Goal: Information Seeking & Learning: Learn about a topic

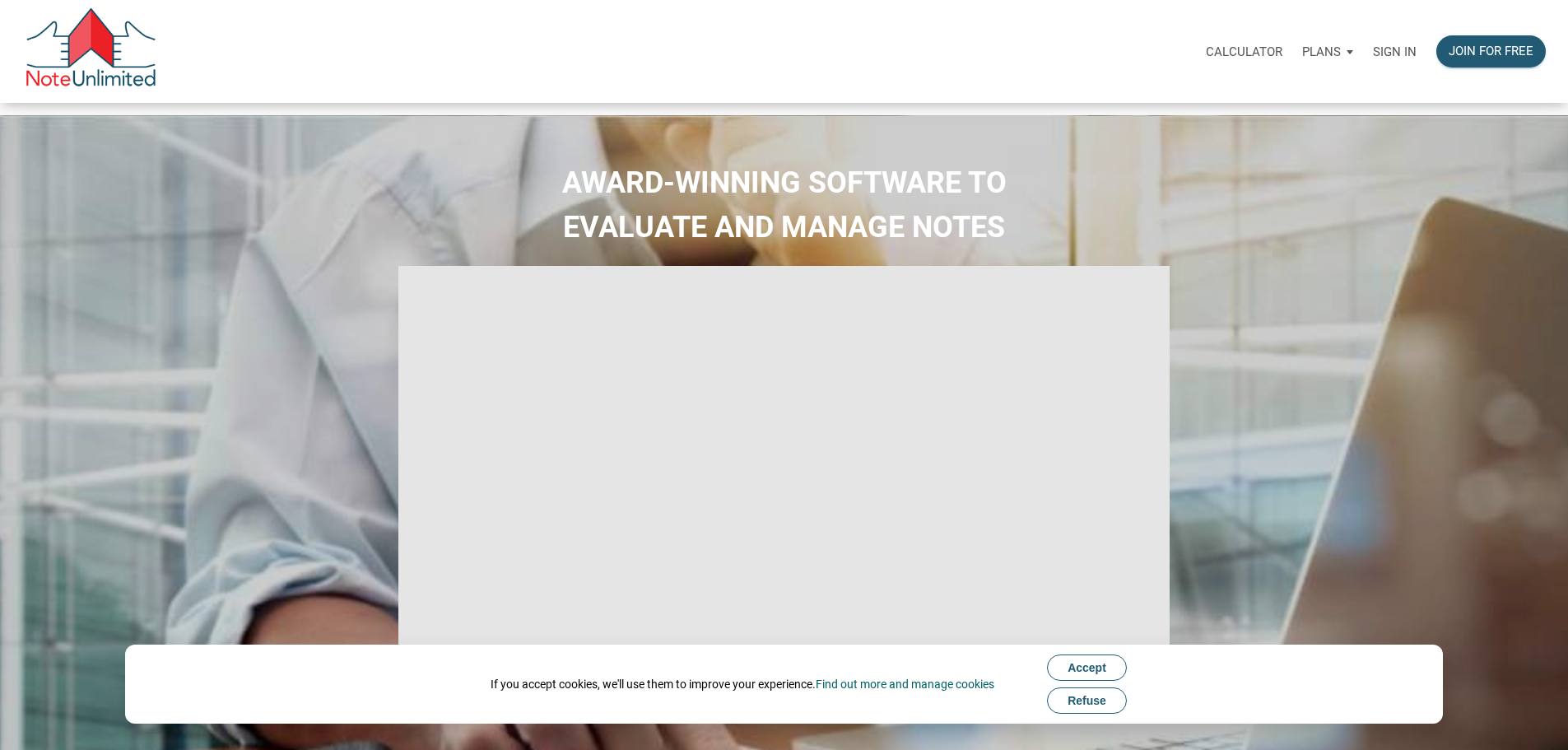
click at [1373, 58] on p "Sign in" at bounding box center [1395, 51] width 43 height 15
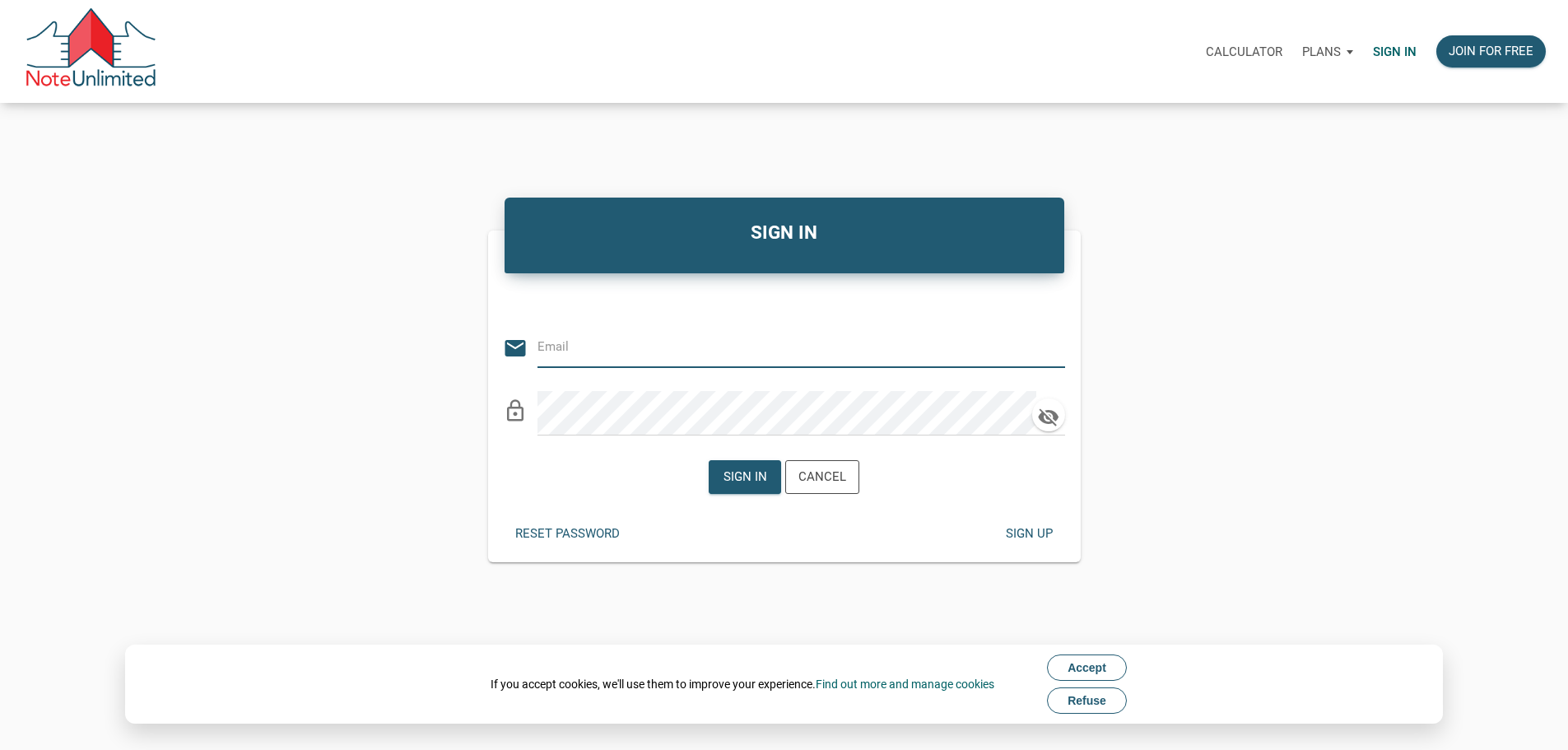
type input "Keith@benchmark-tax.com"
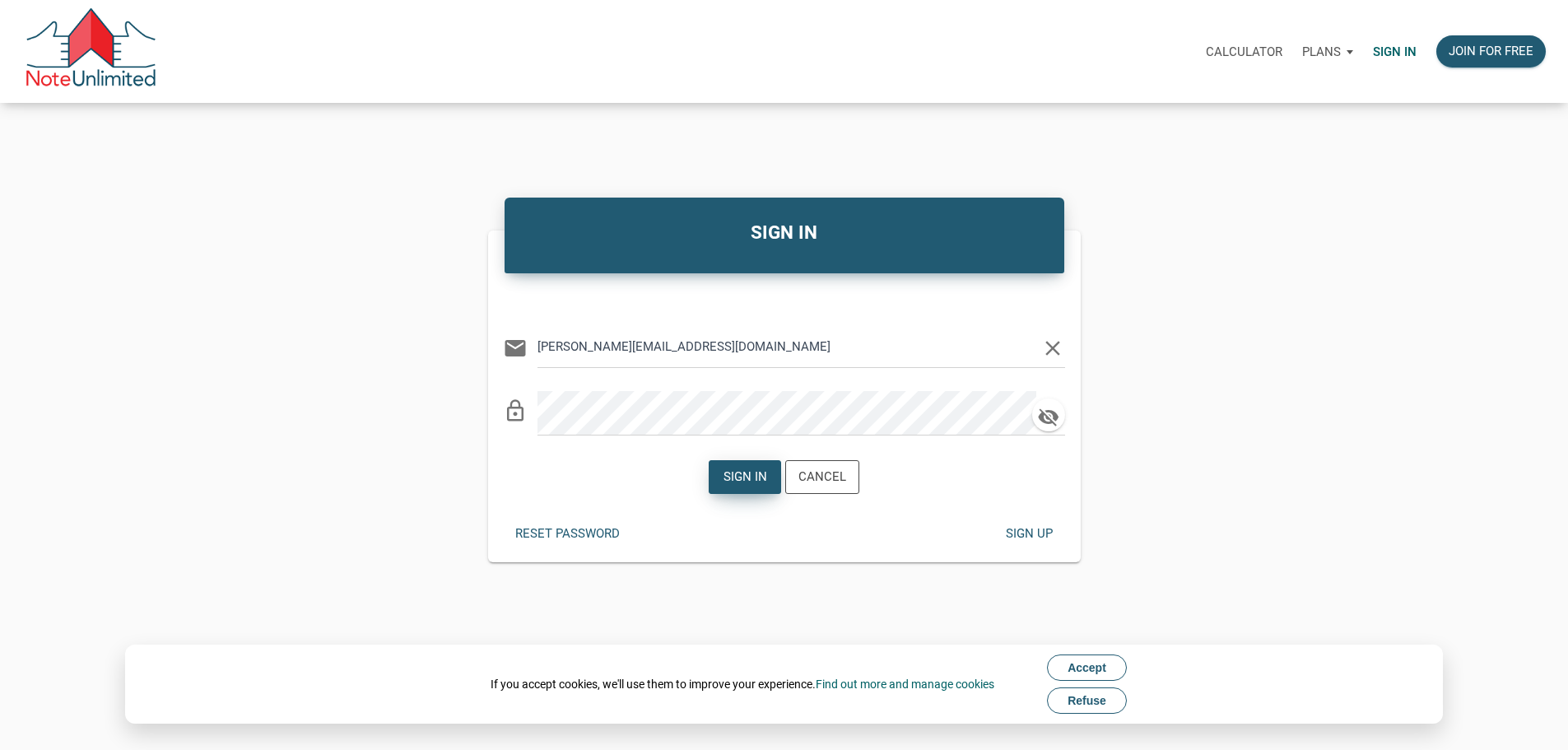
click at [758, 486] on div "Sign in" at bounding box center [745, 477] width 43 height 19
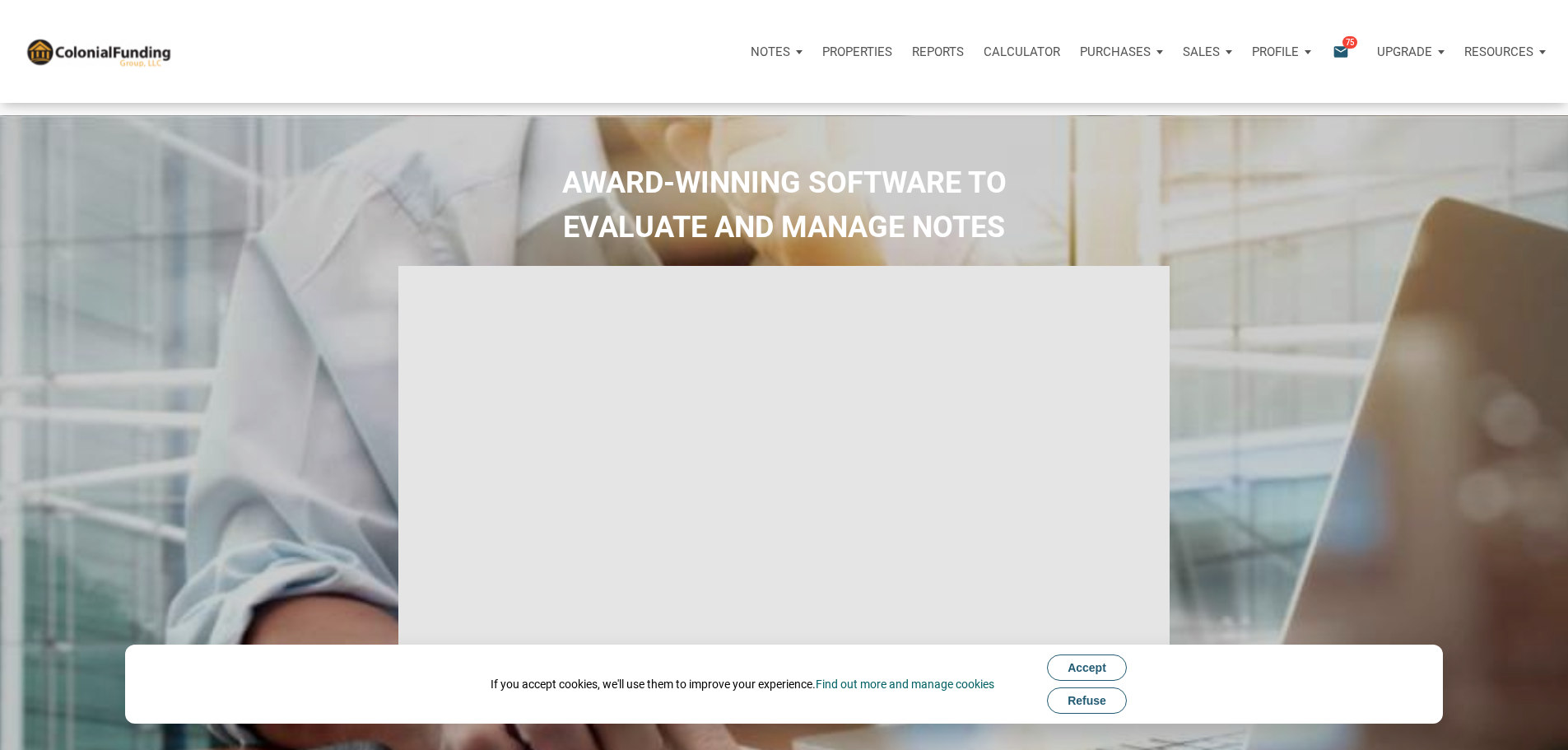
type input "Introduction to new features"
select select
click at [1105, 709] on button "Refuse" at bounding box center [1087, 701] width 80 height 26
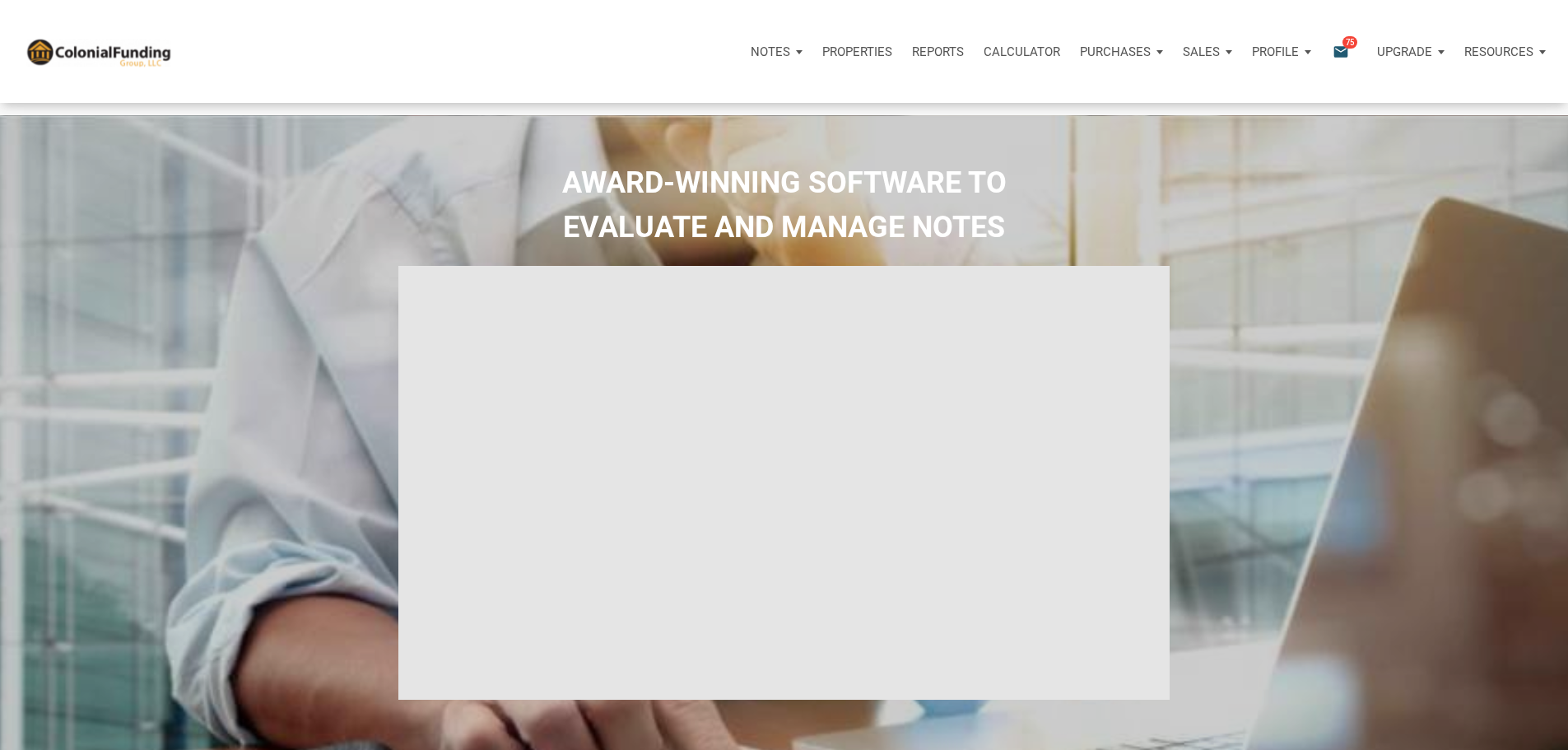
click at [1331, 51] on icon "email" at bounding box center [1340, 51] width 20 height 19
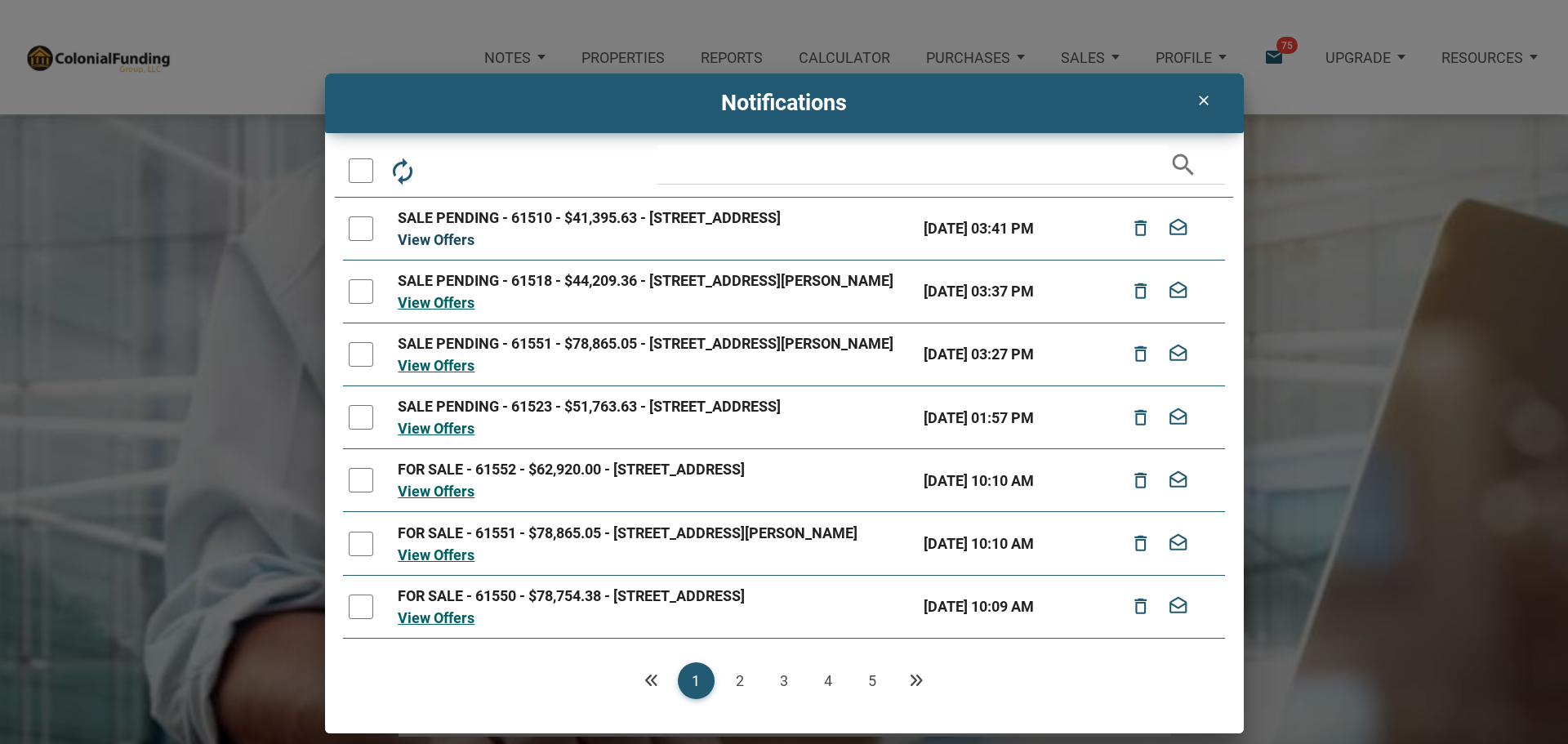
click at [455, 249] on link "View Offers" at bounding box center [435, 240] width 77 height 17
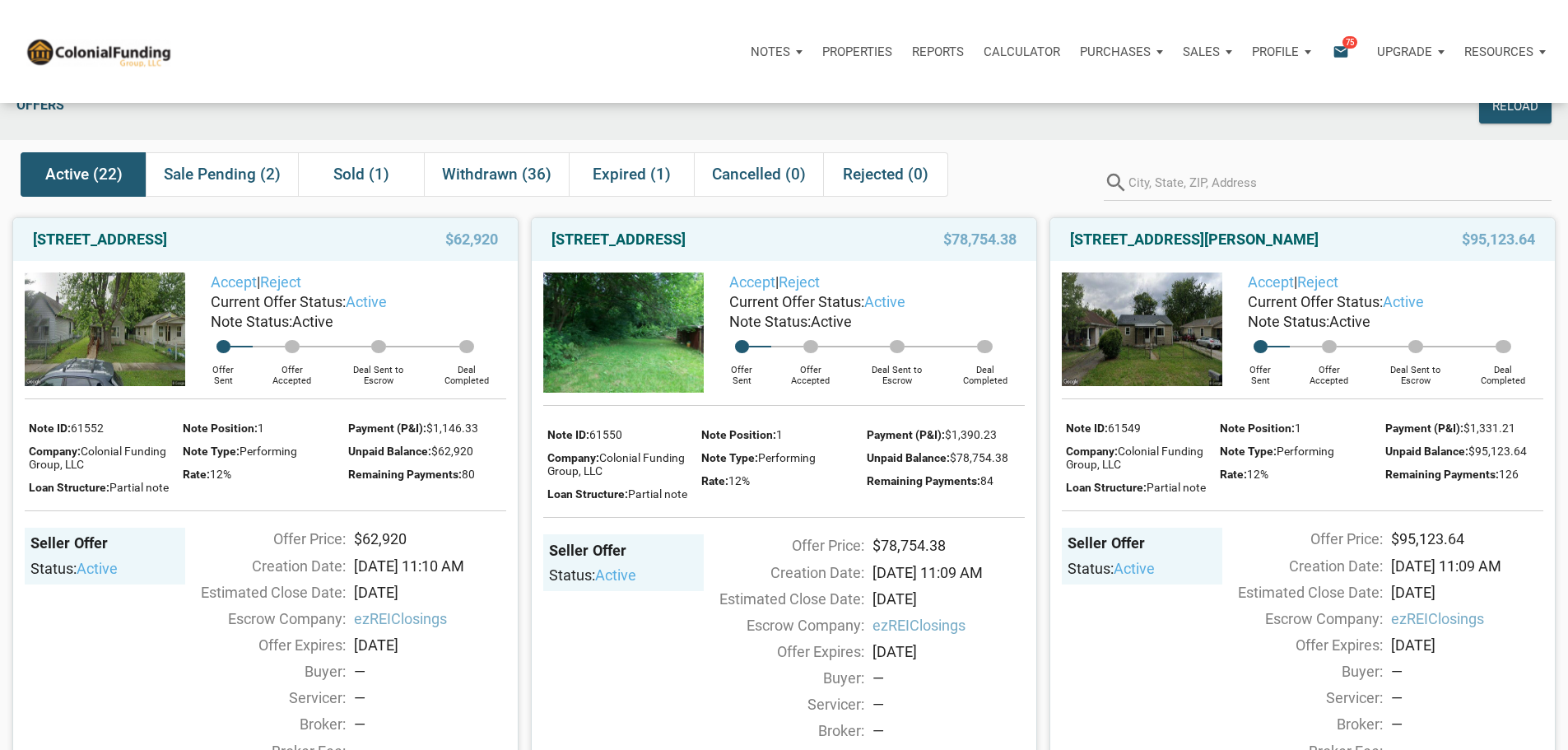
scroll to position [82, 0]
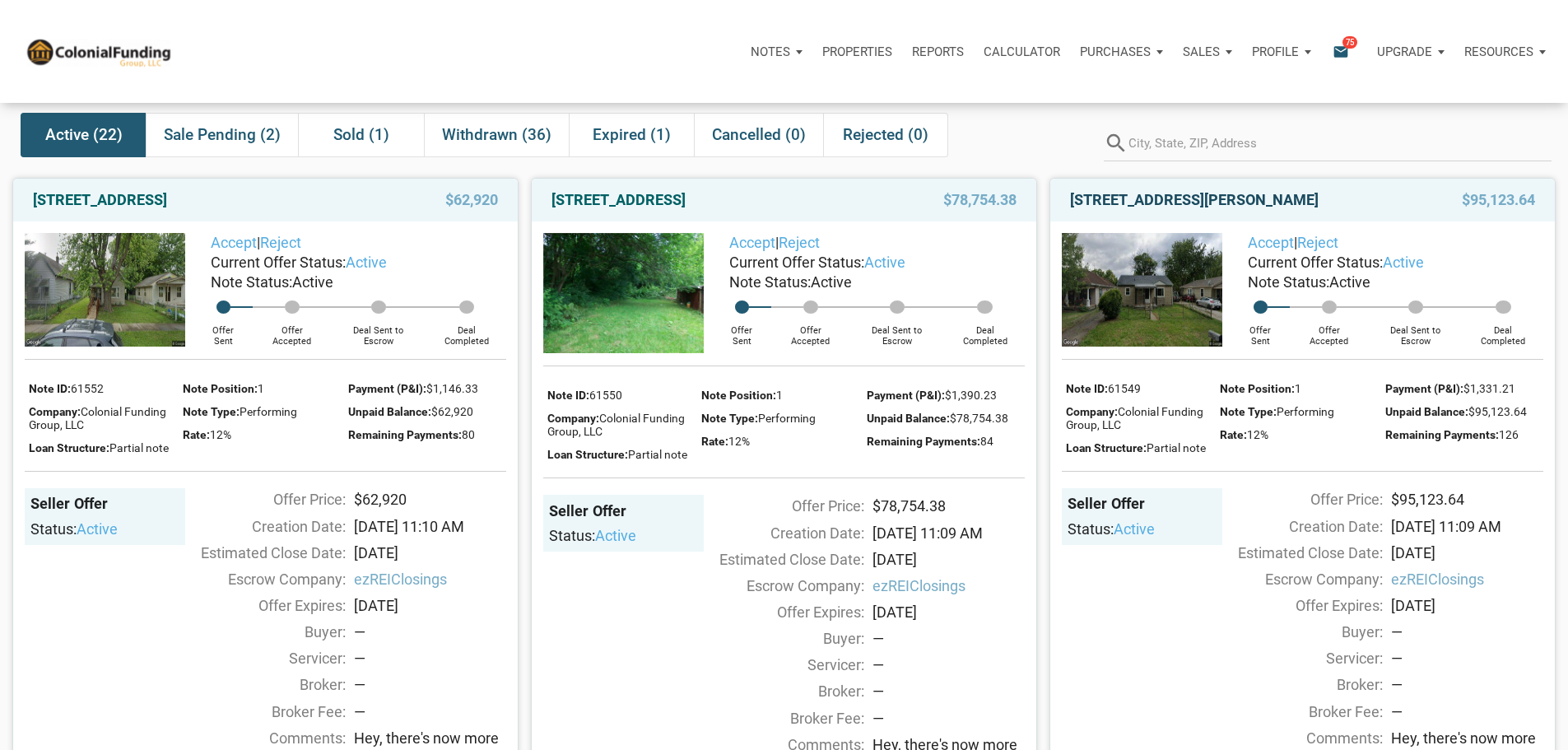
click at [1206, 210] on link "368 S Taft Ave, Indianapolis, IN, 46241" at bounding box center [1194, 199] width 249 height 20
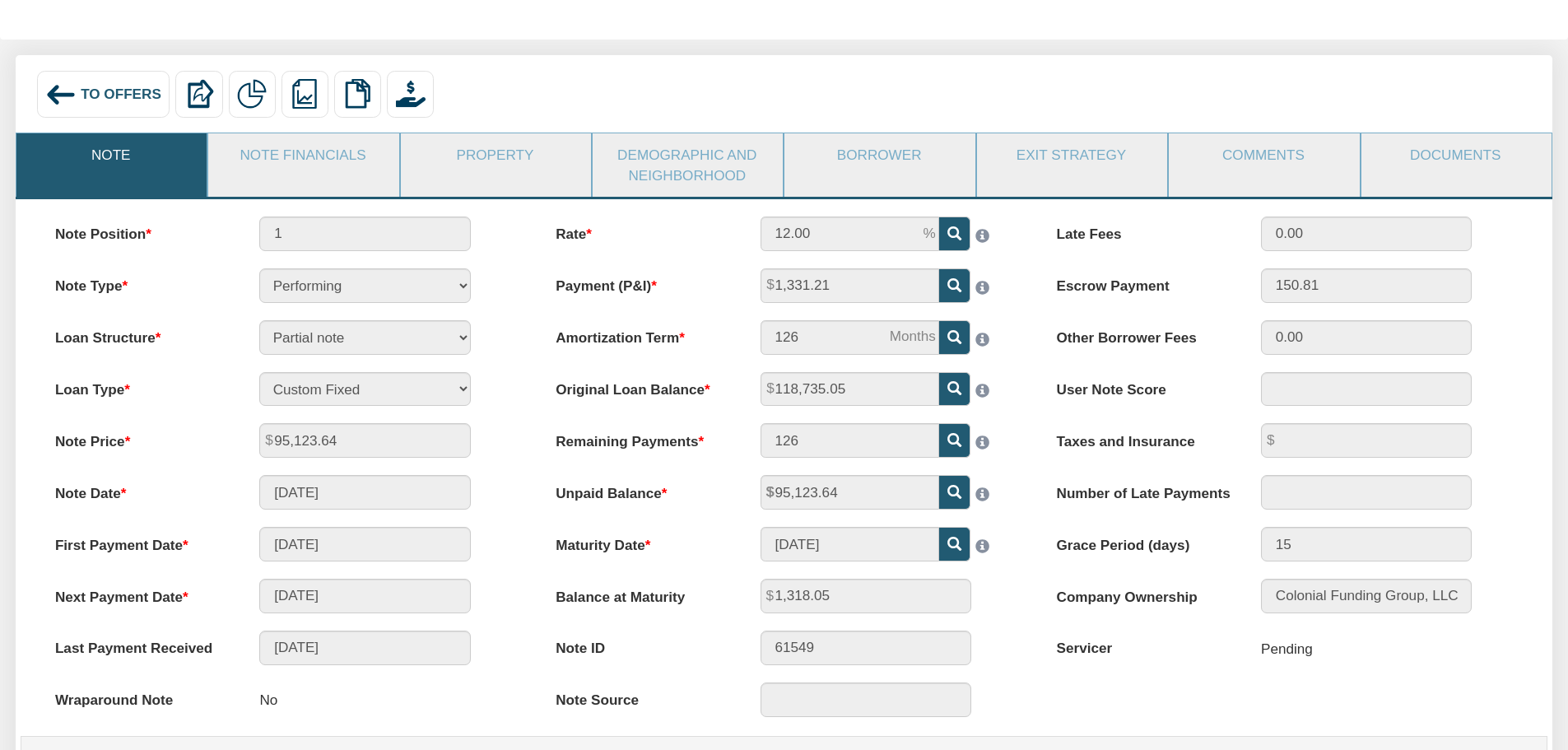
scroll to position [165, 0]
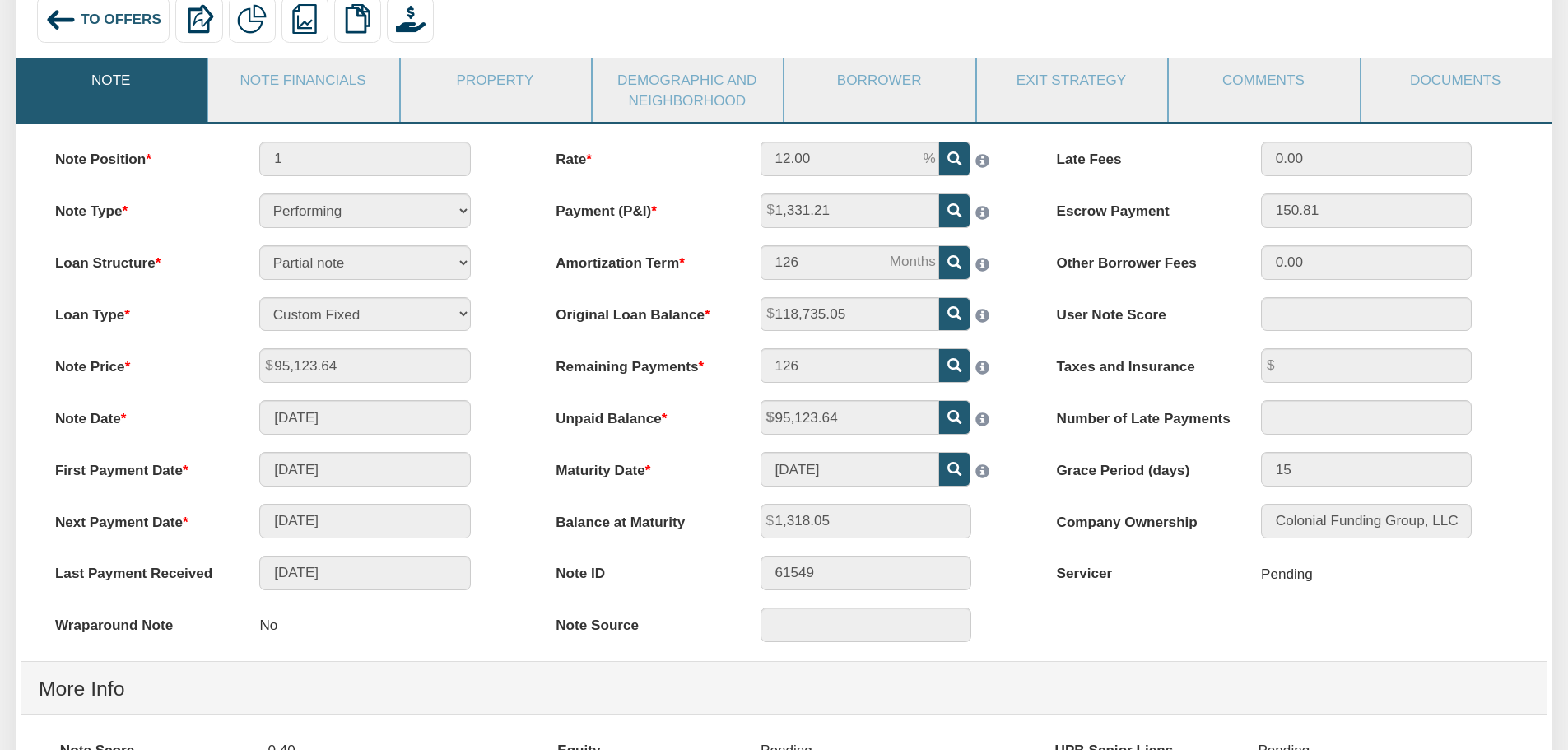
click at [62, 22] on img at bounding box center [61, 20] width 31 height 31
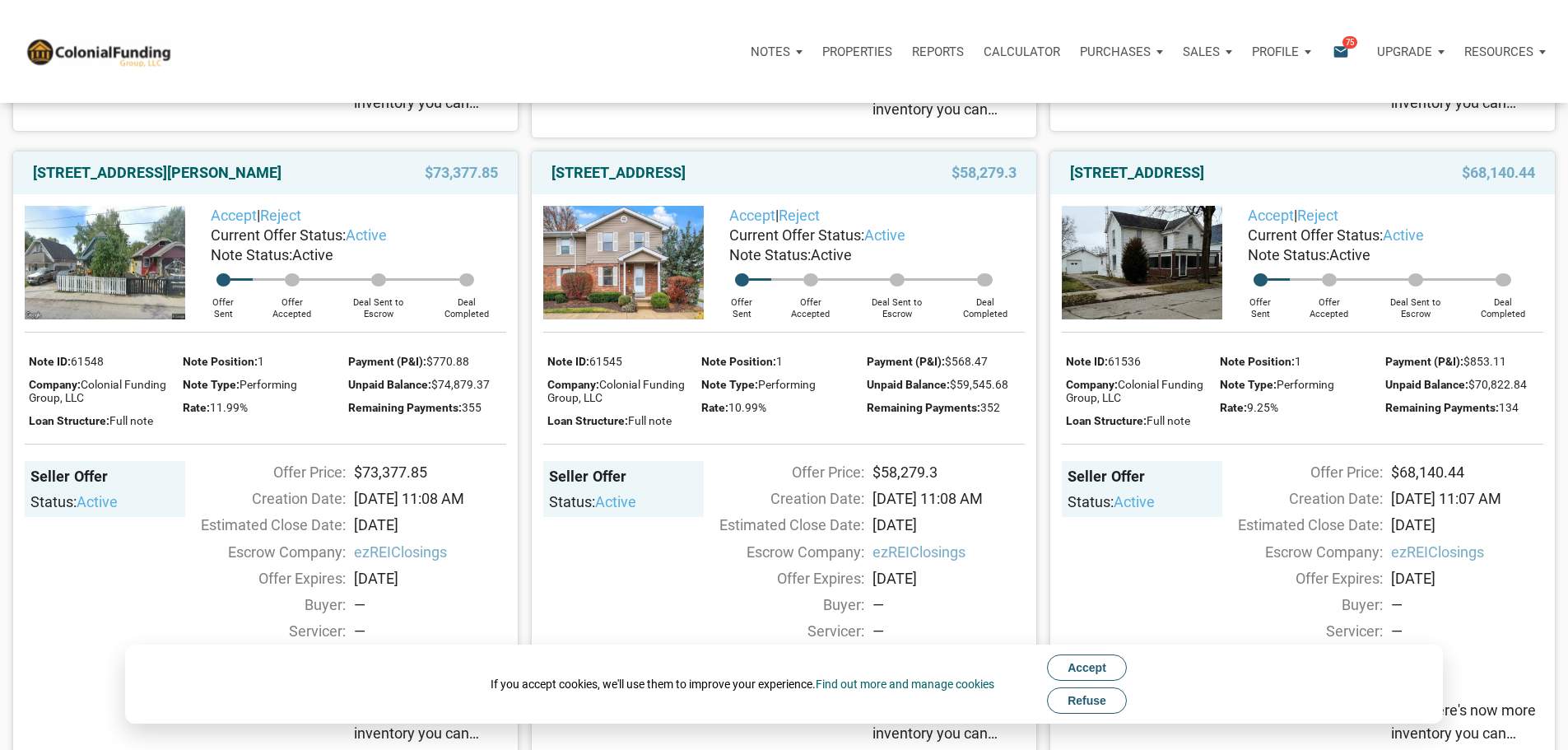
scroll to position [740, 0]
click at [686, 182] on link "[STREET_ADDRESS]" at bounding box center [618, 172] width 134 height 20
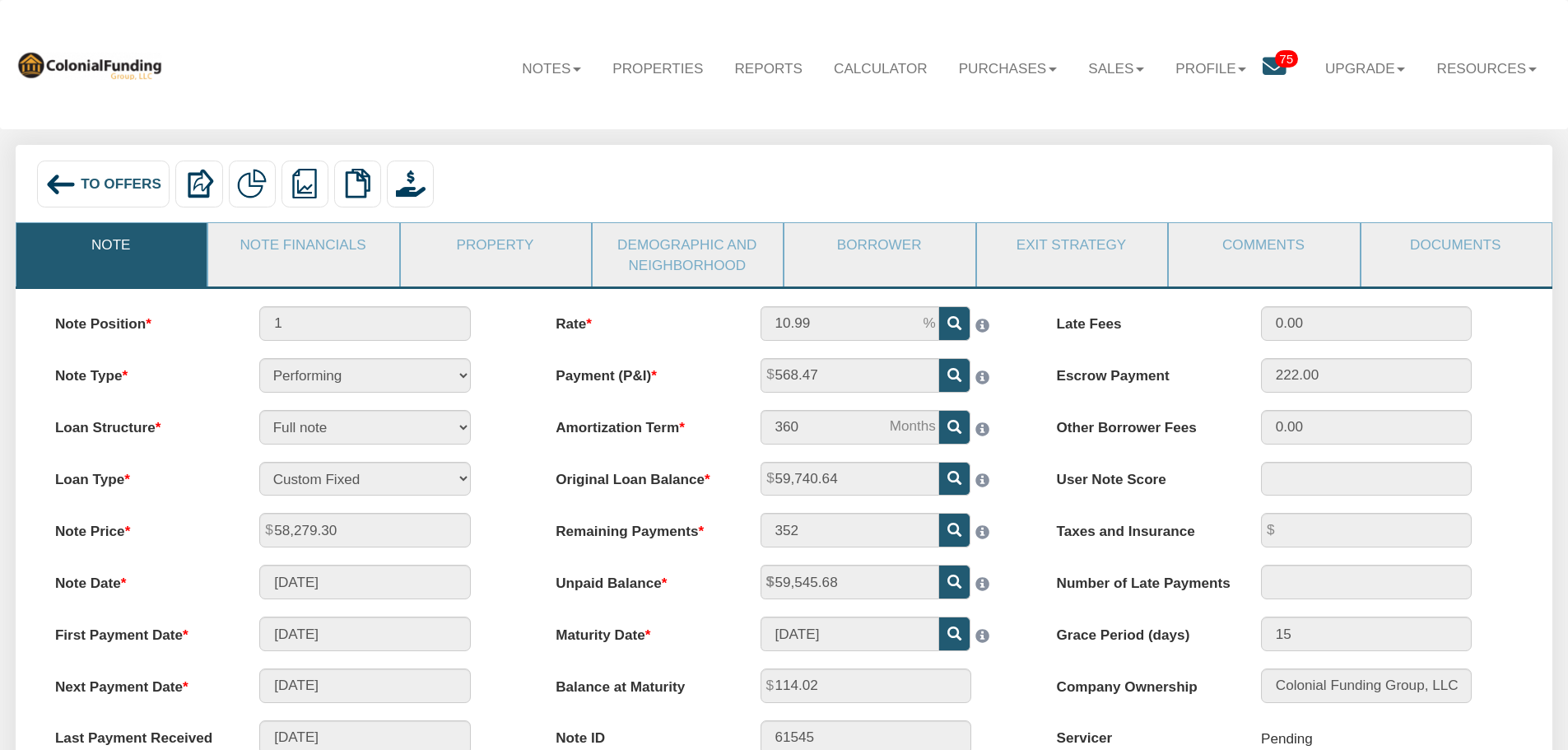
click at [138, 193] on div "To Offers" at bounding box center [104, 184] width 133 height 47
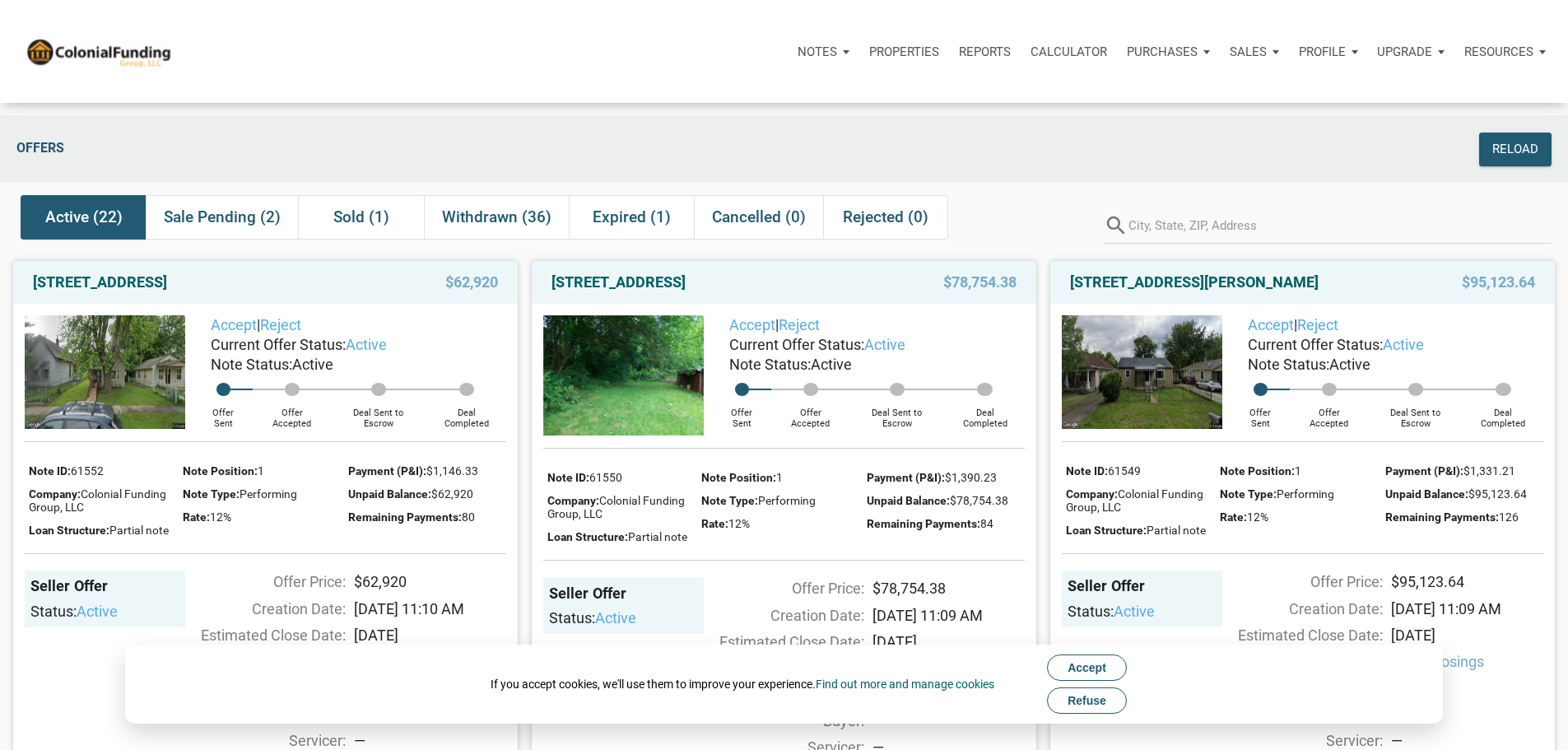
click at [1072, 697] on span "Refuse" at bounding box center [1086, 700] width 39 height 13
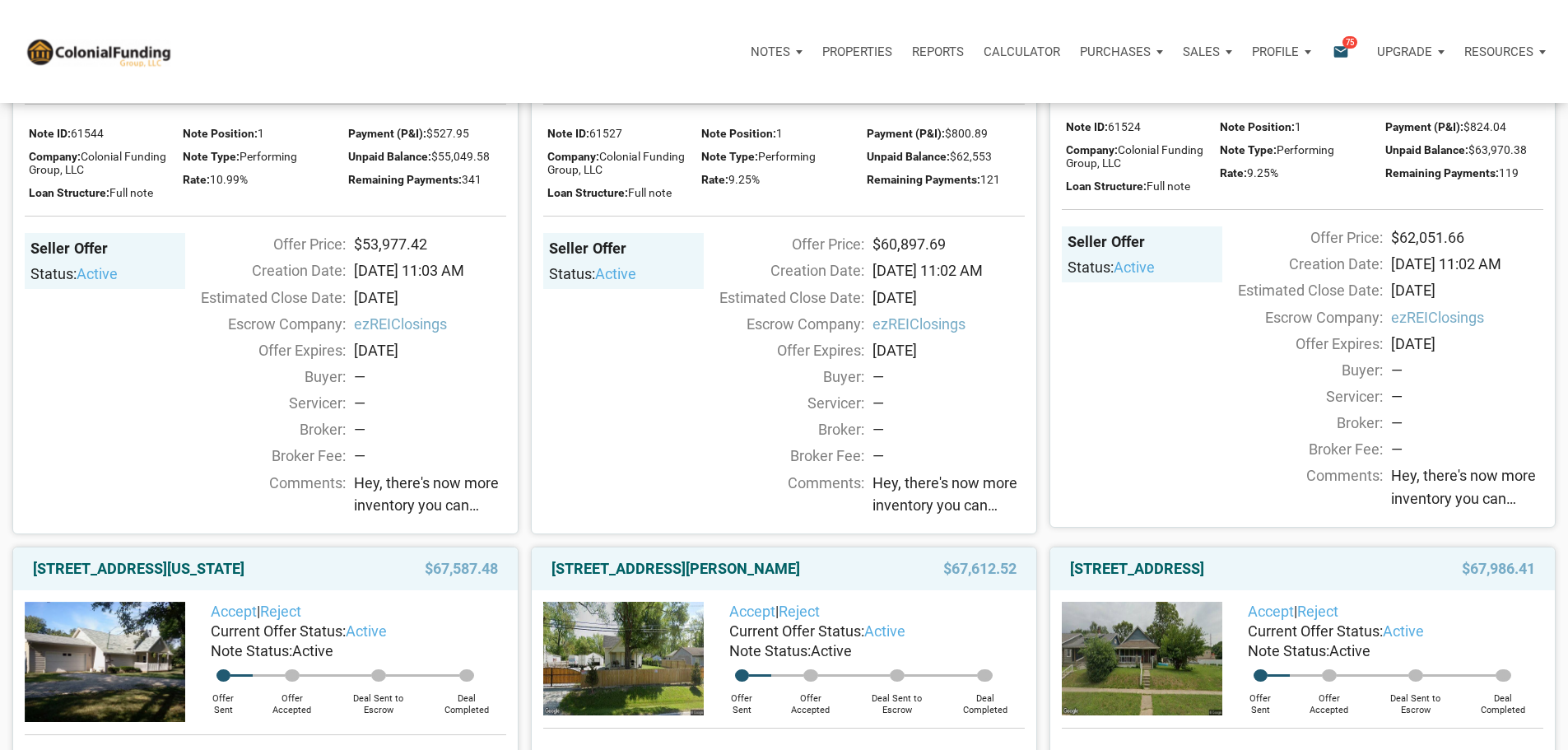
scroll to position [2881, 0]
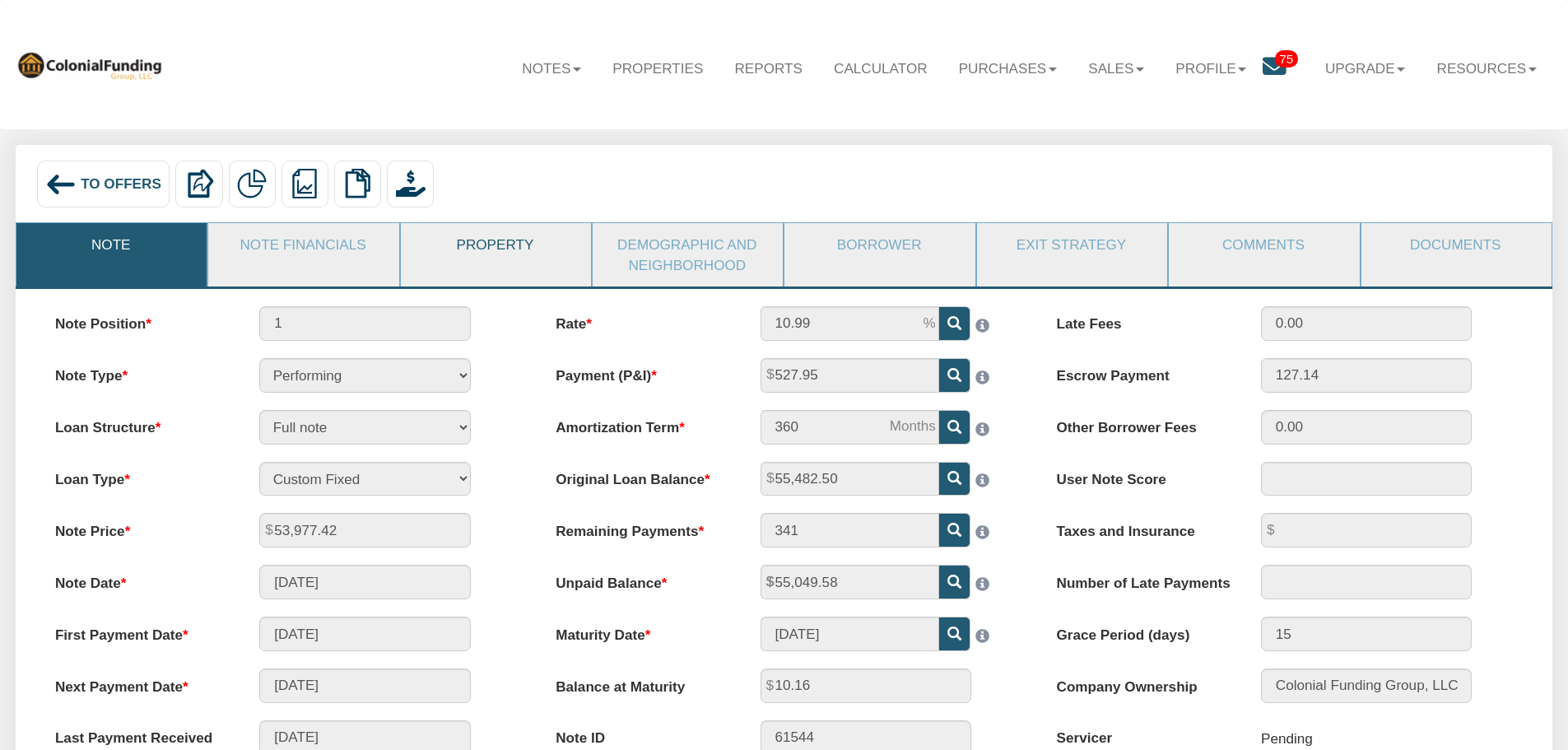
click at [507, 247] on link "Property" at bounding box center [494, 244] width 188 height 42
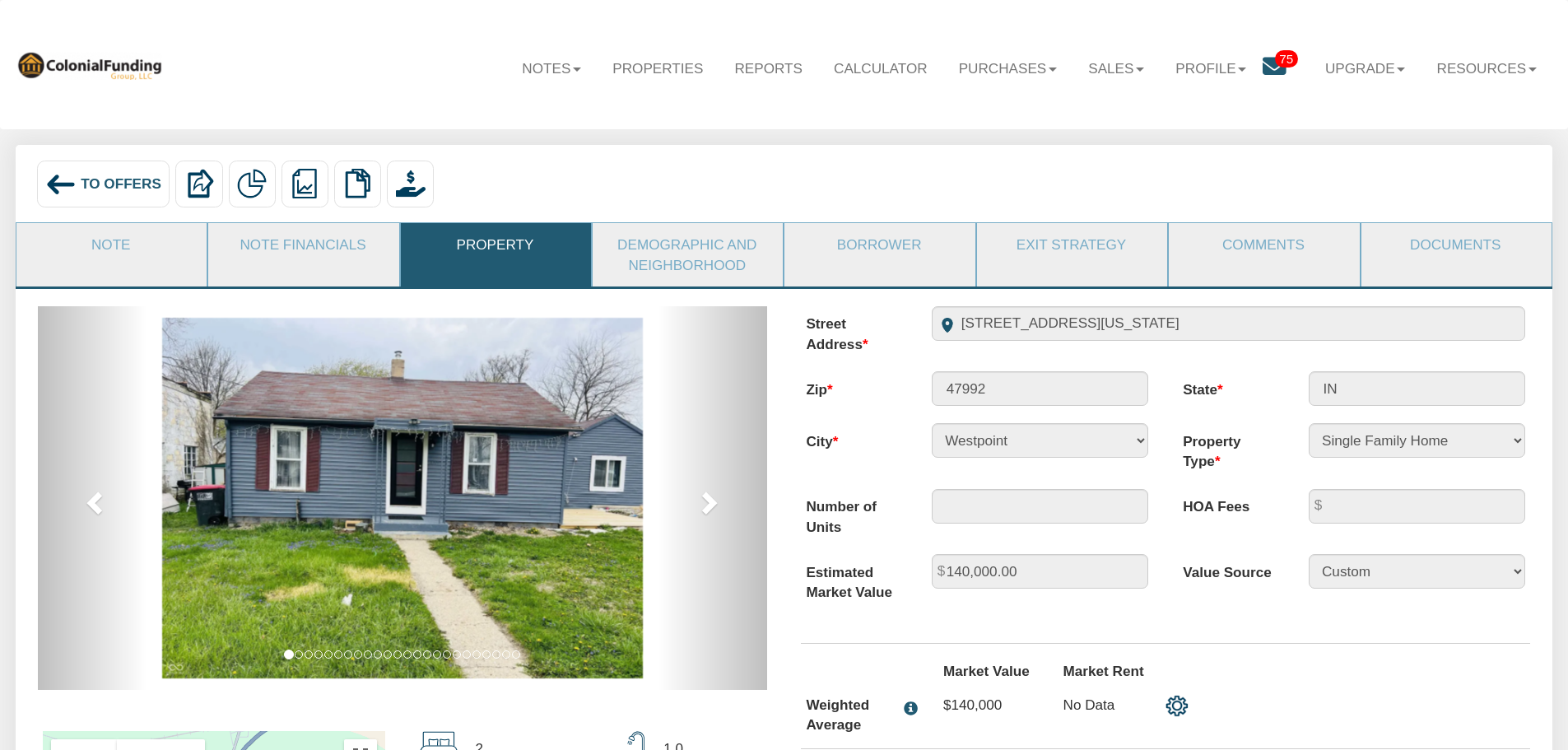
scroll to position [82, 0]
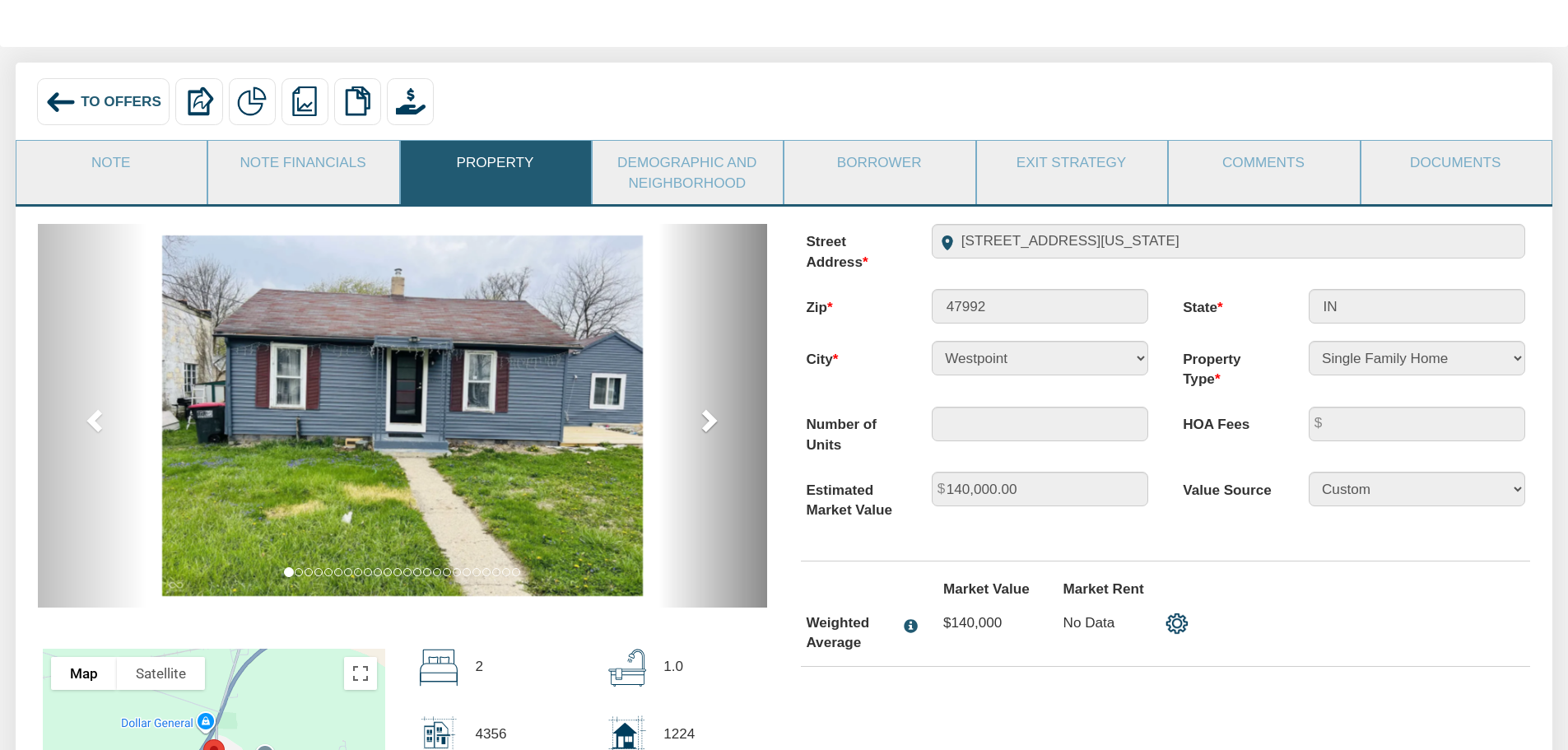
click at [716, 420] on span at bounding box center [707, 420] width 24 height 24
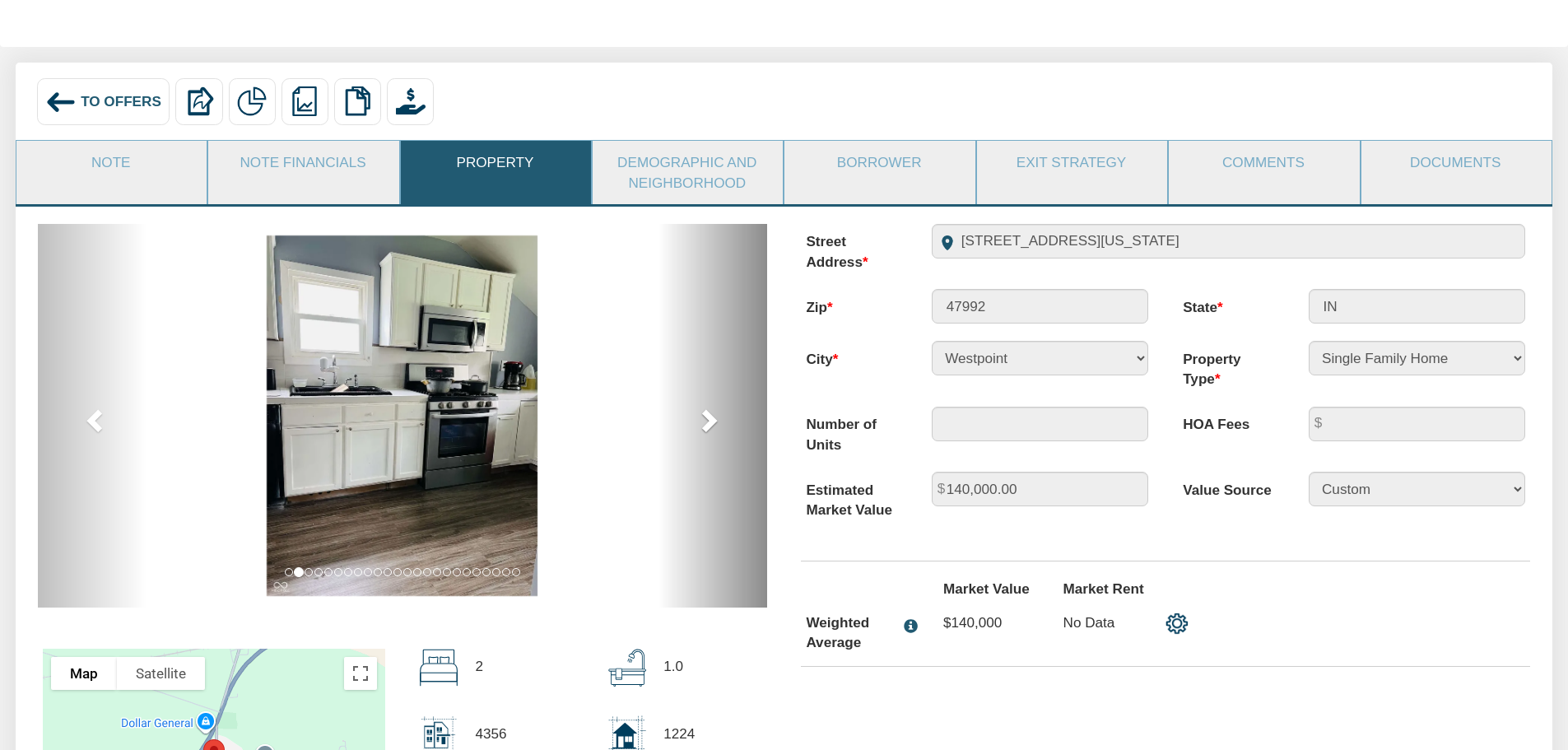
click at [712, 422] on span at bounding box center [707, 420] width 24 height 24
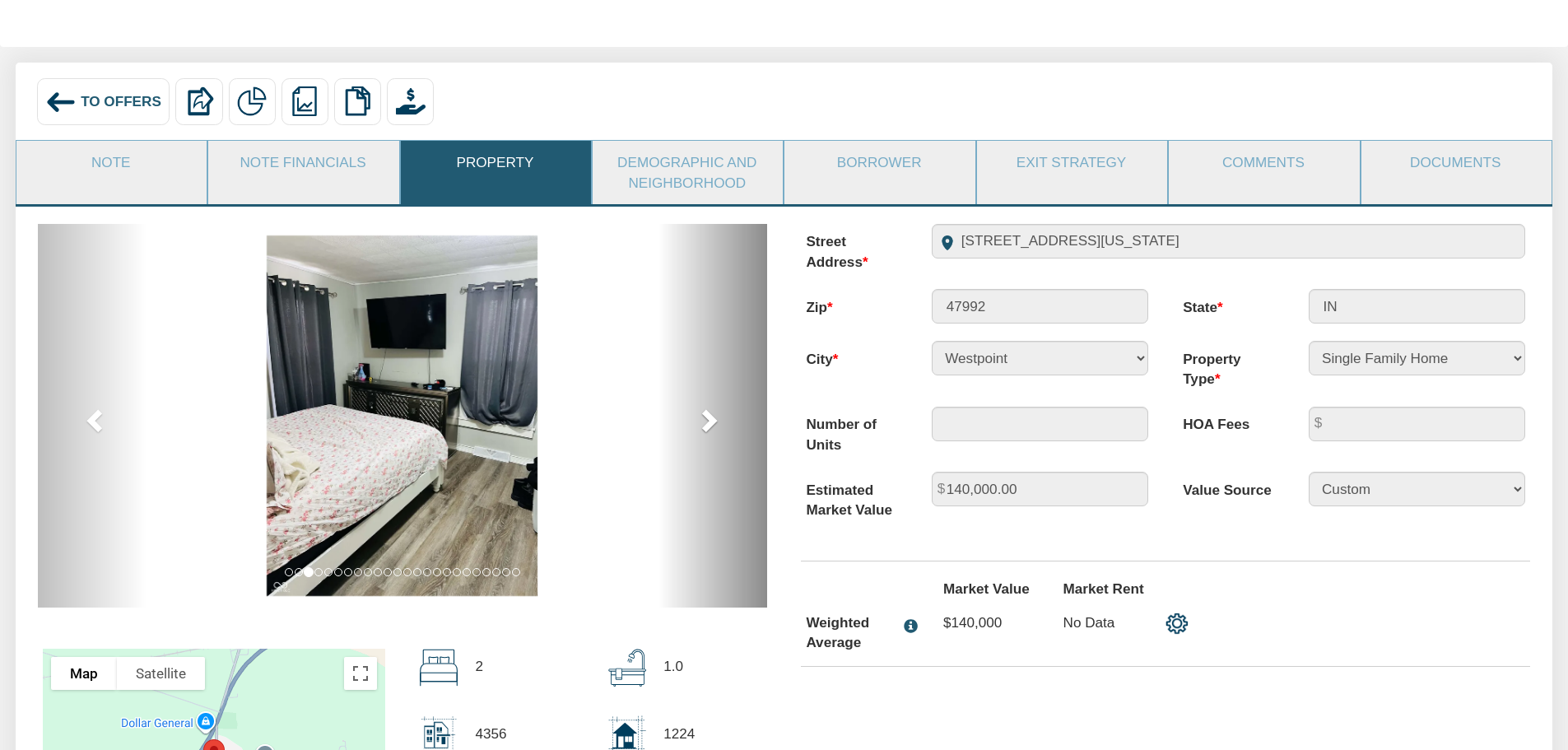
click at [707, 424] on span at bounding box center [707, 420] width 24 height 24
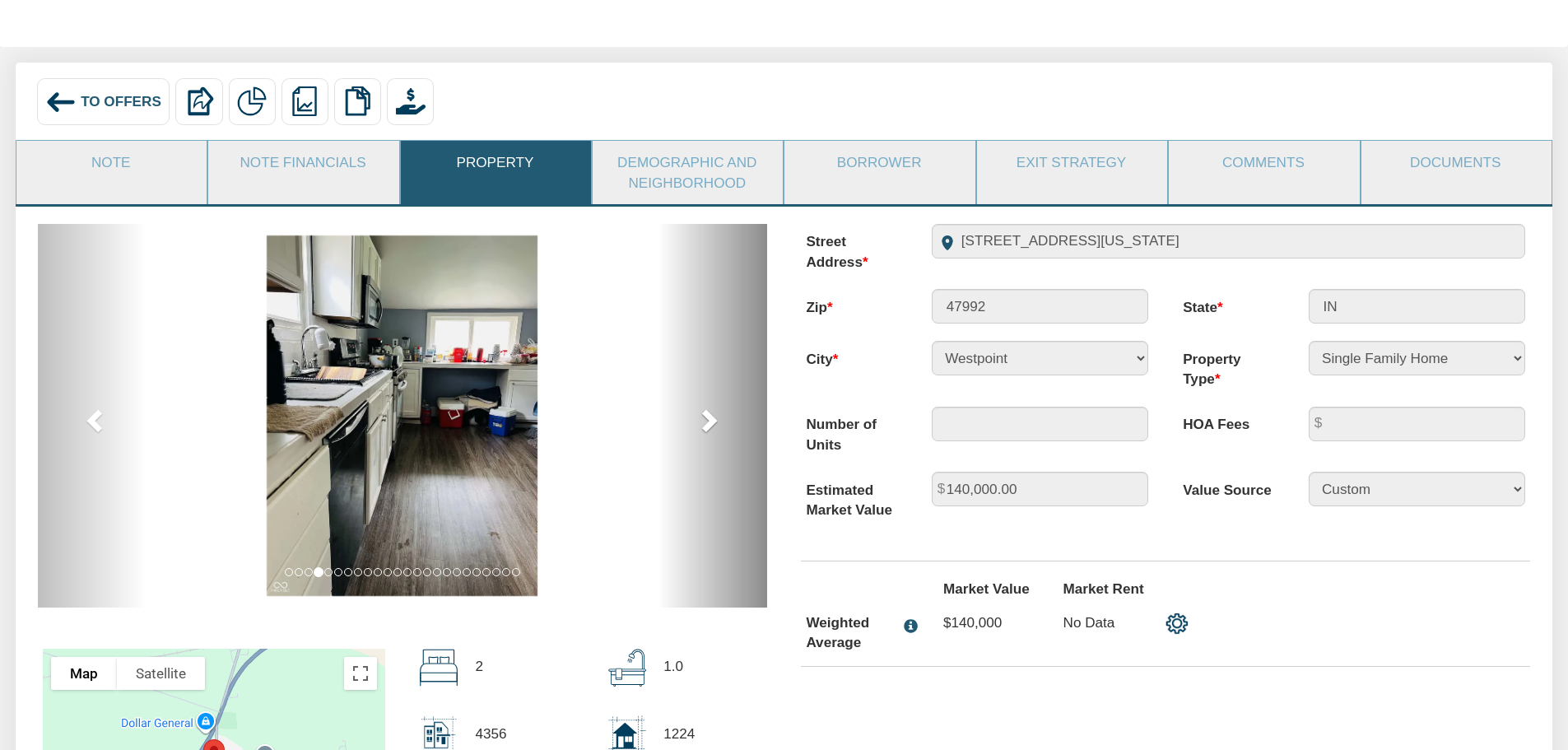
click at [708, 424] on span at bounding box center [707, 420] width 24 height 24
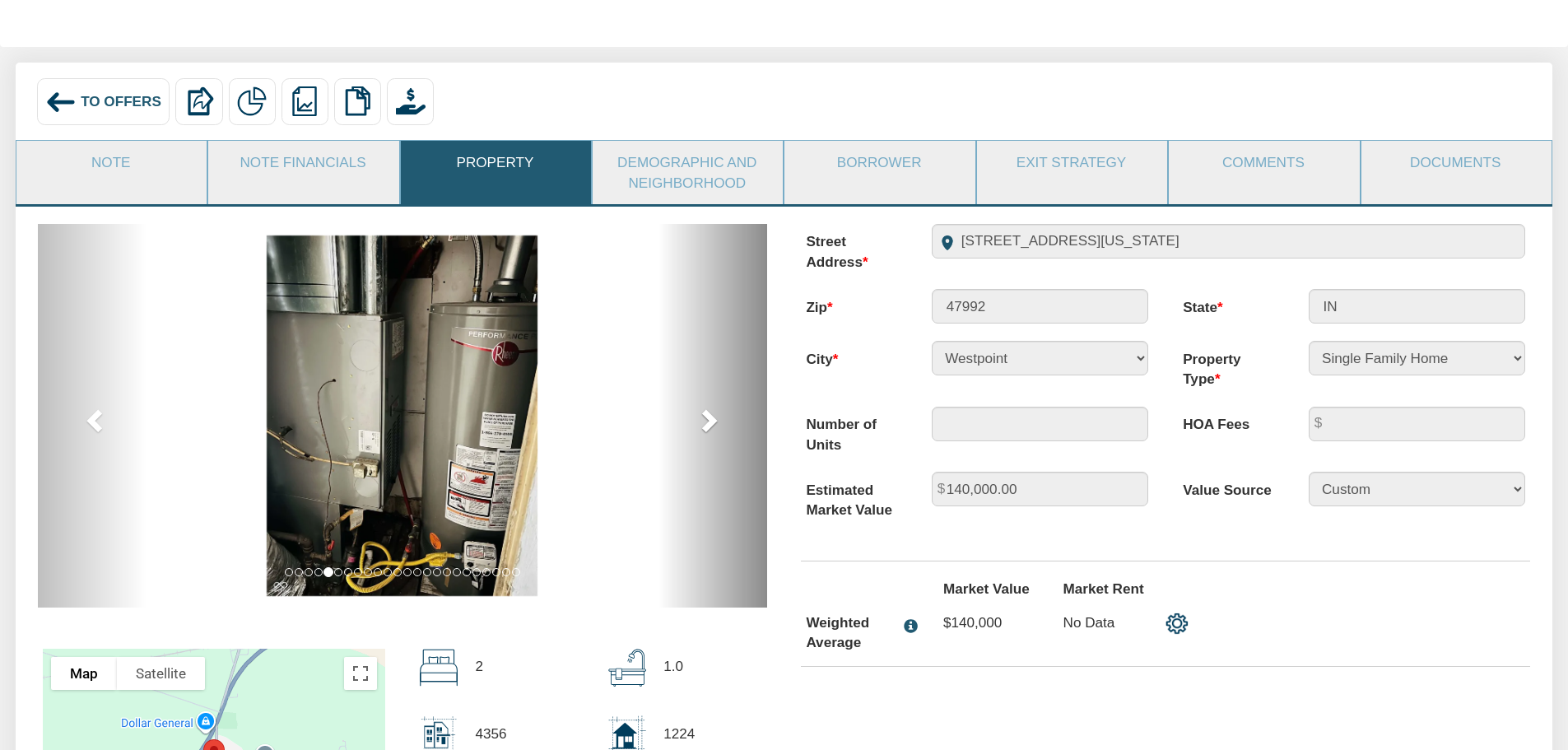
click at [708, 424] on span at bounding box center [707, 420] width 24 height 24
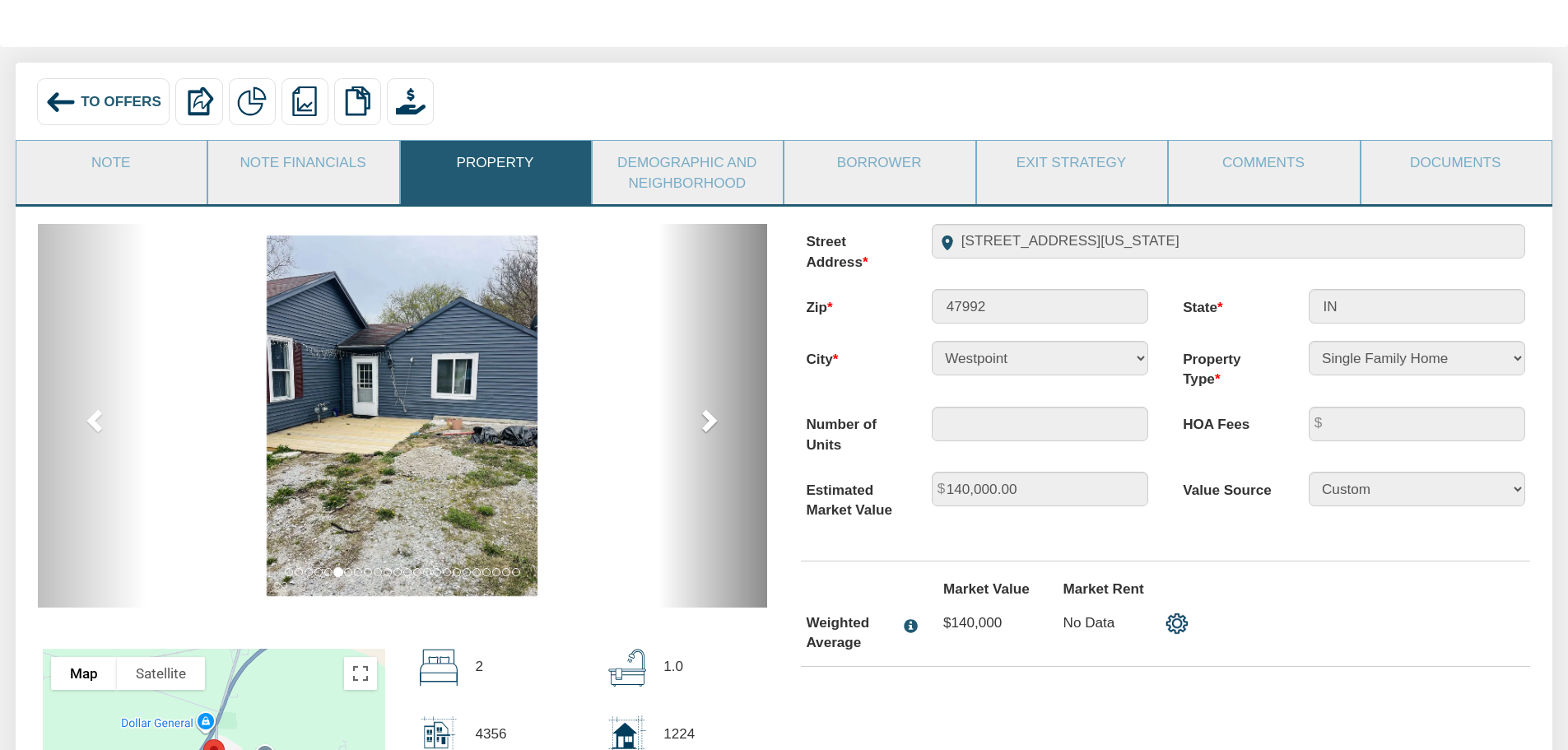
click at [708, 424] on span at bounding box center [707, 420] width 24 height 24
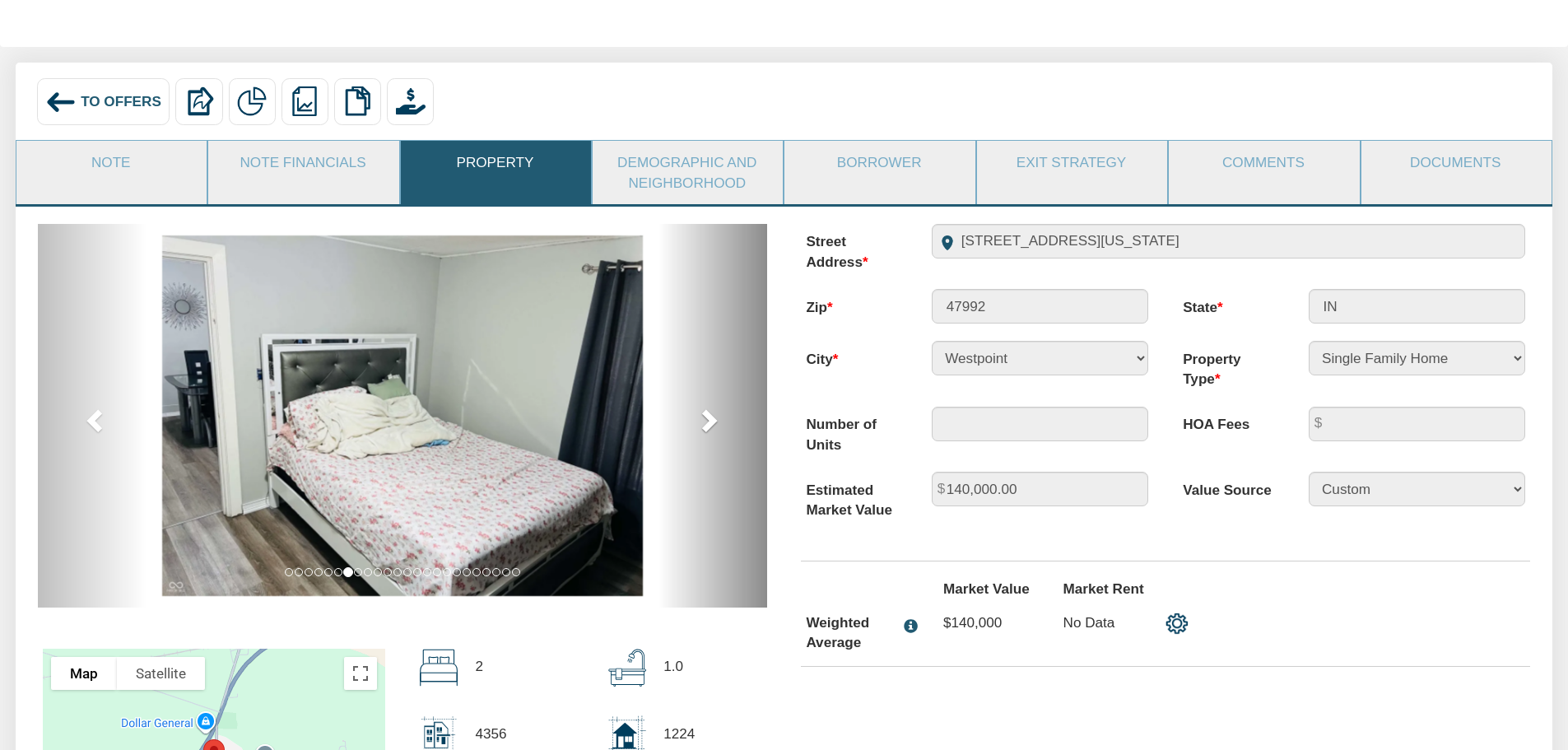
click at [708, 424] on span at bounding box center [707, 420] width 24 height 24
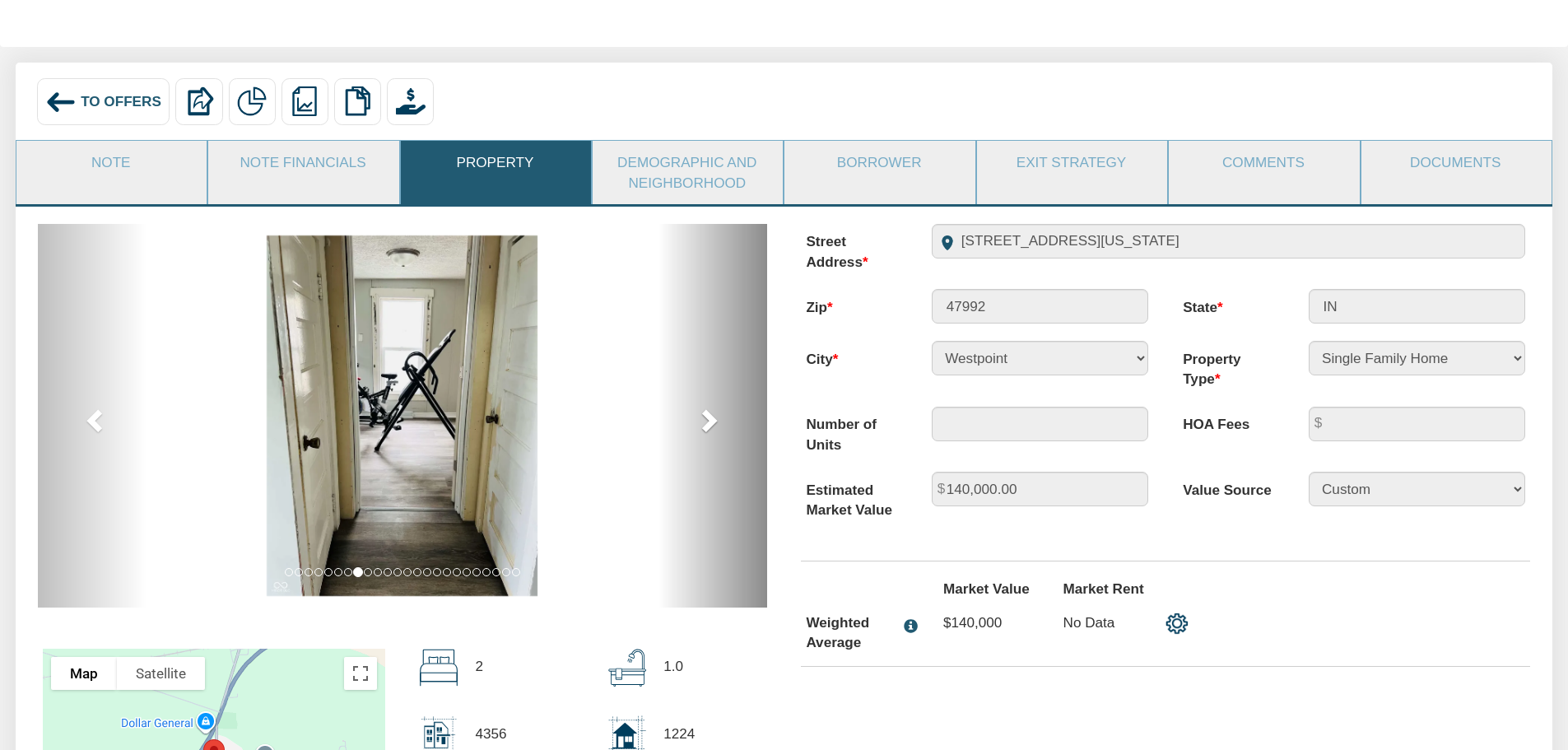
click at [709, 424] on span at bounding box center [707, 420] width 24 height 24
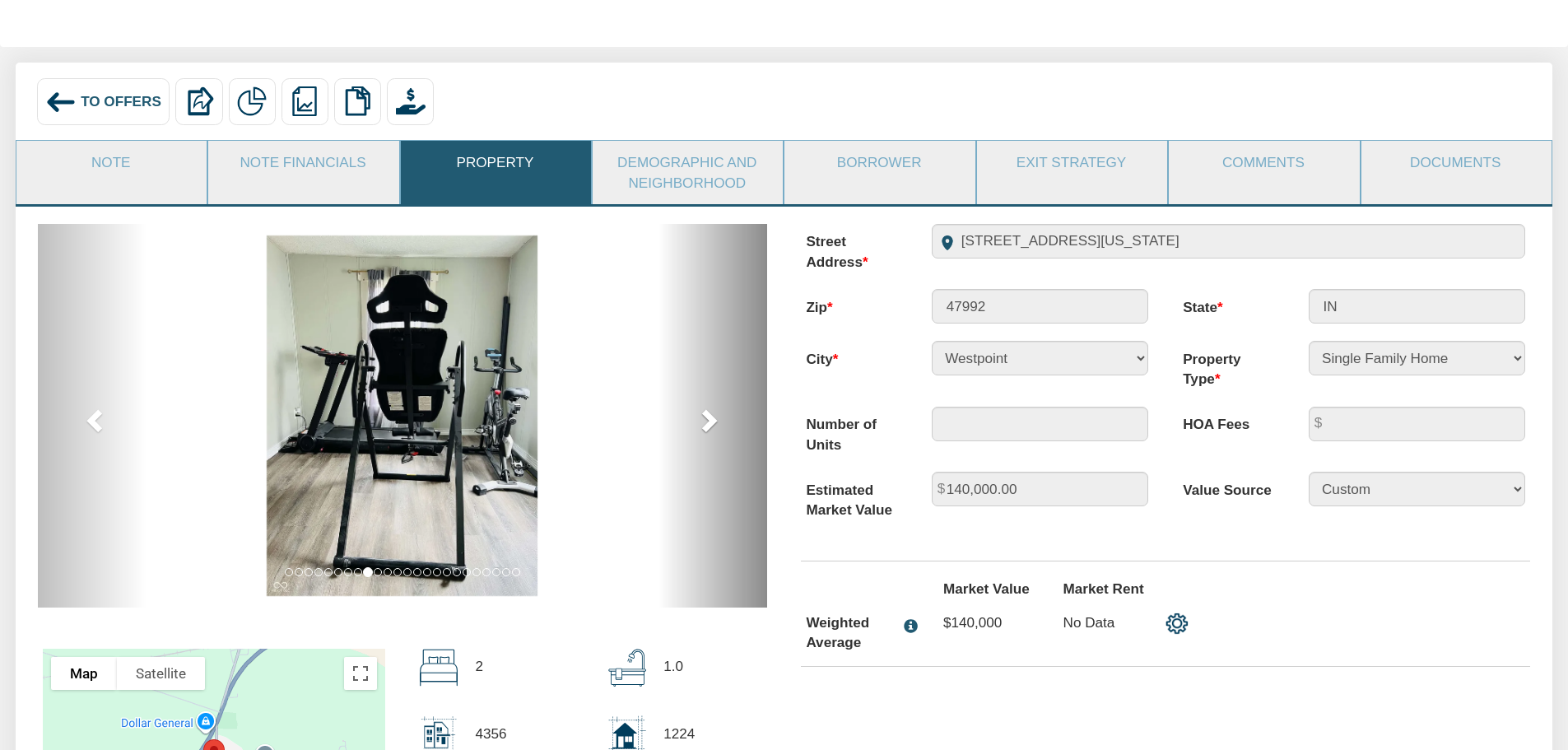
click at [708, 425] on span at bounding box center [707, 420] width 24 height 24
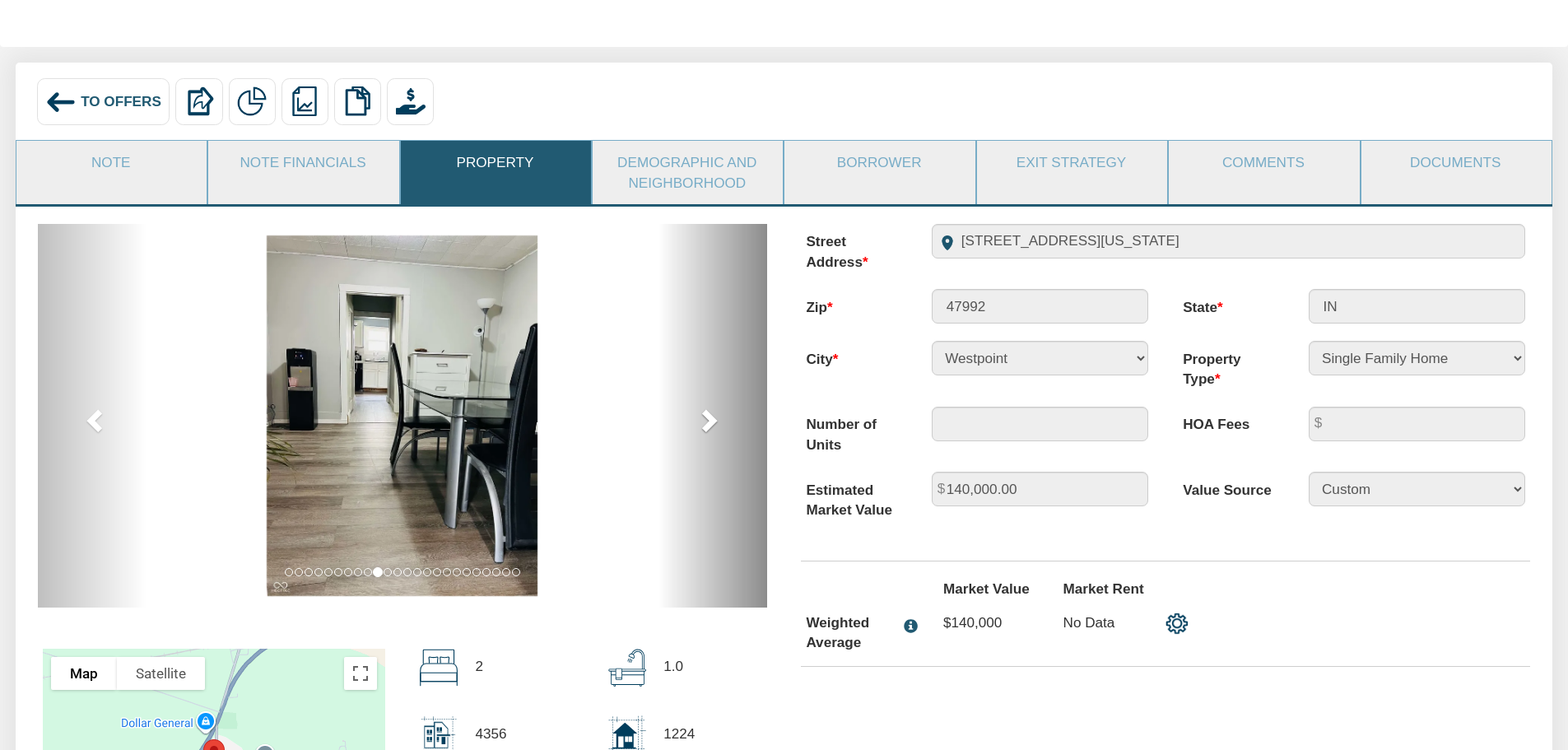
click at [708, 425] on span at bounding box center [707, 420] width 24 height 24
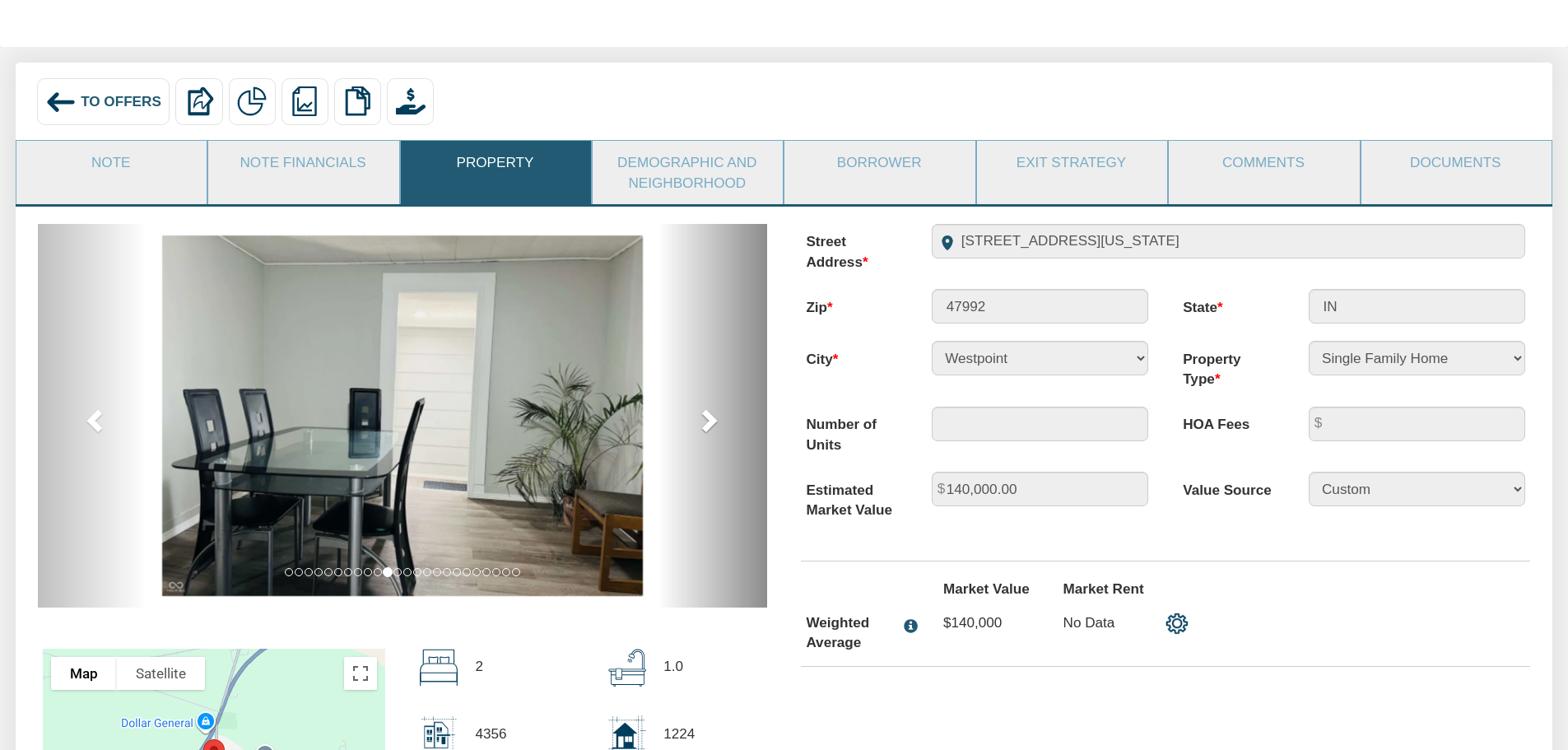
click at [708, 426] on span at bounding box center [707, 420] width 24 height 24
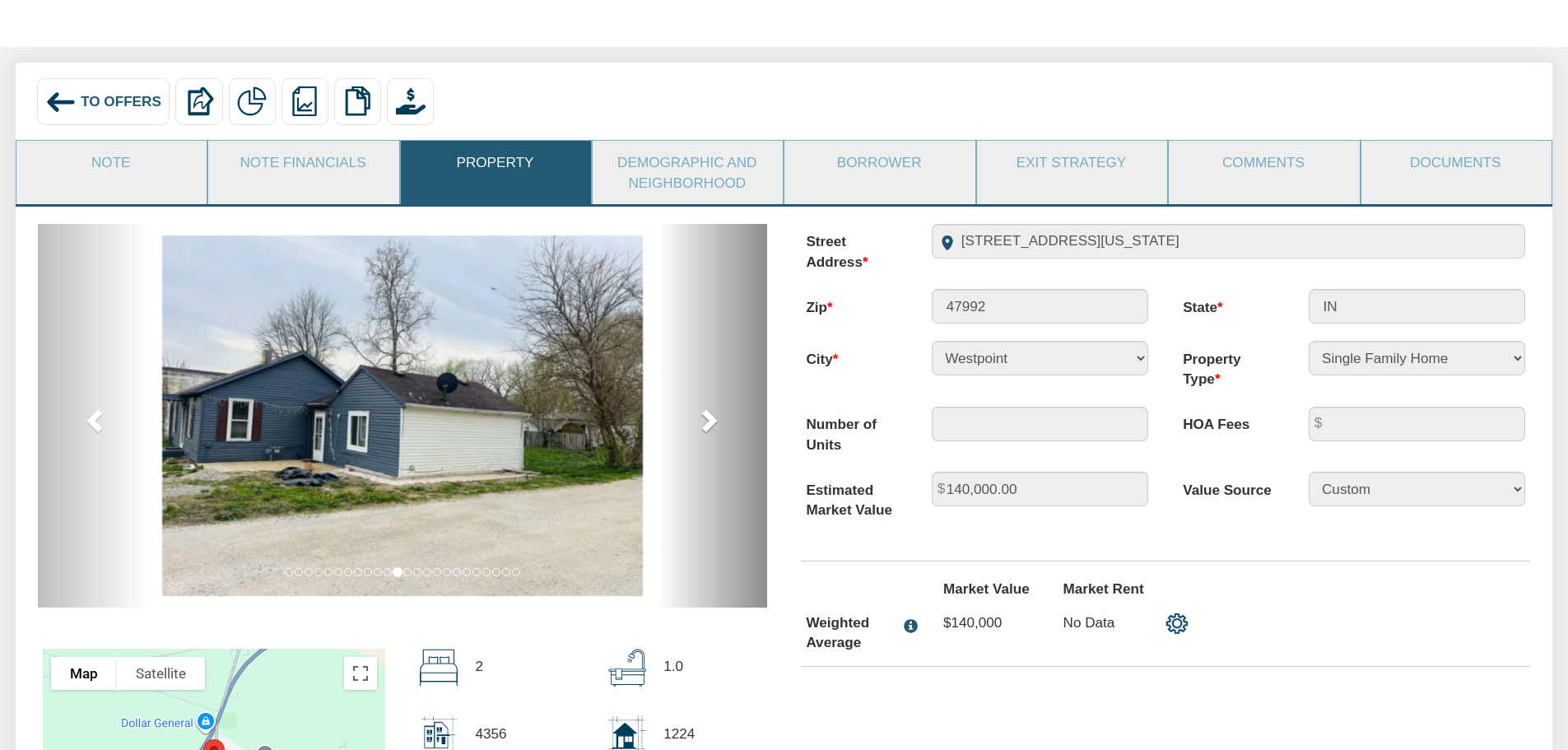
click at [710, 425] on span at bounding box center [707, 420] width 24 height 24
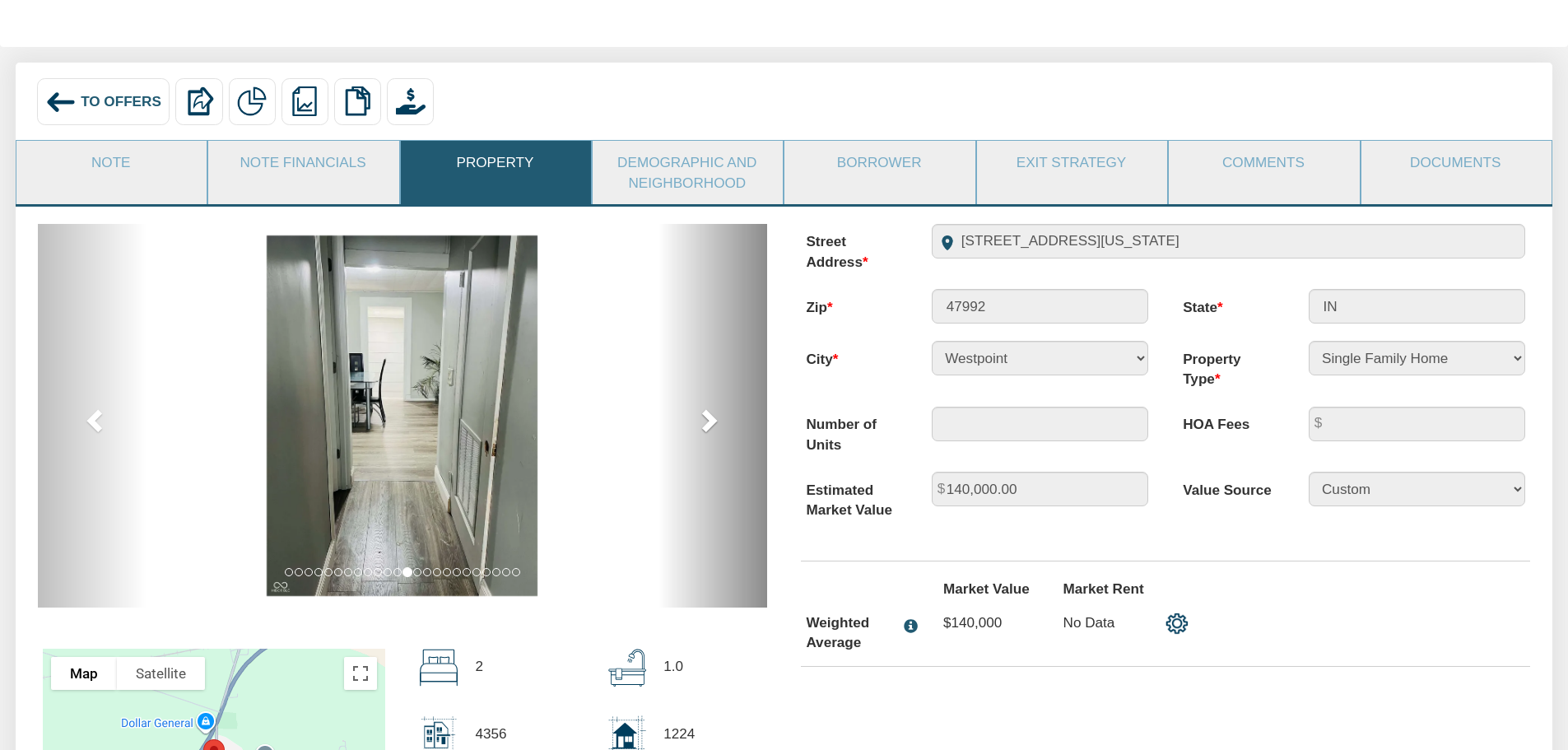
click at [710, 425] on span at bounding box center [707, 420] width 24 height 24
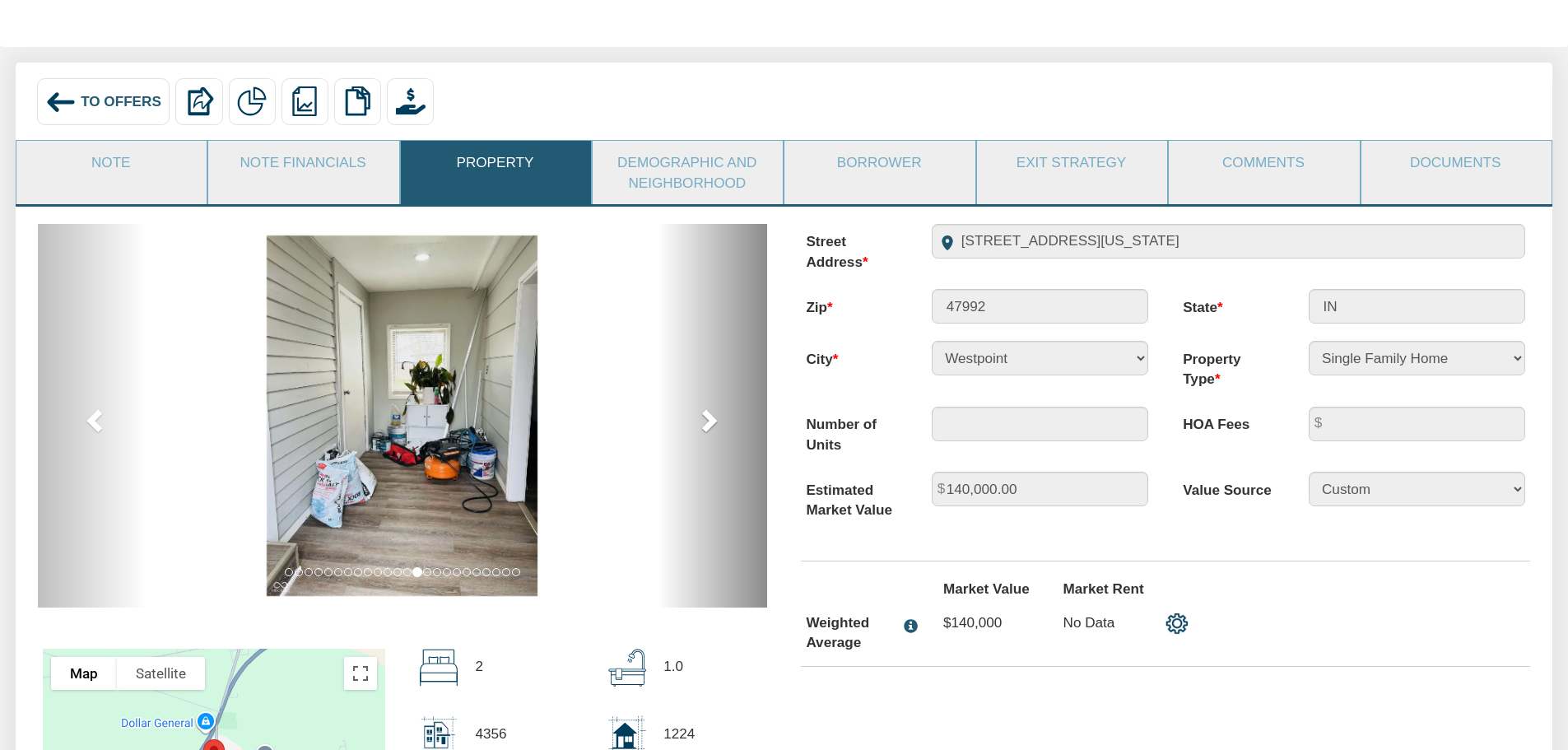
click at [710, 427] on span at bounding box center [707, 420] width 24 height 24
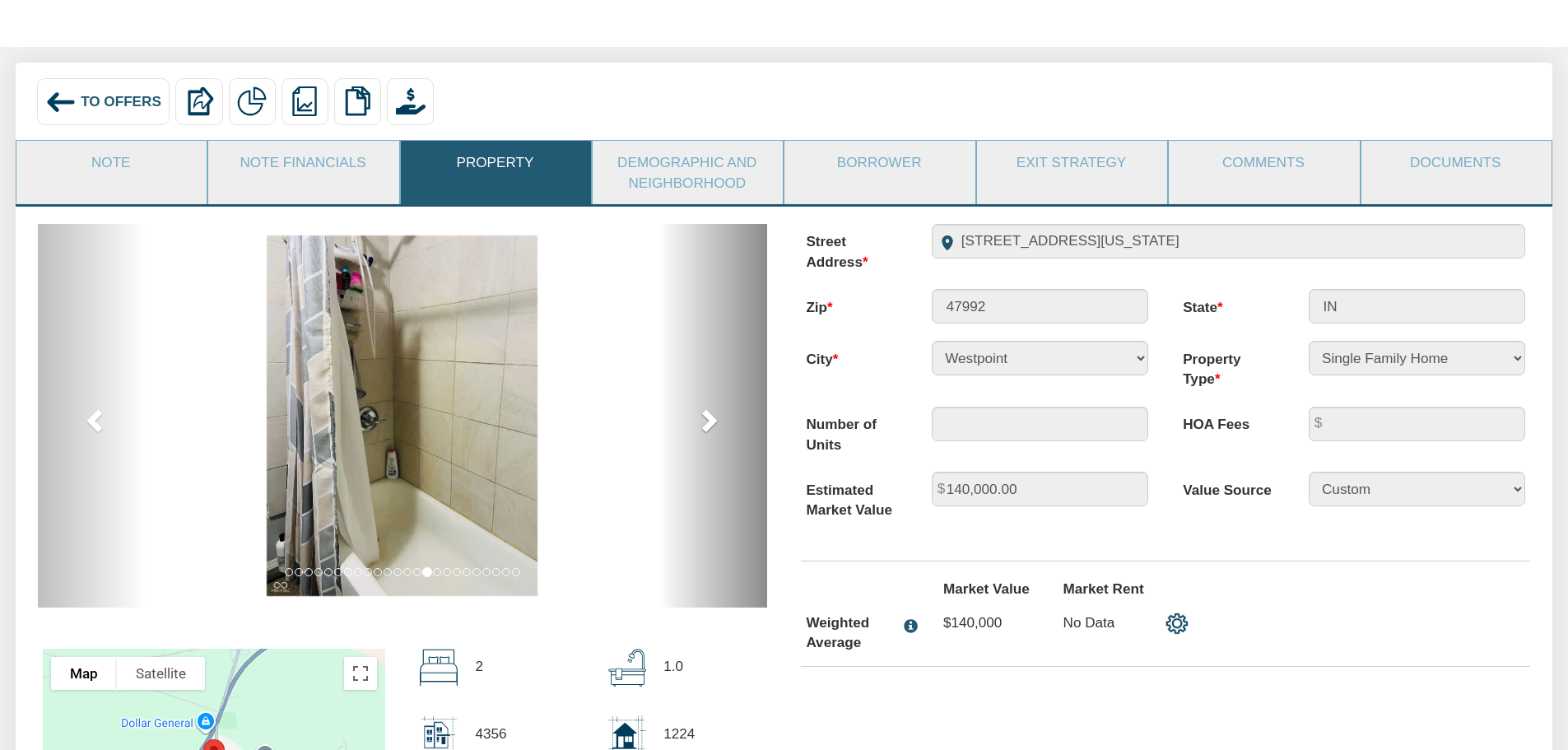
click at [710, 427] on span at bounding box center [707, 420] width 24 height 24
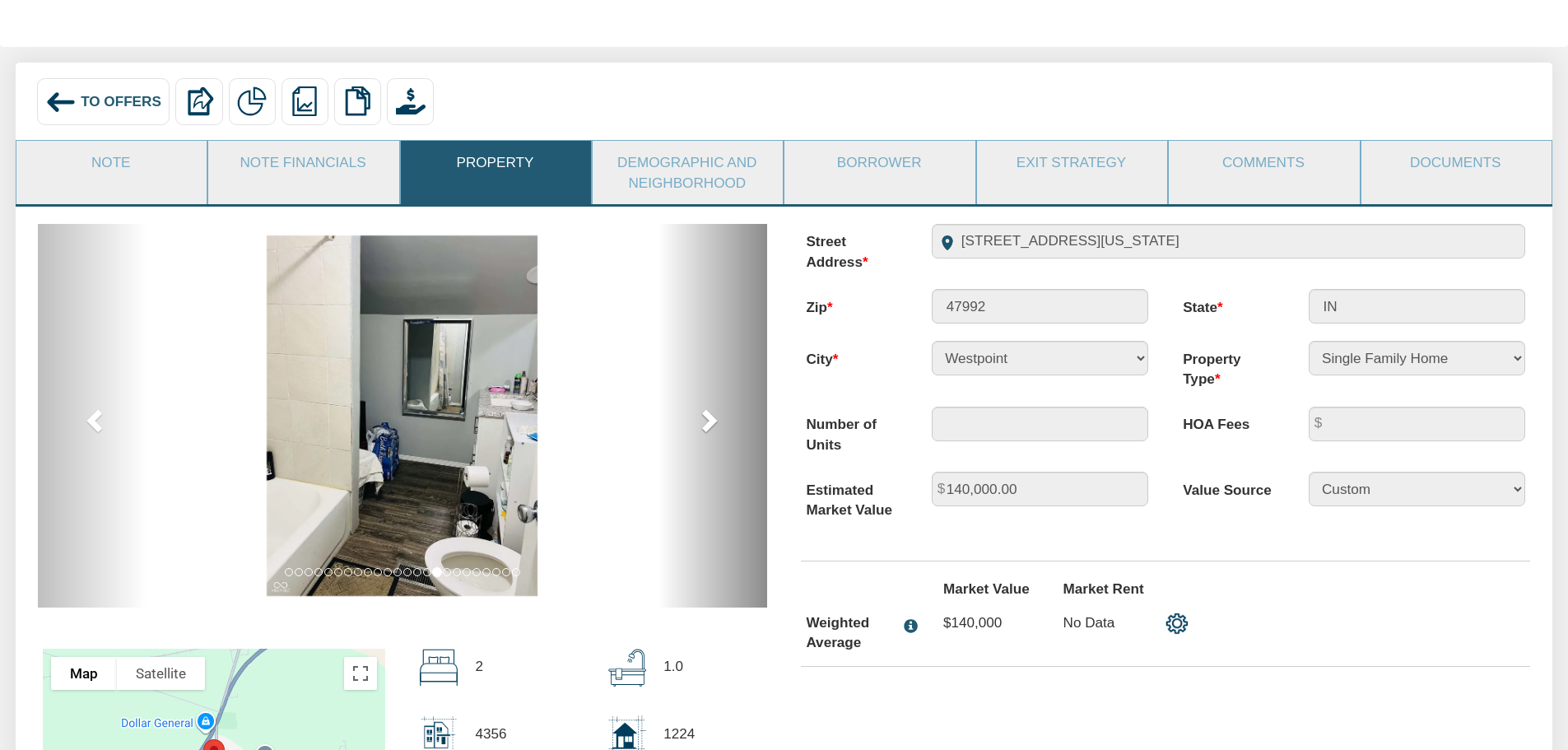
click at [710, 427] on span at bounding box center [707, 420] width 24 height 24
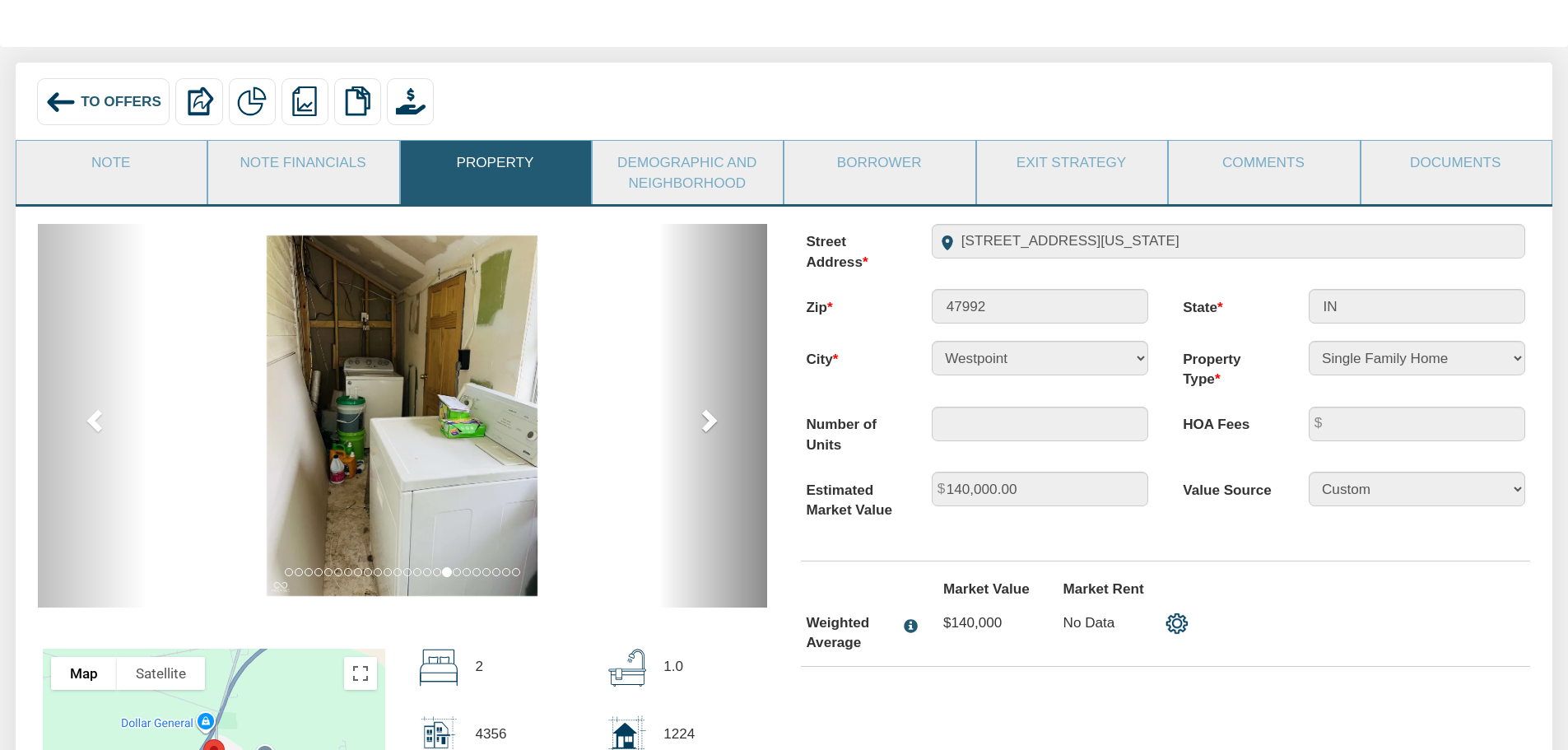
click at [710, 427] on span at bounding box center [707, 420] width 24 height 24
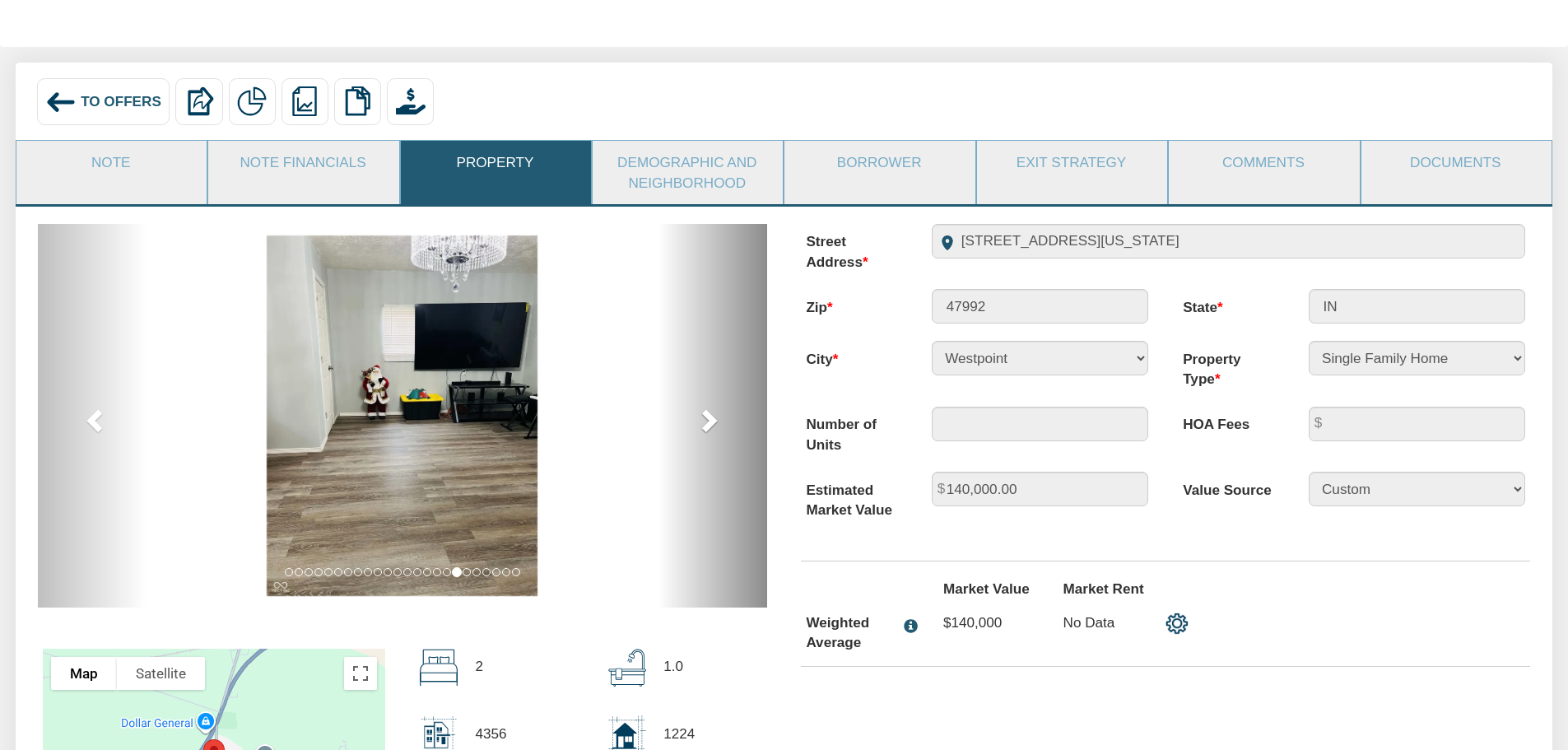
click at [710, 427] on span at bounding box center [707, 420] width 24 height 24
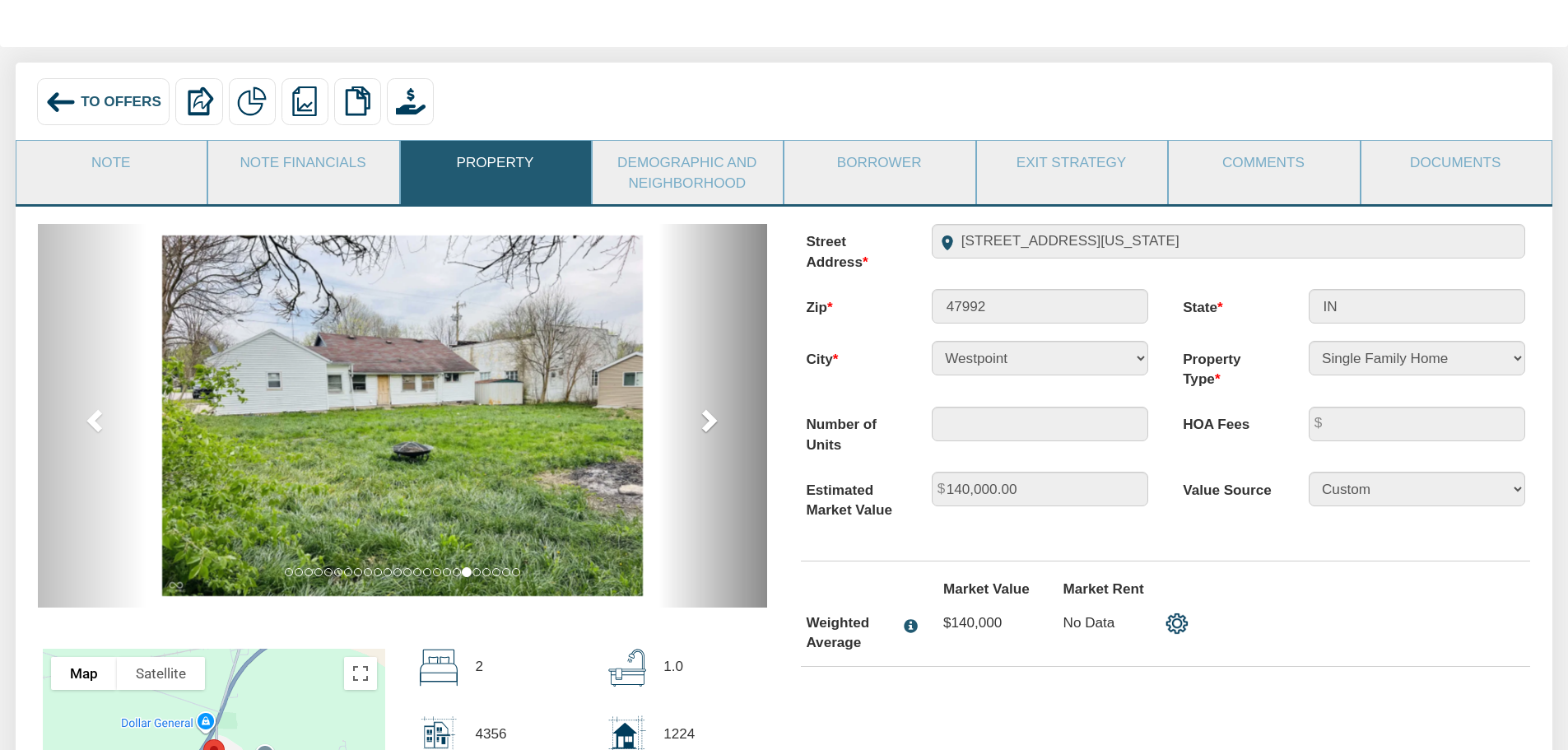
click at [710, 427] on span at bounding box center [707, 420] width 24 height 24
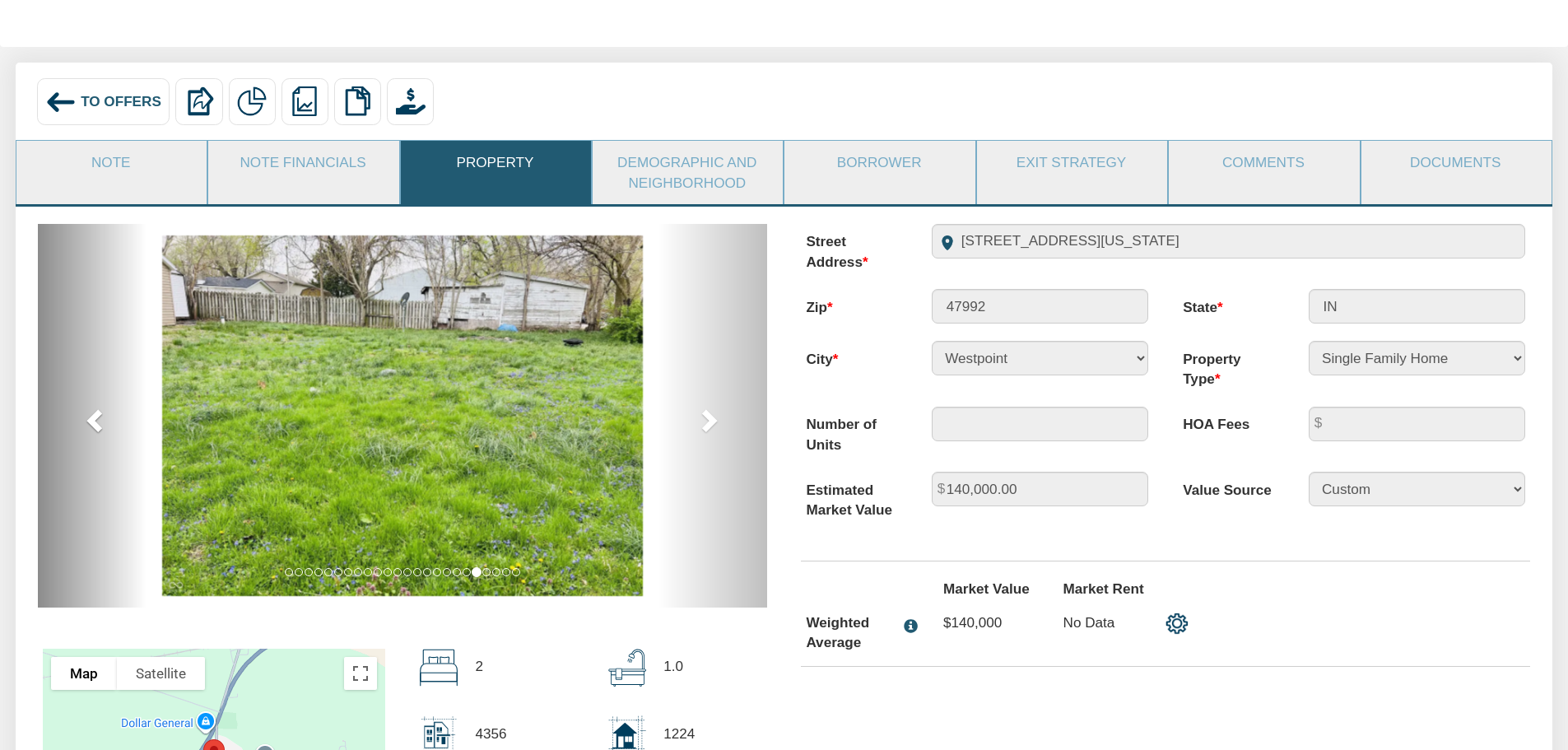
click at [83, 425] on link "previous" at bounding box center [93, 415] width 109 height 383
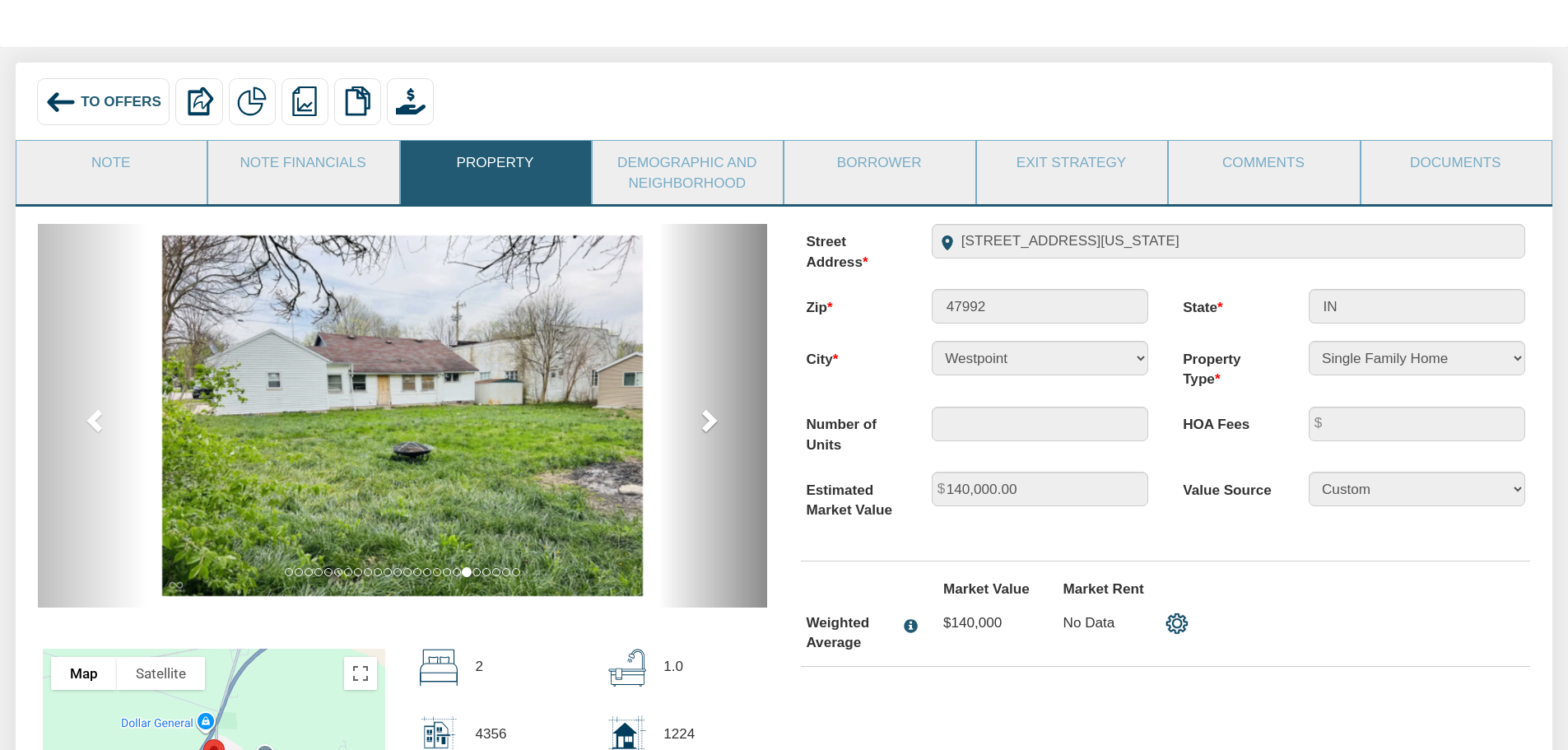
click at [709, 431] on span at bounding box center [707, 420] width 24 height 24
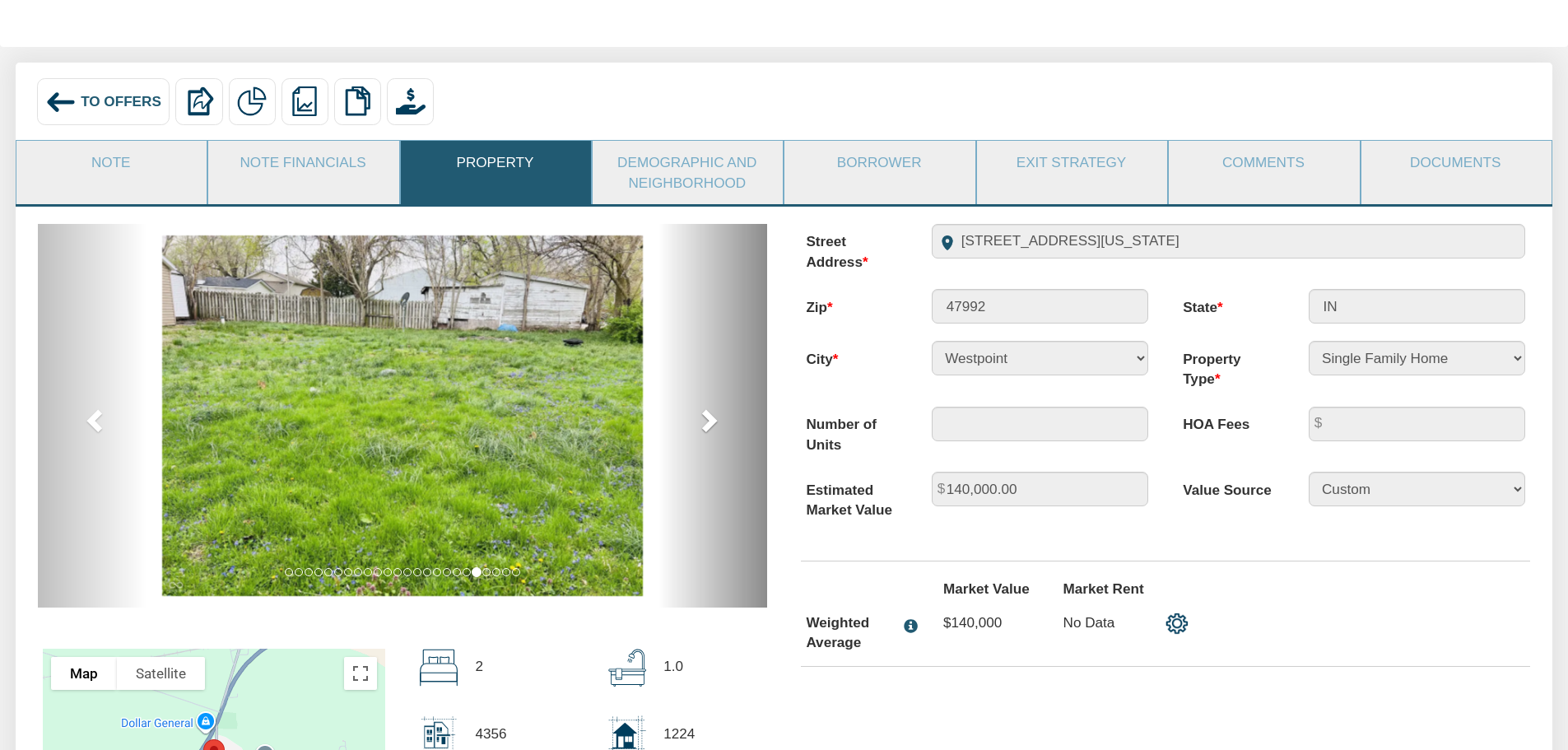
click at [709, 431] on span at bounding box center [707, 420] width 24 height 24
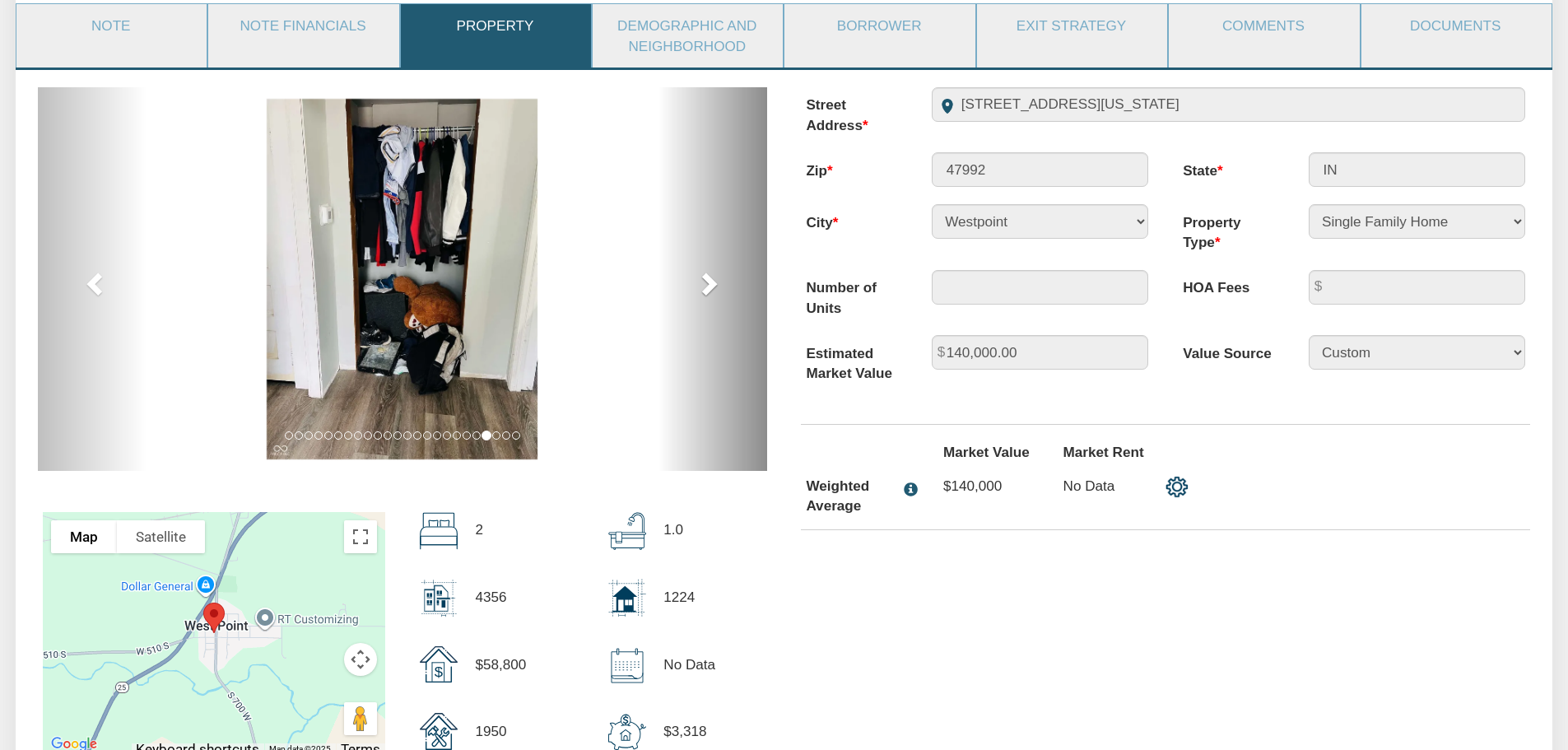
scroll to position [0, 0]
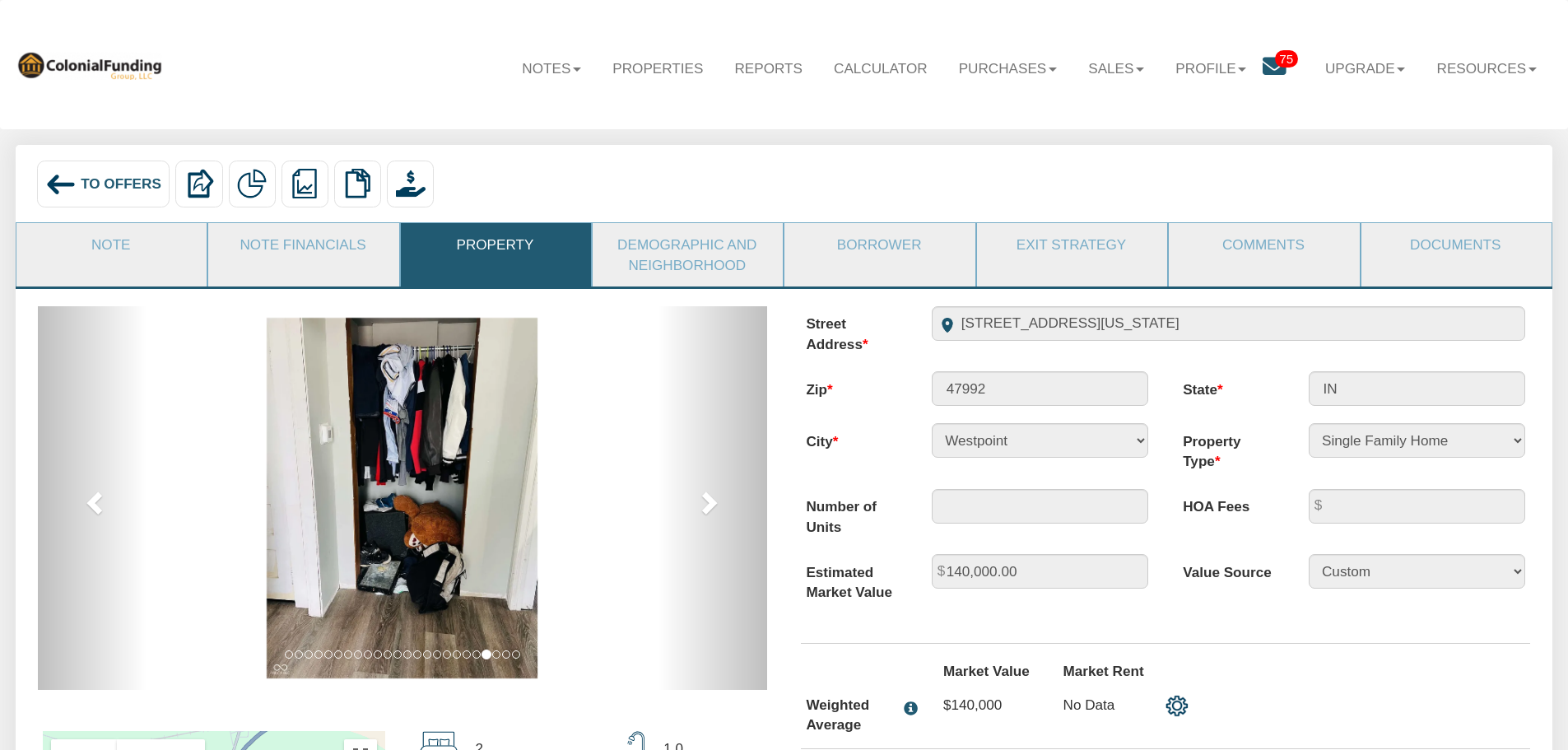
drag, startPoint x: 335, startPoint y: 246, endPoint x: 581, endPoint y: 366, distance: 273.7
click at [335, 246] on link "Note Financials" at bounding box center [302, 244] width 188 height 42
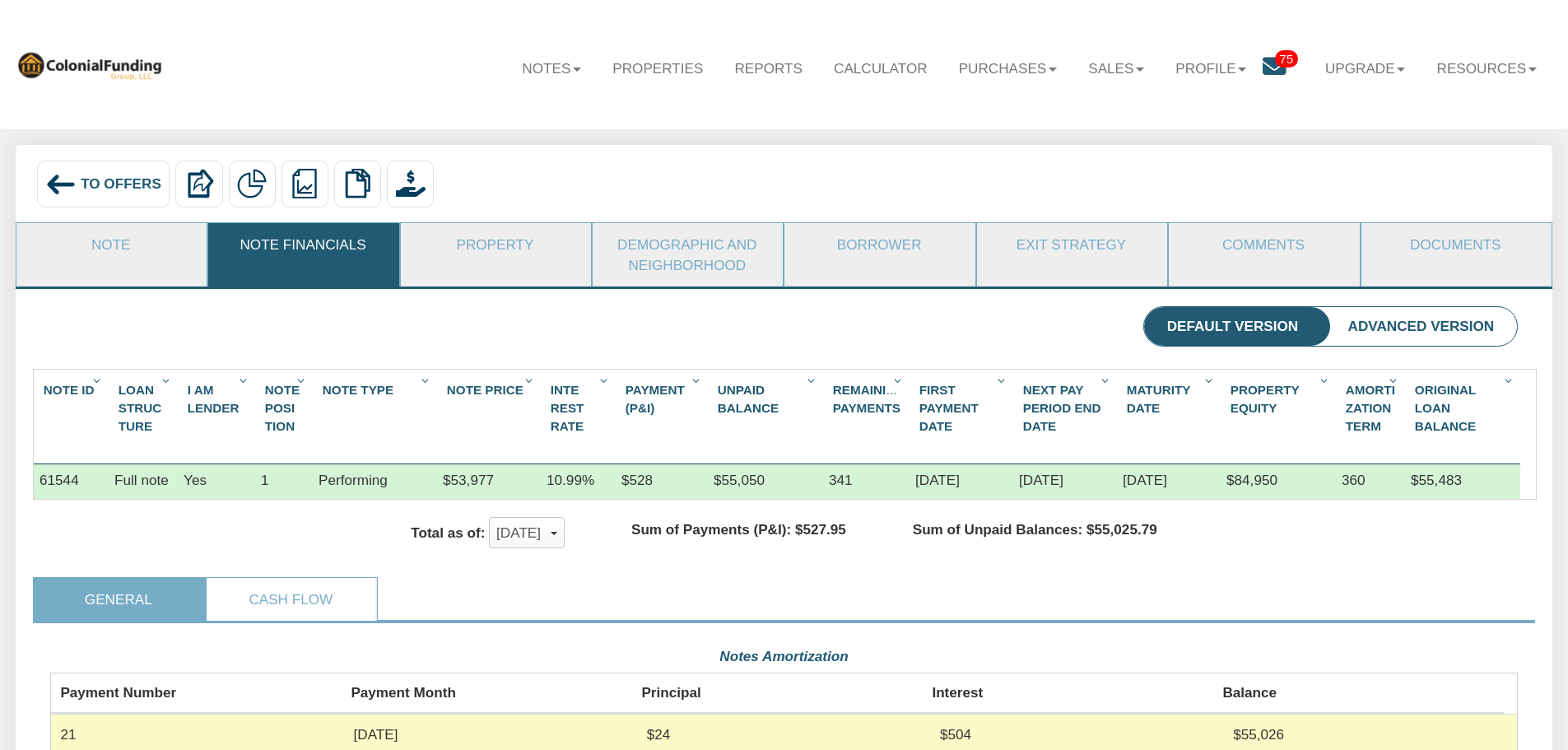
scroll to position [368, 1467]
click at [117, 248] on link "Note" at bounding box center [110, 244] width 188 height 42
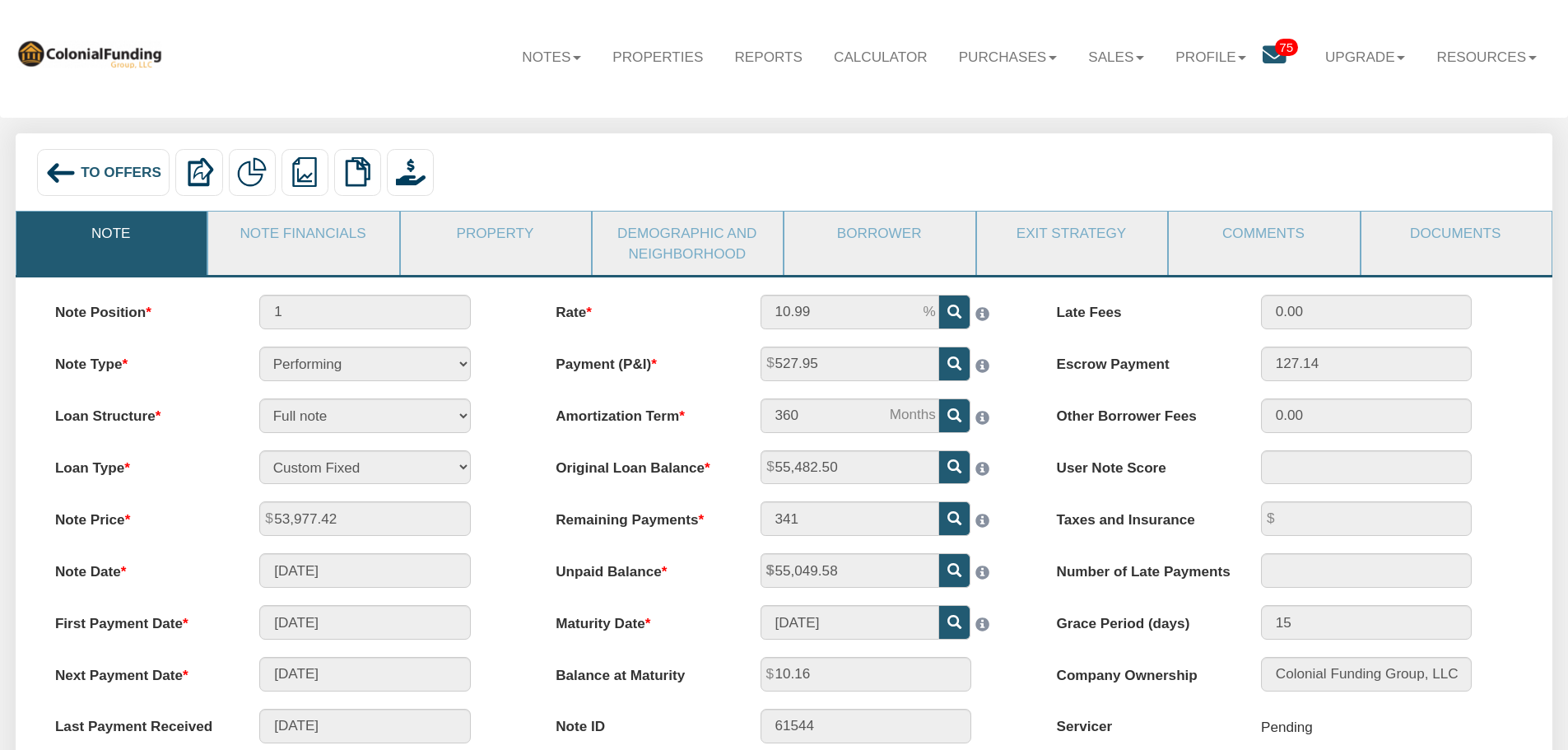
scroll to position [0, 0]
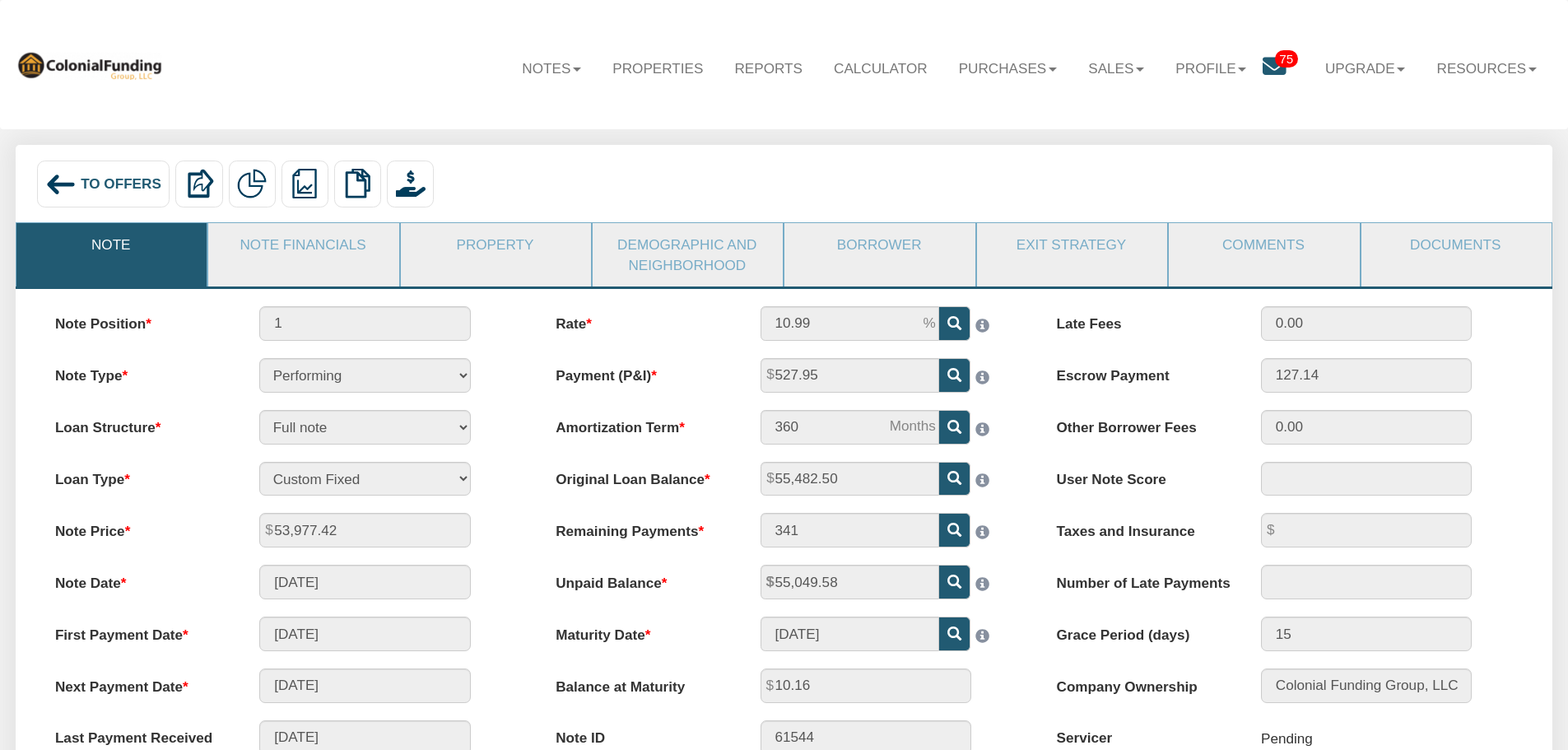
click at [145, 173] on div "To Offers" at bounding box center [104, 184] width 133 height 47
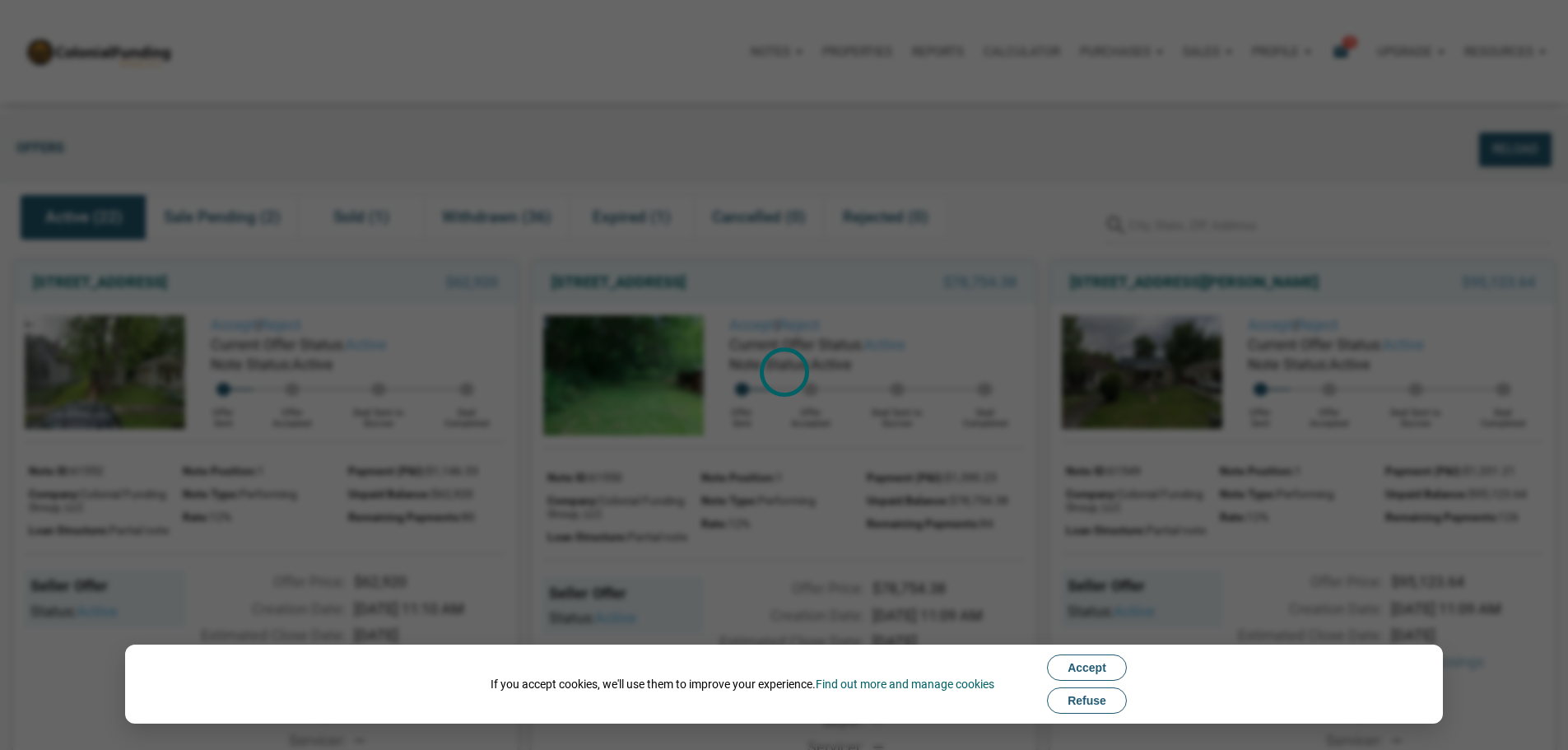
click at [1121, 708] on button "Refuse" at bounding box center [1087, 701] width 80 height 26
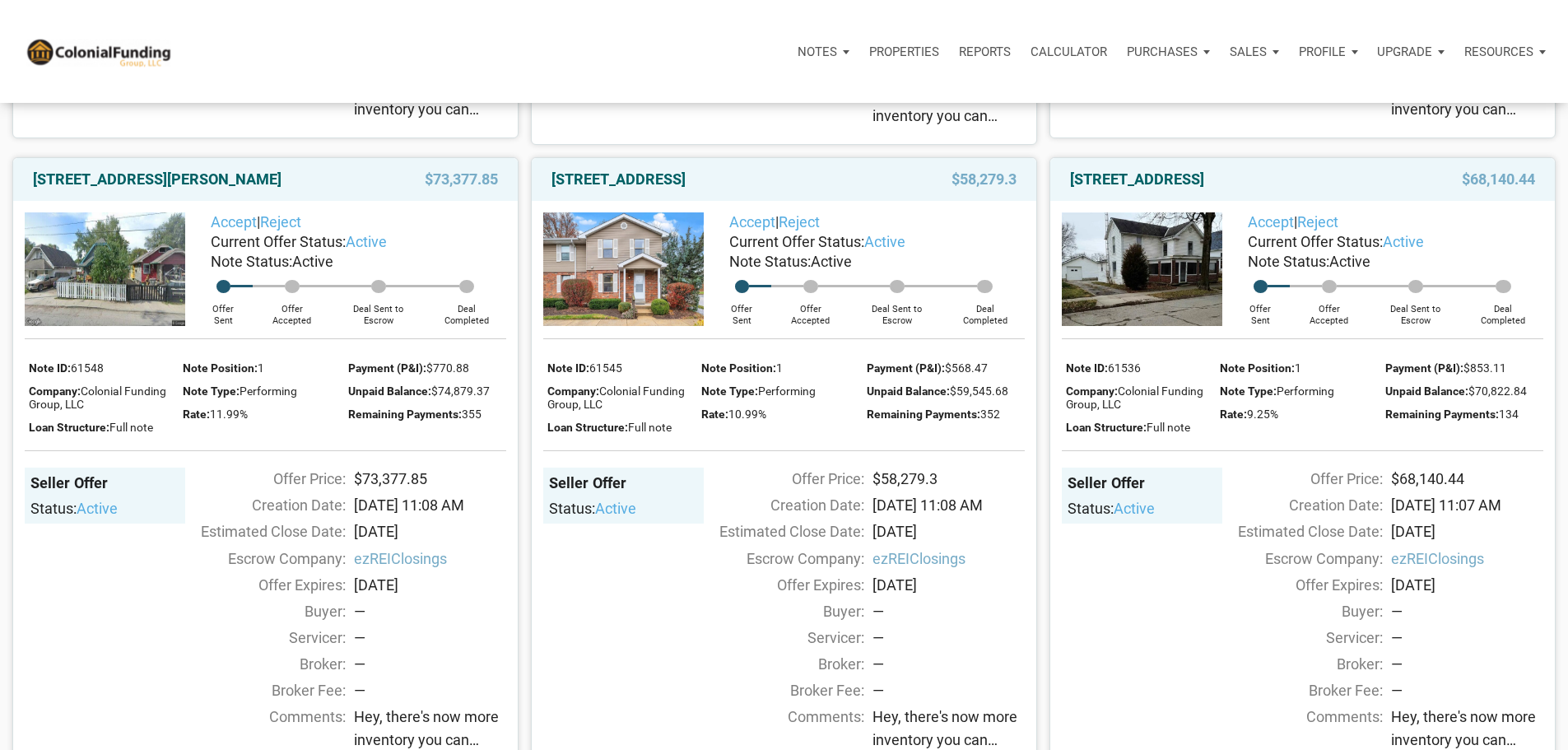
scroll to position [740, 0]
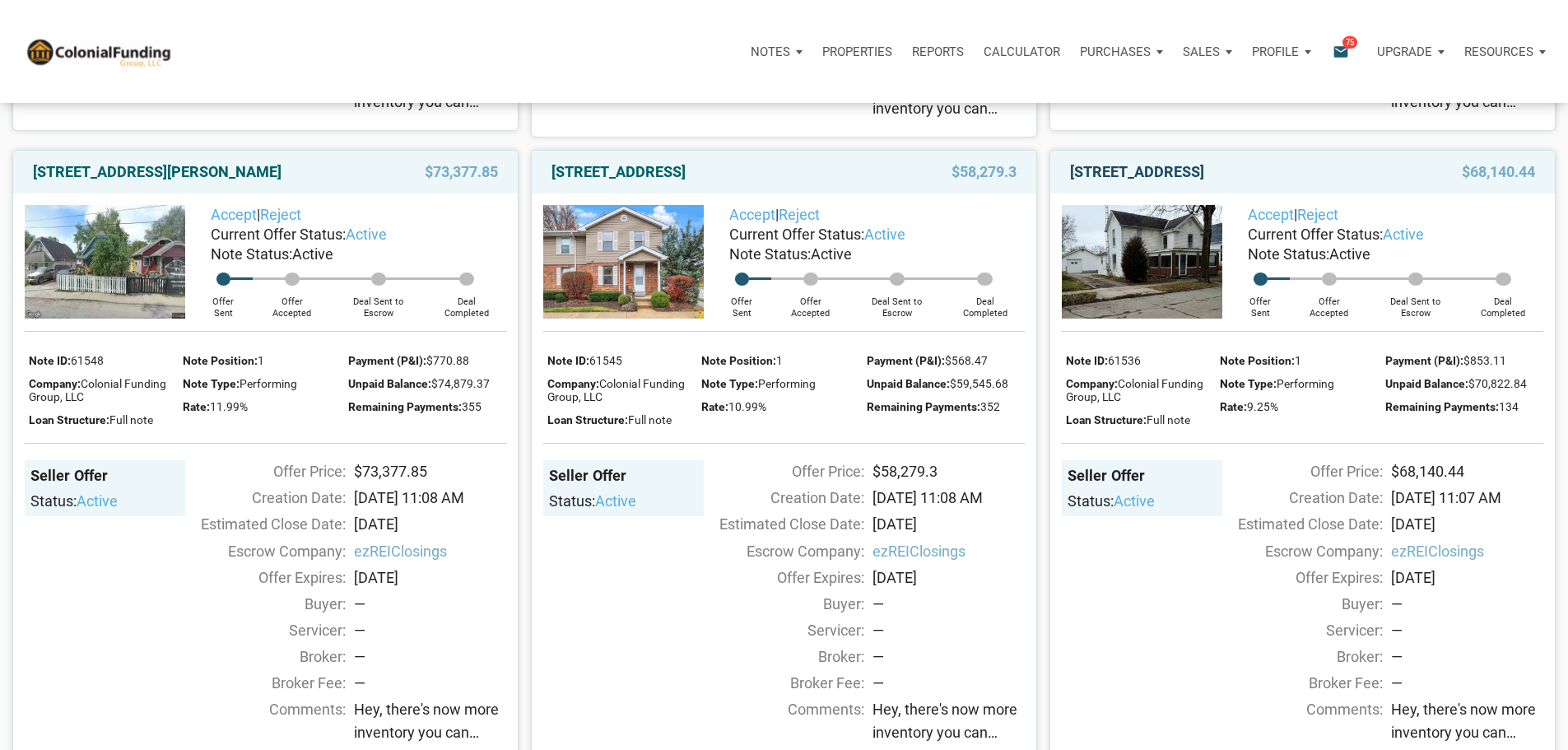
click at [1204, 182] on link "112 South Main Street, Greens Fork, IN, 47345" at bounding box center [1136, 172] width 134 height 20
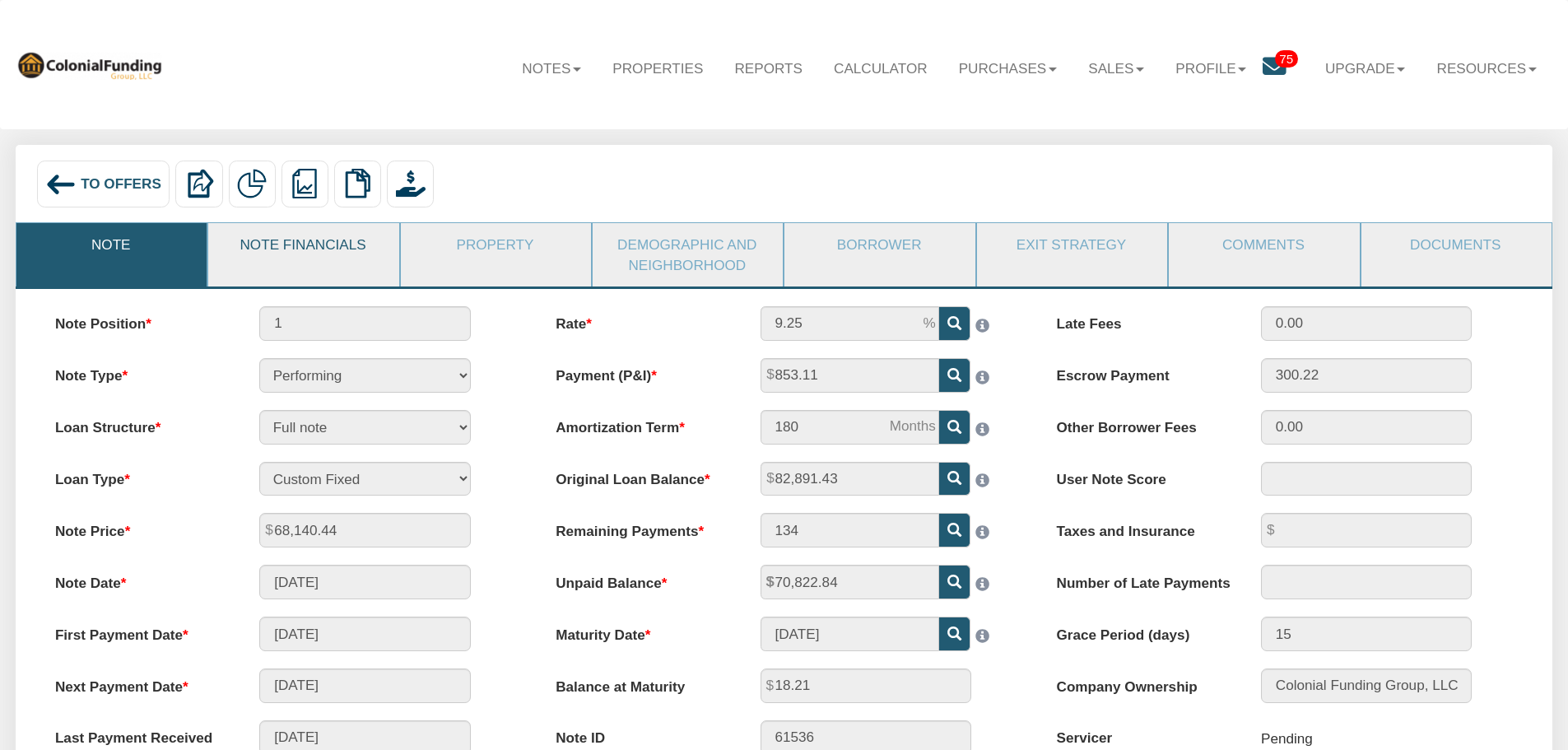
click at [334, 238] on link "Note Financials" at bounding box center [302, 244] width 188 height 42
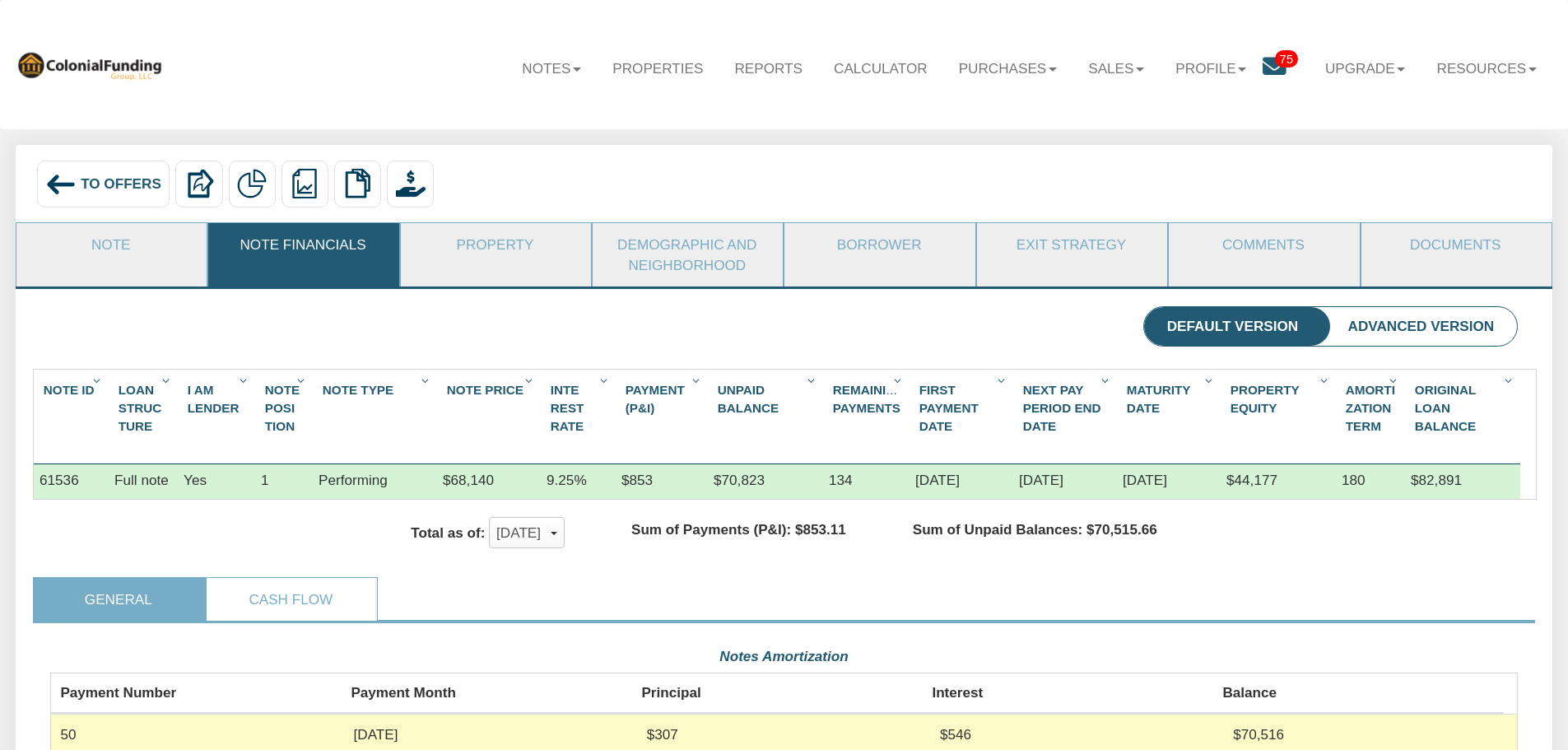
click at [123, 190] on span "To Offers" at bounding box center [120, 183] width 81 height 16
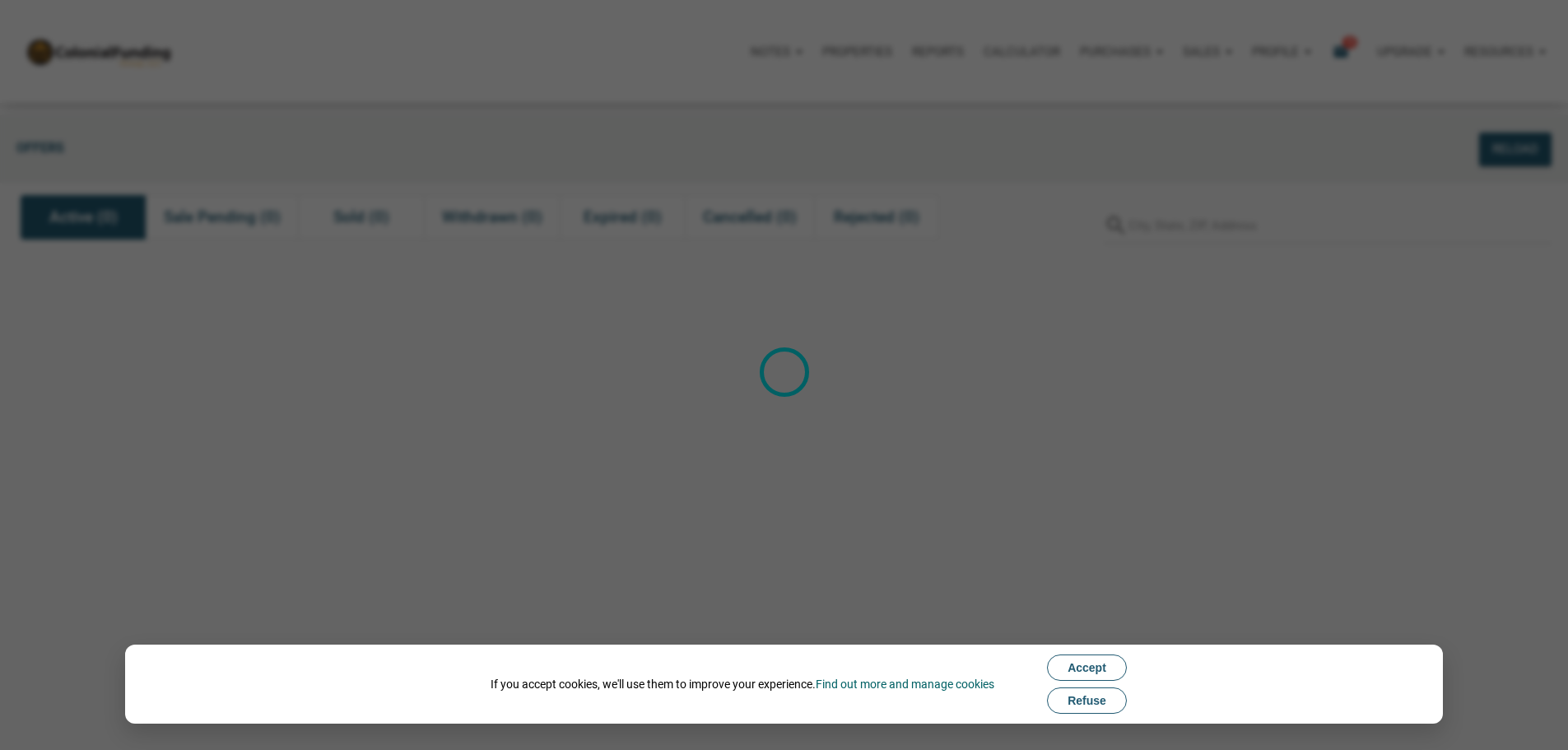
click at [1100, 708] on button "Refuse" at bounding box center [1087, 701] width 80 height 26
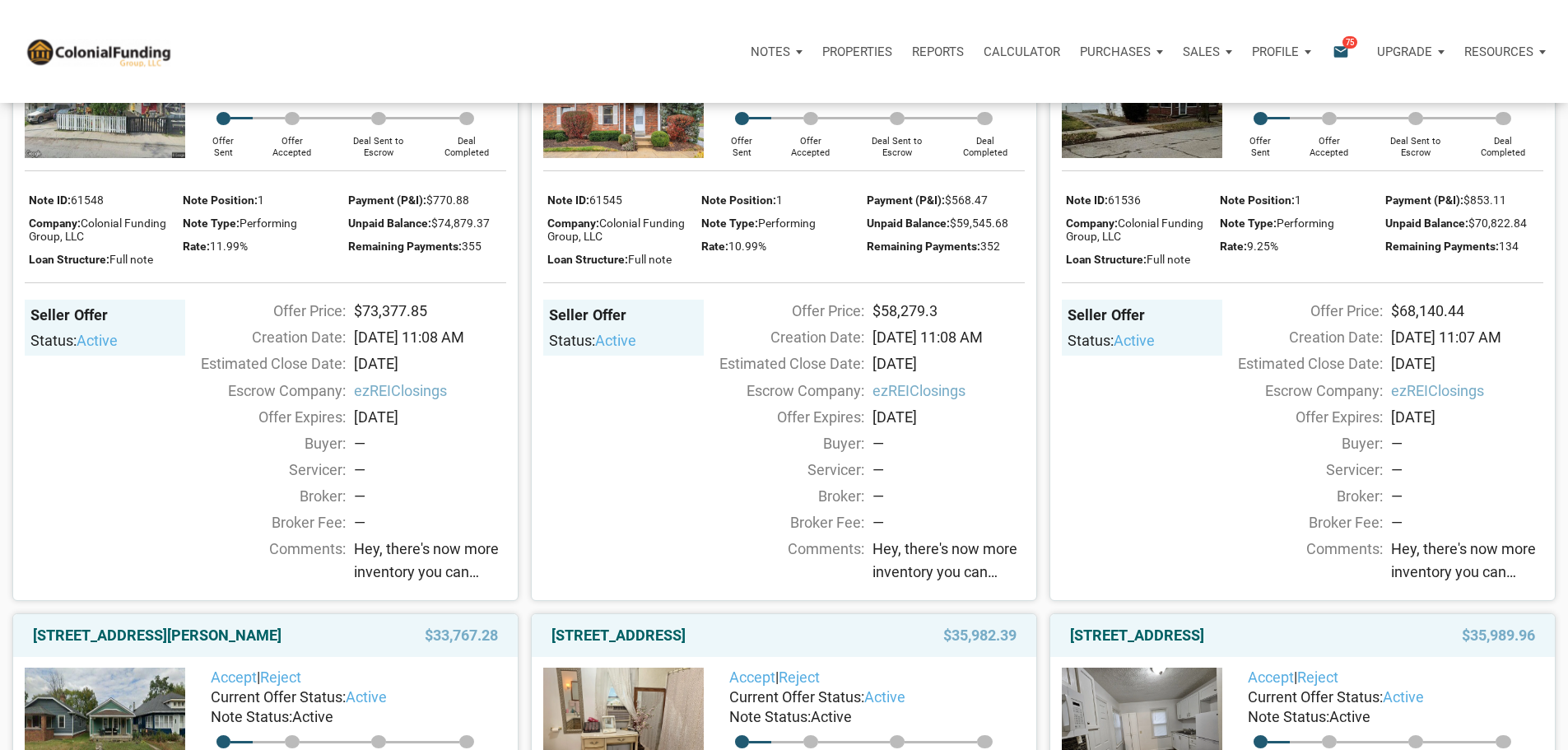
scroll to position [823, 0]
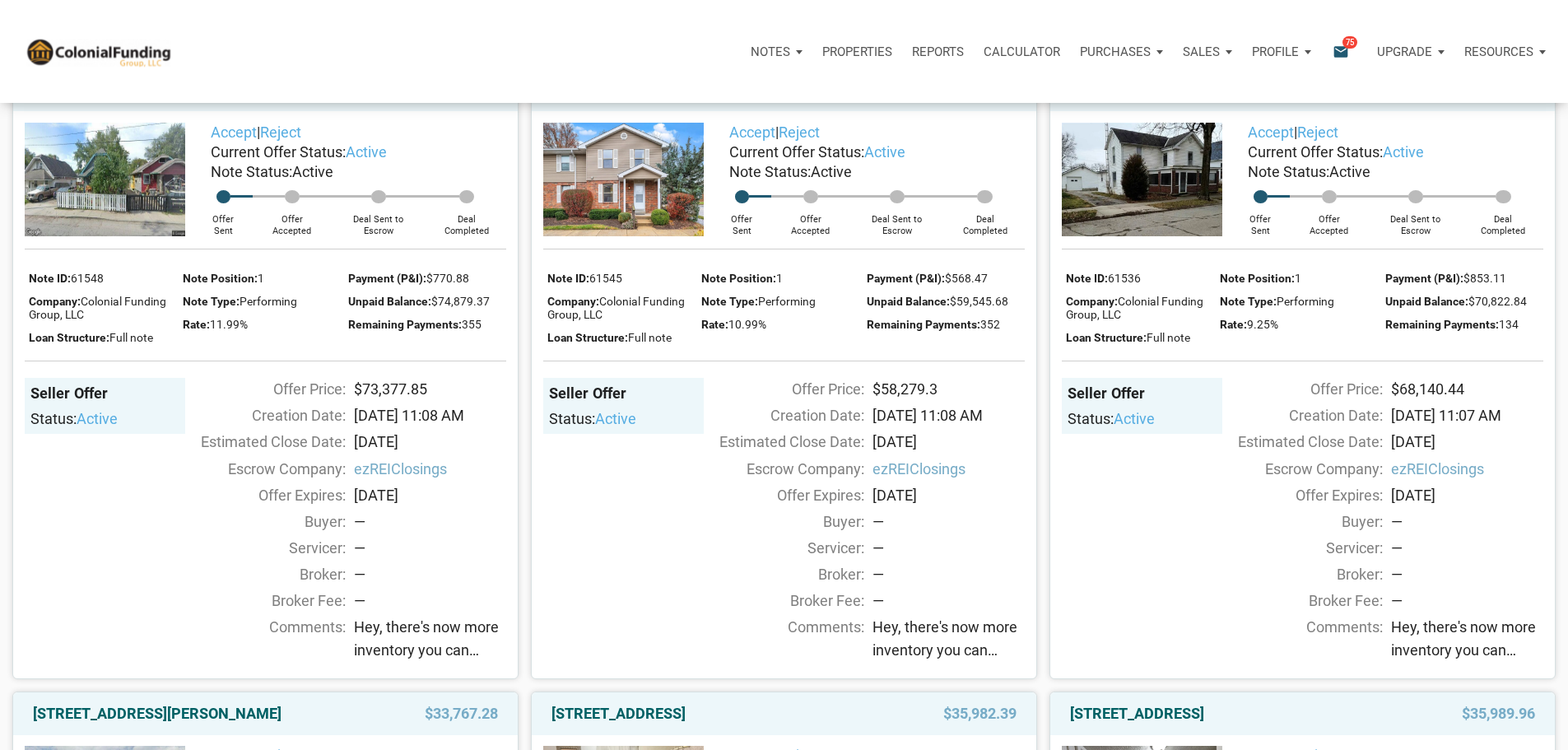
click at [675, 100] on link "2101 New Sun Drive, Florissant, MO, 63031" at bounding box center [618, 89] width 134 height 20
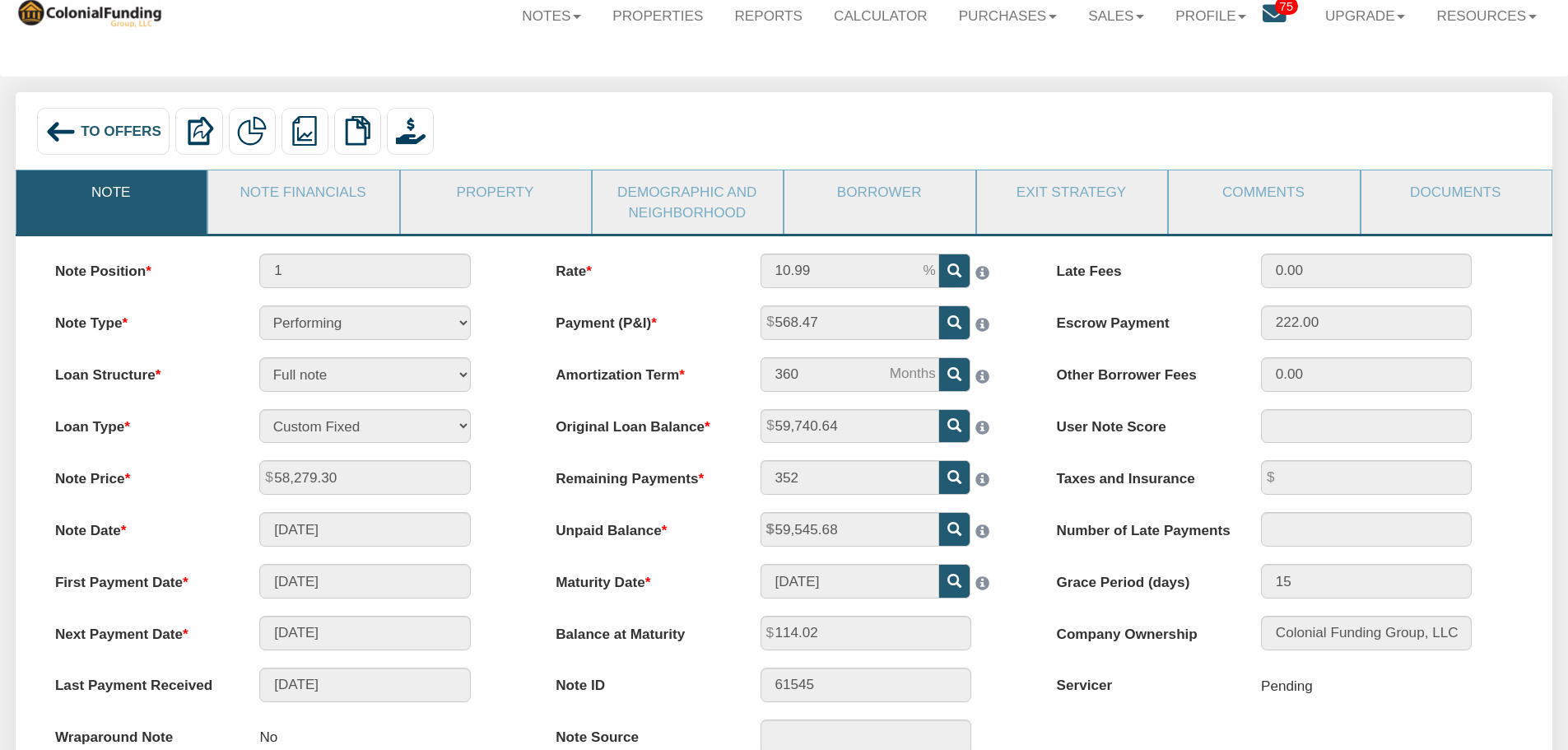
scroll to position [82, 0]
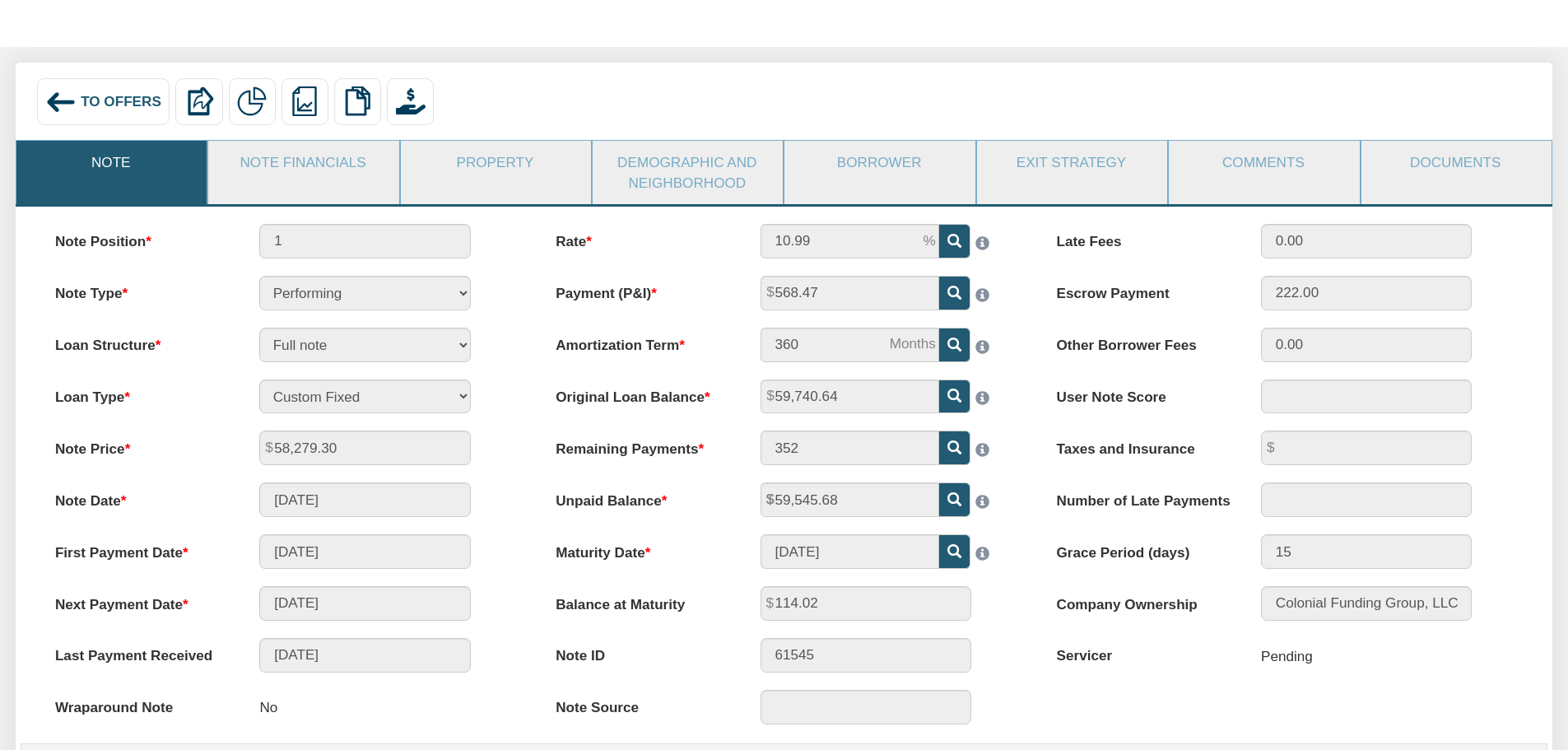
click at [147, 114] on div "To Offers" at bounding box center [104, 101] width 133 height 47
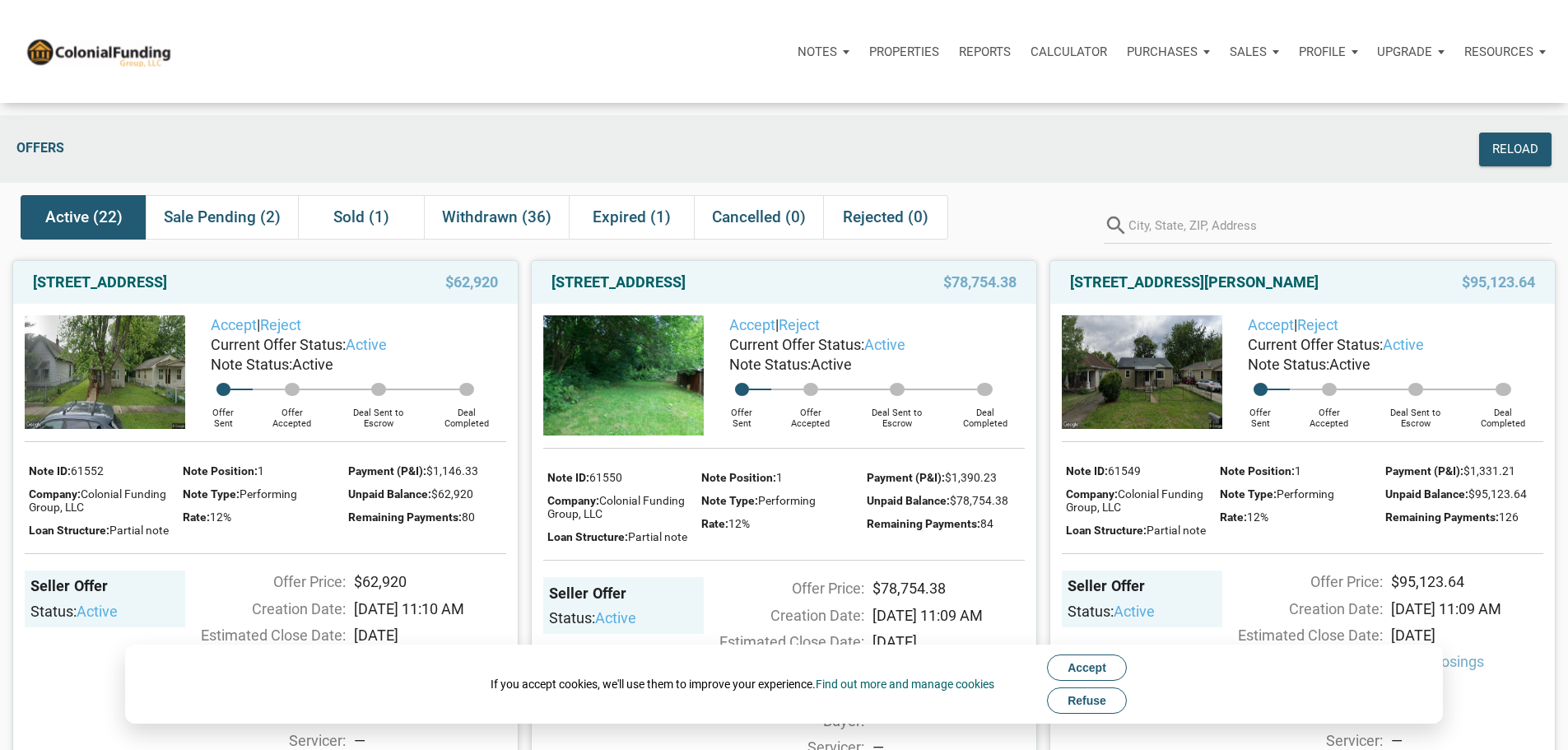
click at [1083, 712] on button "Refuse" at bounding box center [1087, 701] width 80 height 26
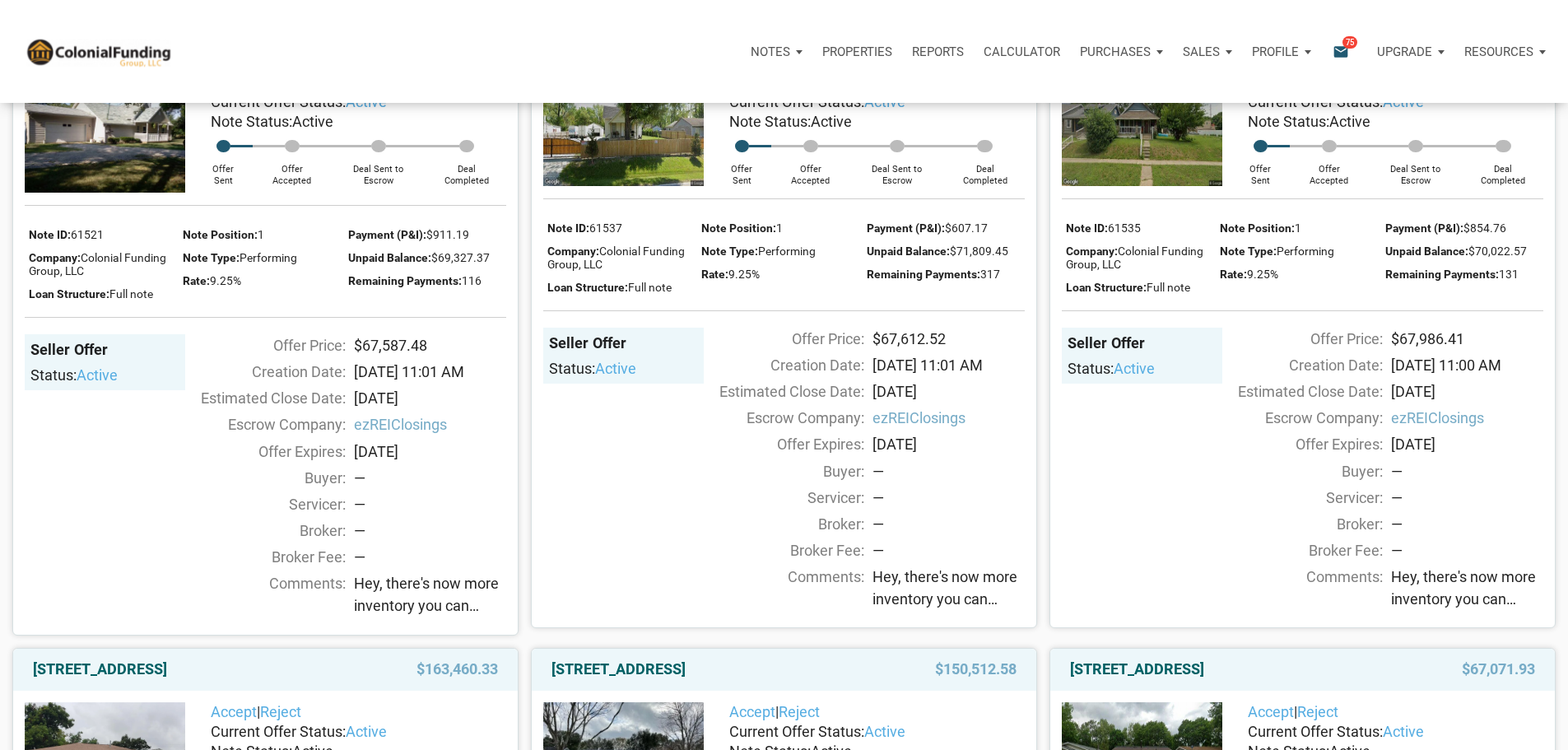
scroll to position [3375, 0]
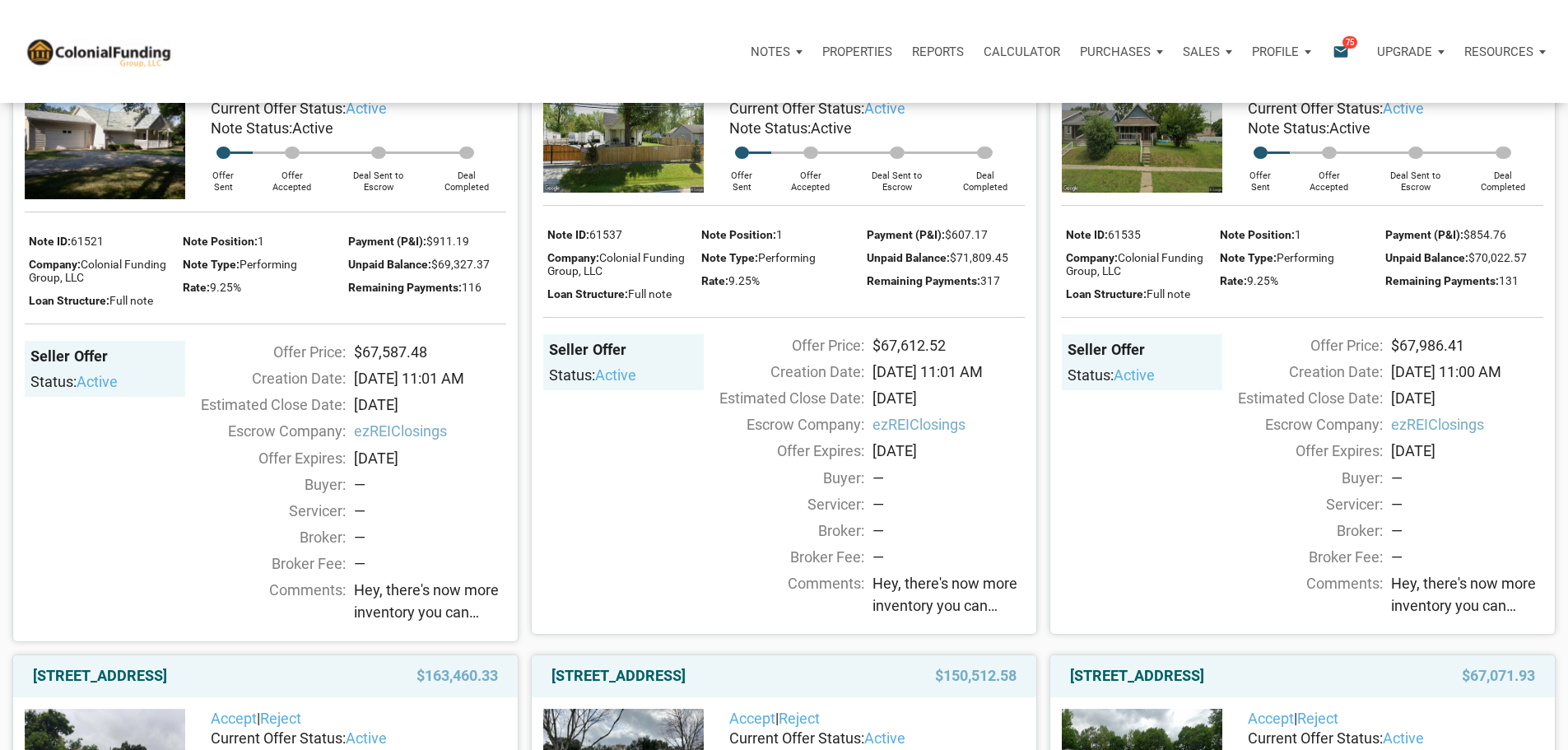
click at [211, 56] on link "2320 Iowa Street, Indianapolis, IN, 46203" at bounding box center [139, 46] width 211 height 20
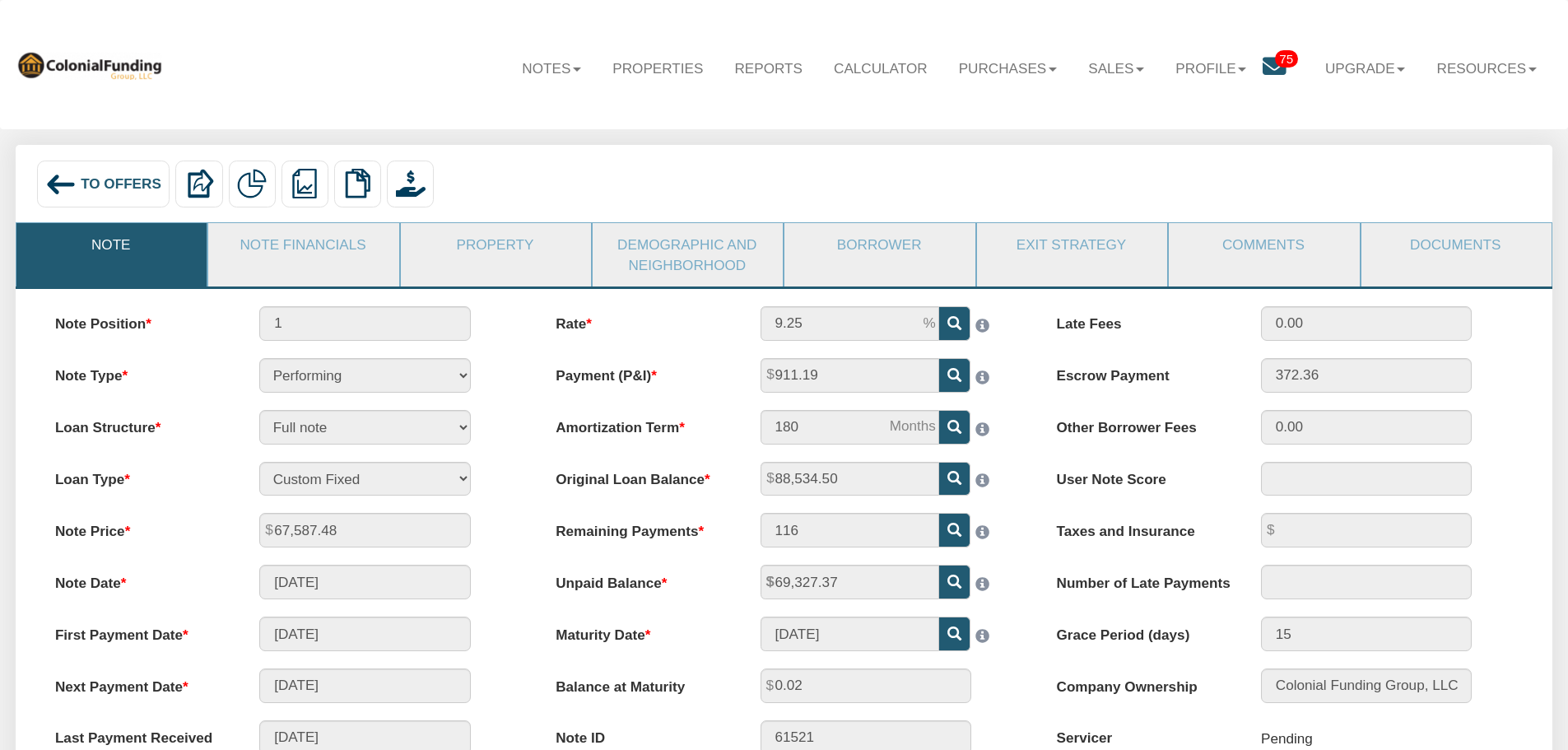
drag, startPoint x: 349, startPoint y: 245, endPoint x: 583, endPoint y: 408, distance: 285.2
click at [349, 245] on link "Note Financials" at bounding box center [302, 244] width 188 height 42
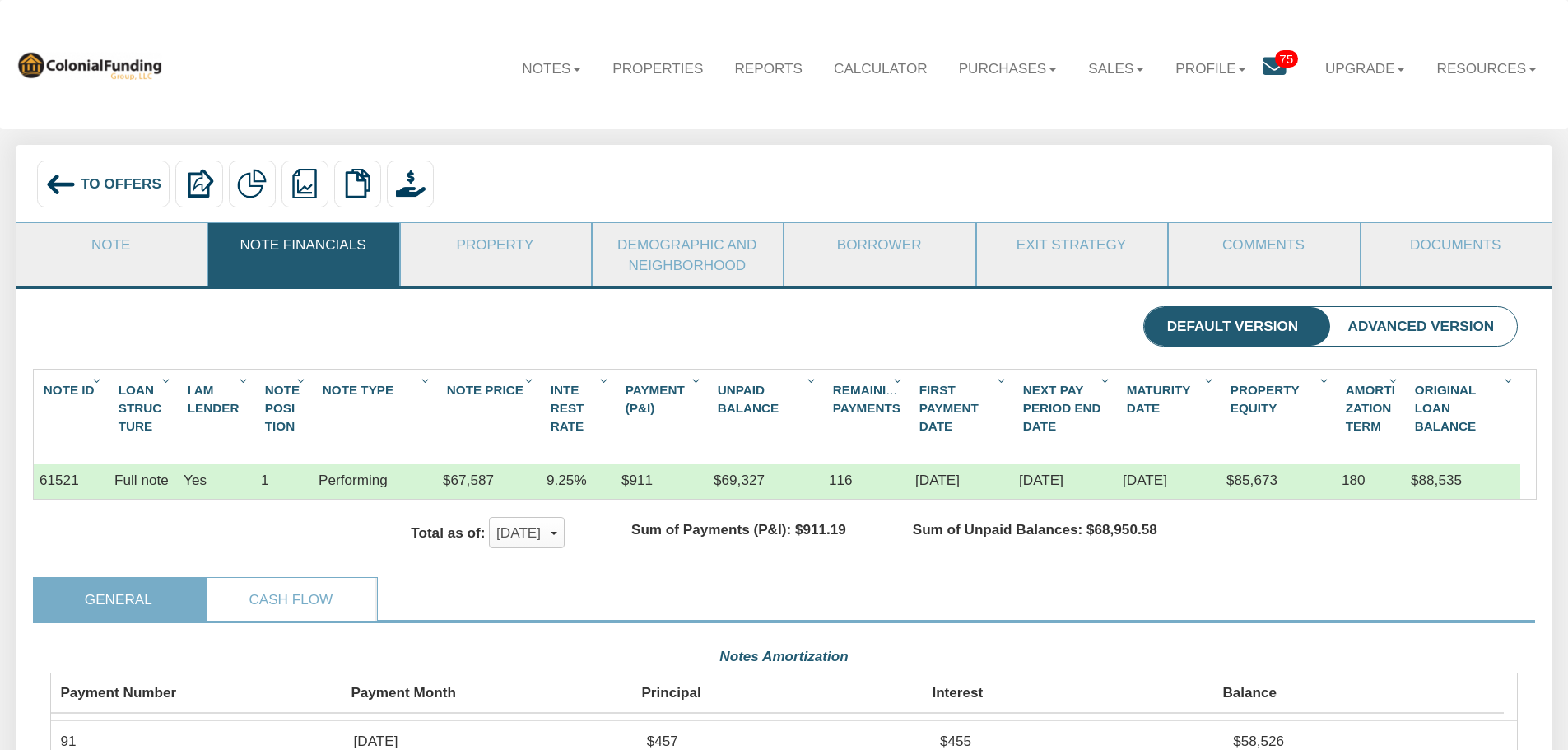
drag, startPoint x: 591, startPoint y: 432, endPoint x: 438, endPoint y: 528, distance: 180.6
drag, startPoint x: 438, startPoint y: 528, endPoint x: 784, endPoint y: 347, distance: 390.5
click at [784, 348] on div "Default Version Advanced Version" at bounding box center [784, 329] width 1502 height 45
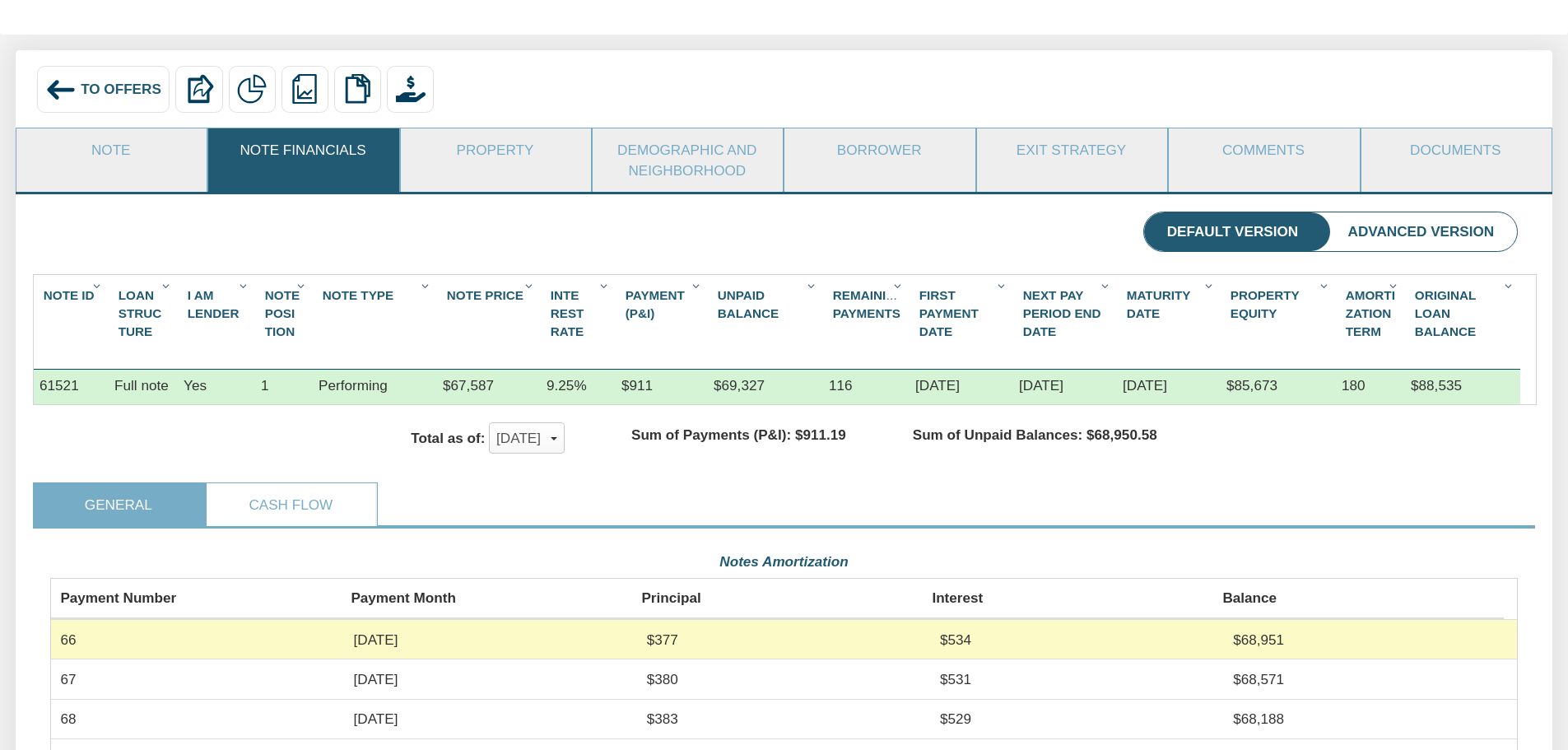
scroll to position [82, 0]
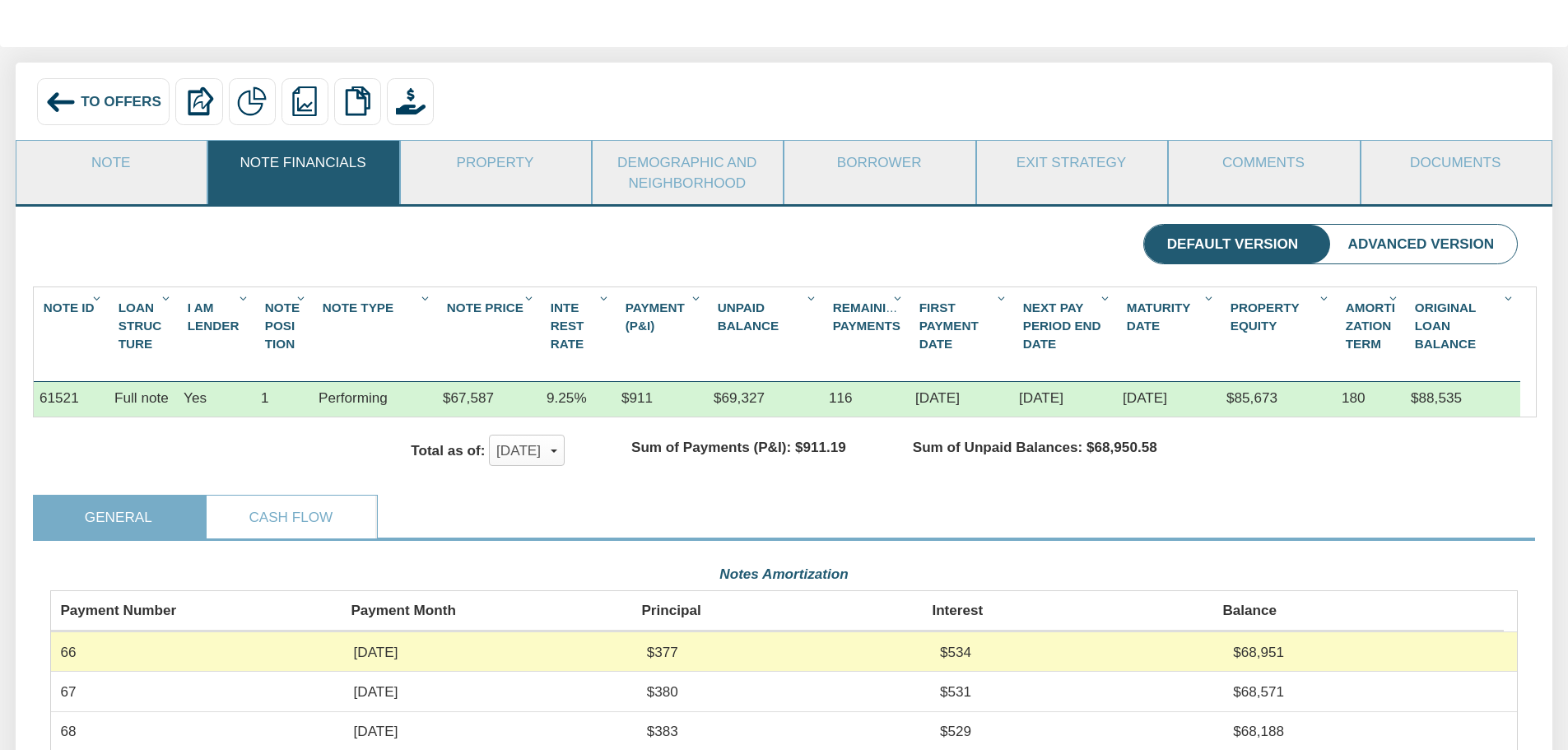
click at [85, 100] on span "To Offers" at bounding box center [120, 101] width 81 height 16
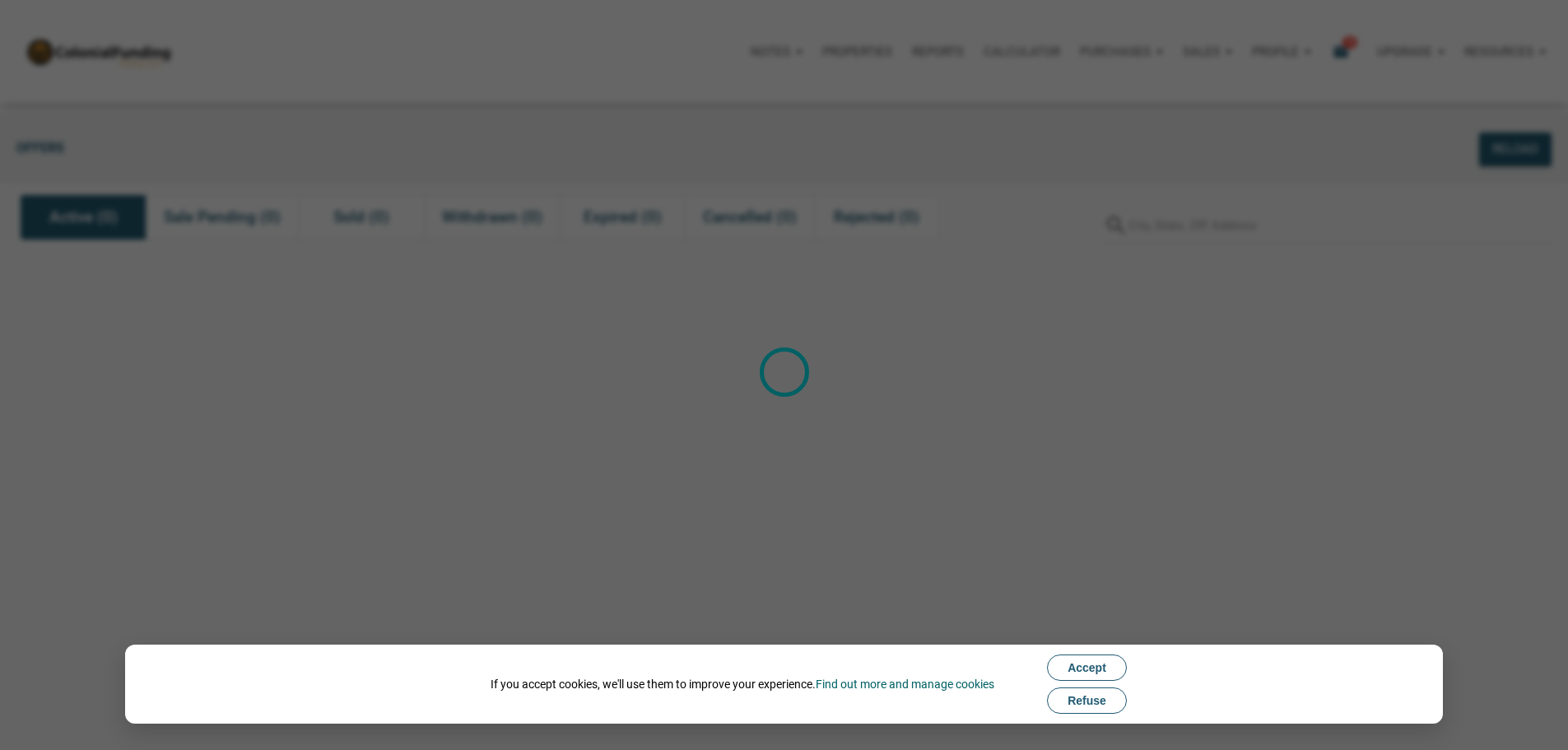
drag, startPoint x: 1108, startPoint y: 703, endPoint x: 930, endPoint y: 546, distance: 237.3
click at [1106, 703] on span "Refuse" at bounding box center [1086, 700] width 39 height 13
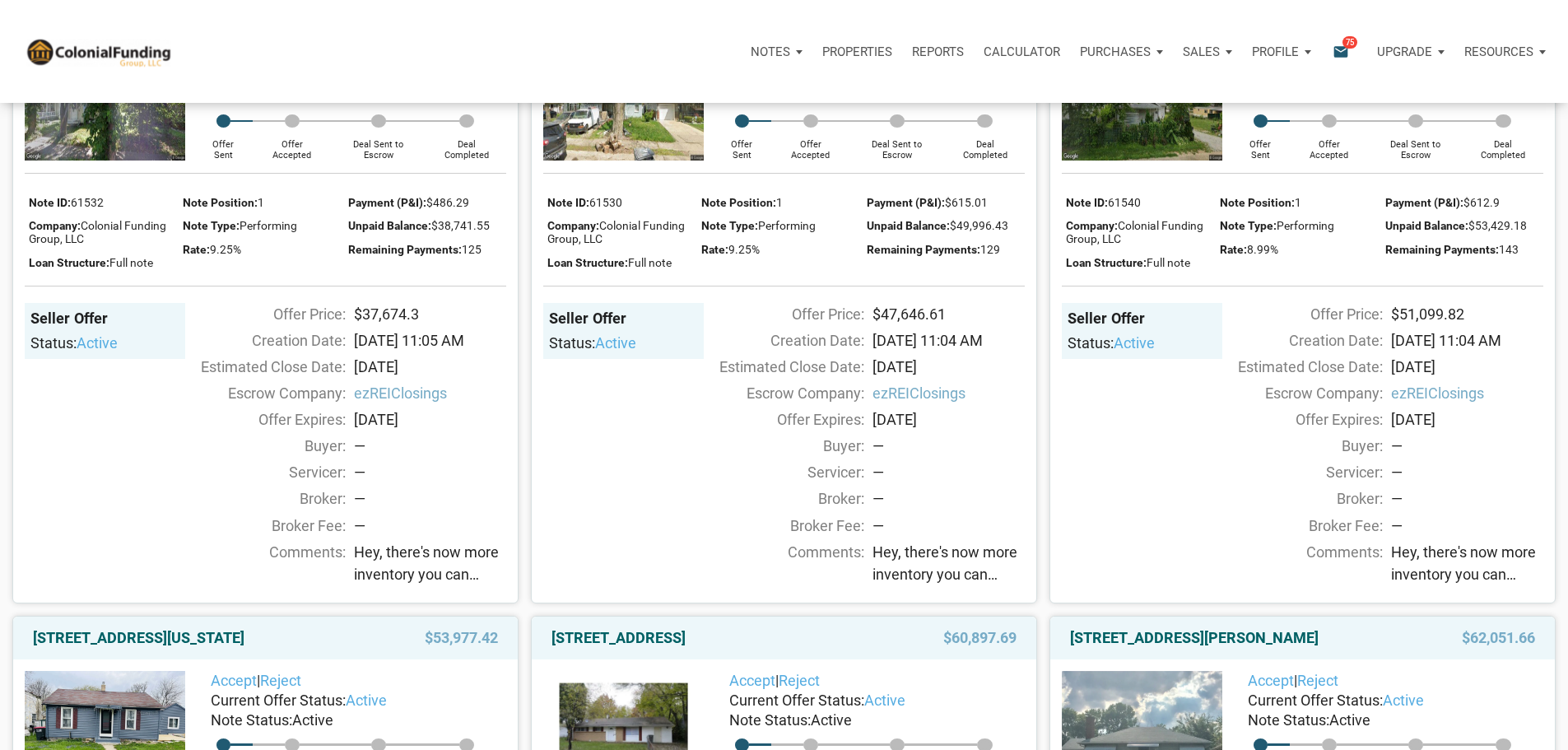
scroll to position [1976, 0]
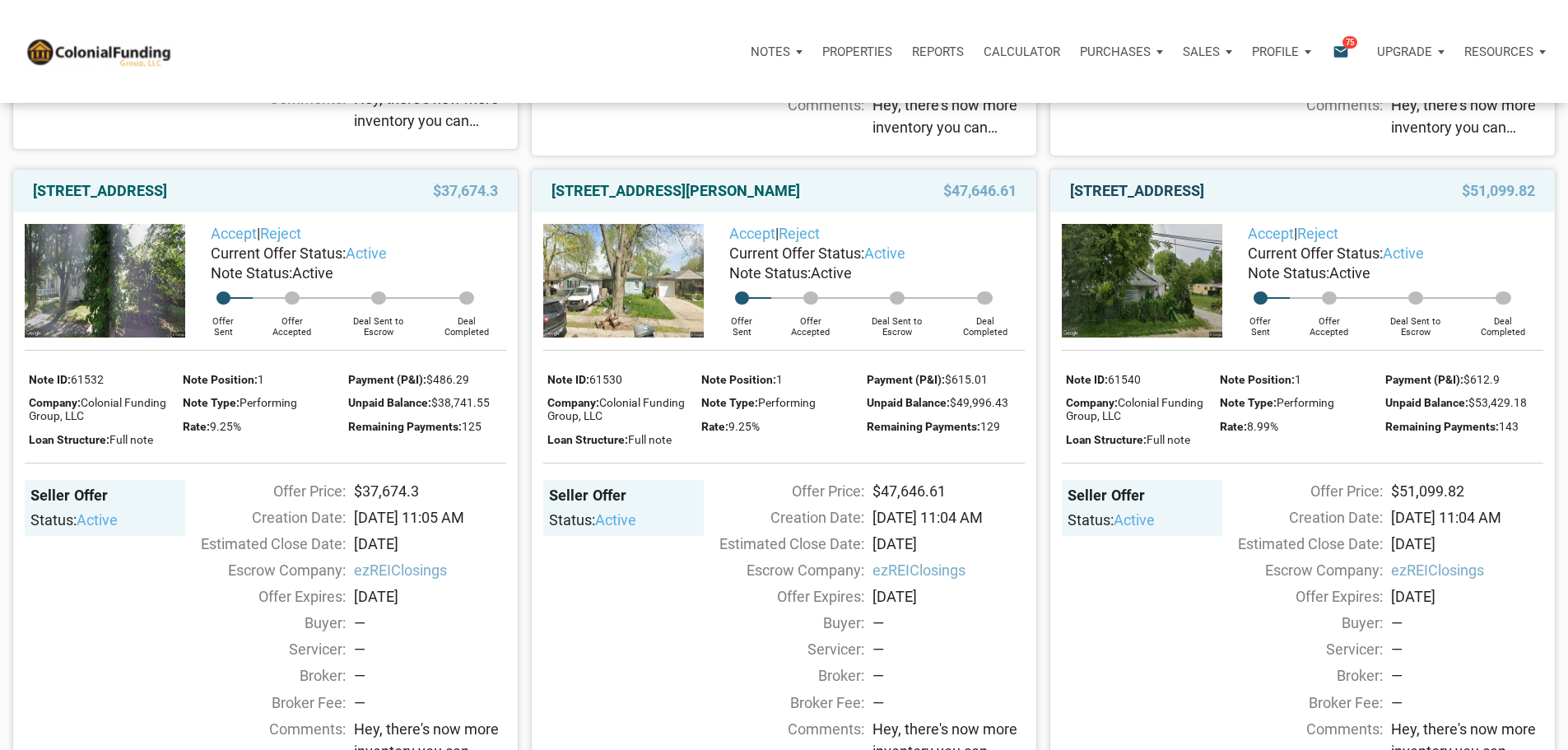
drag, startPoint x: 1156, startPoint y: 363, endPoint x: 1154, endPoint y: 372, distance: 9.2
click at [1156, 201] on link "[STREET_ADDRESS]" at bounding box center [1136, 191] width 134 height 20
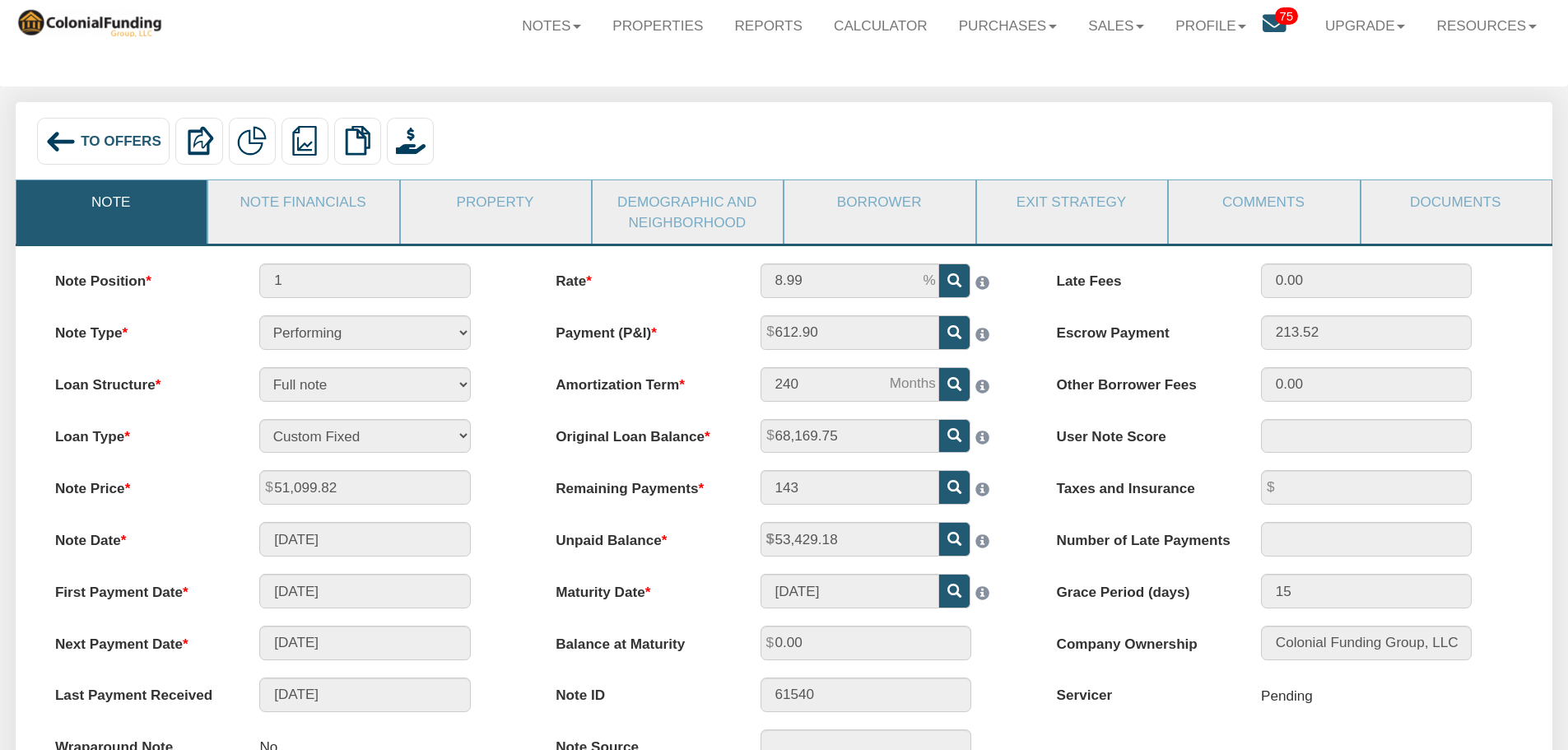
scroll to position [82, 0]
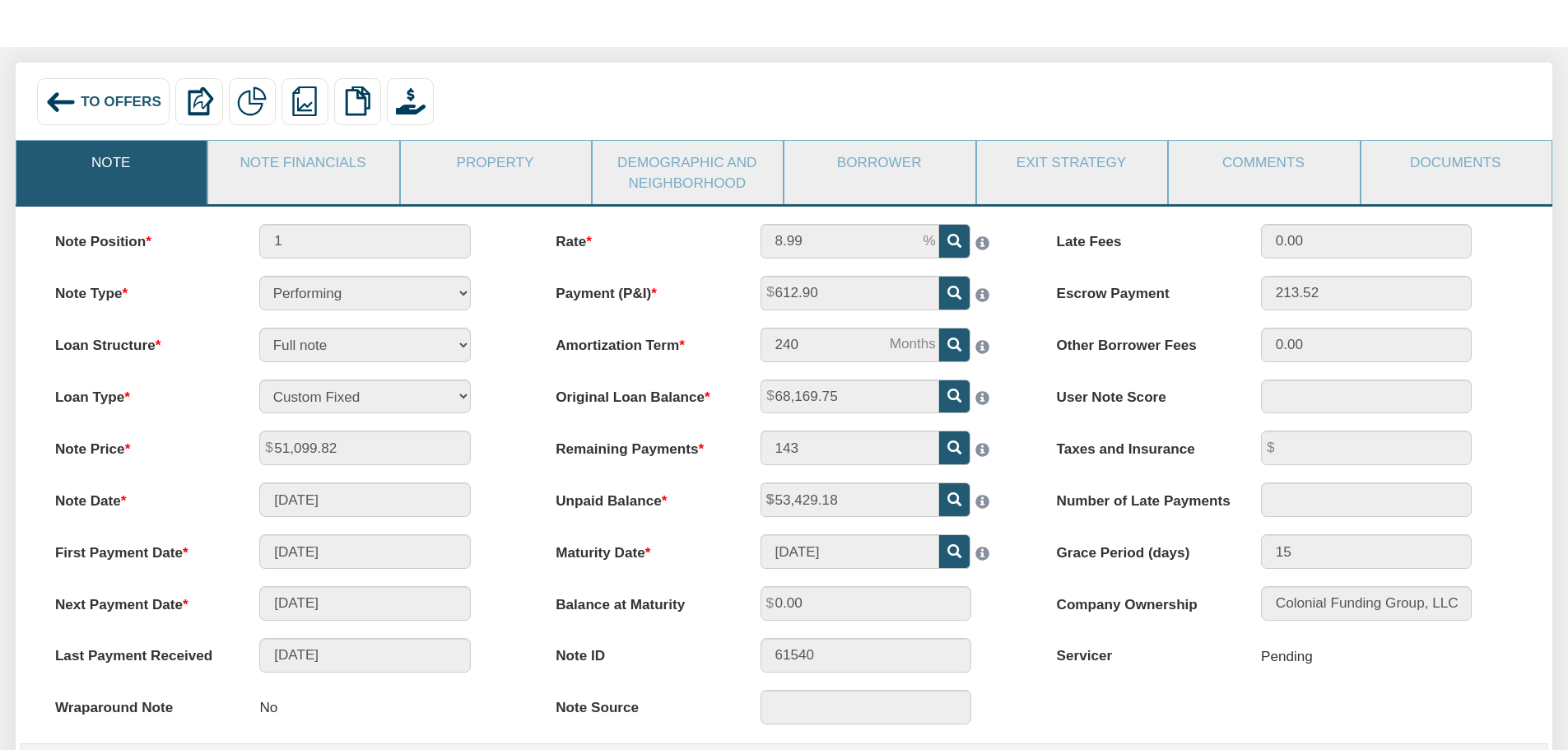
drag, startPoint x: 328, startPoint y: 166, endPoint x: 480, endPoint y: 339, distance: 230.3
click at [328, 168] on link "Note Financials" at bounding box center [302, 161] width 188 height 42
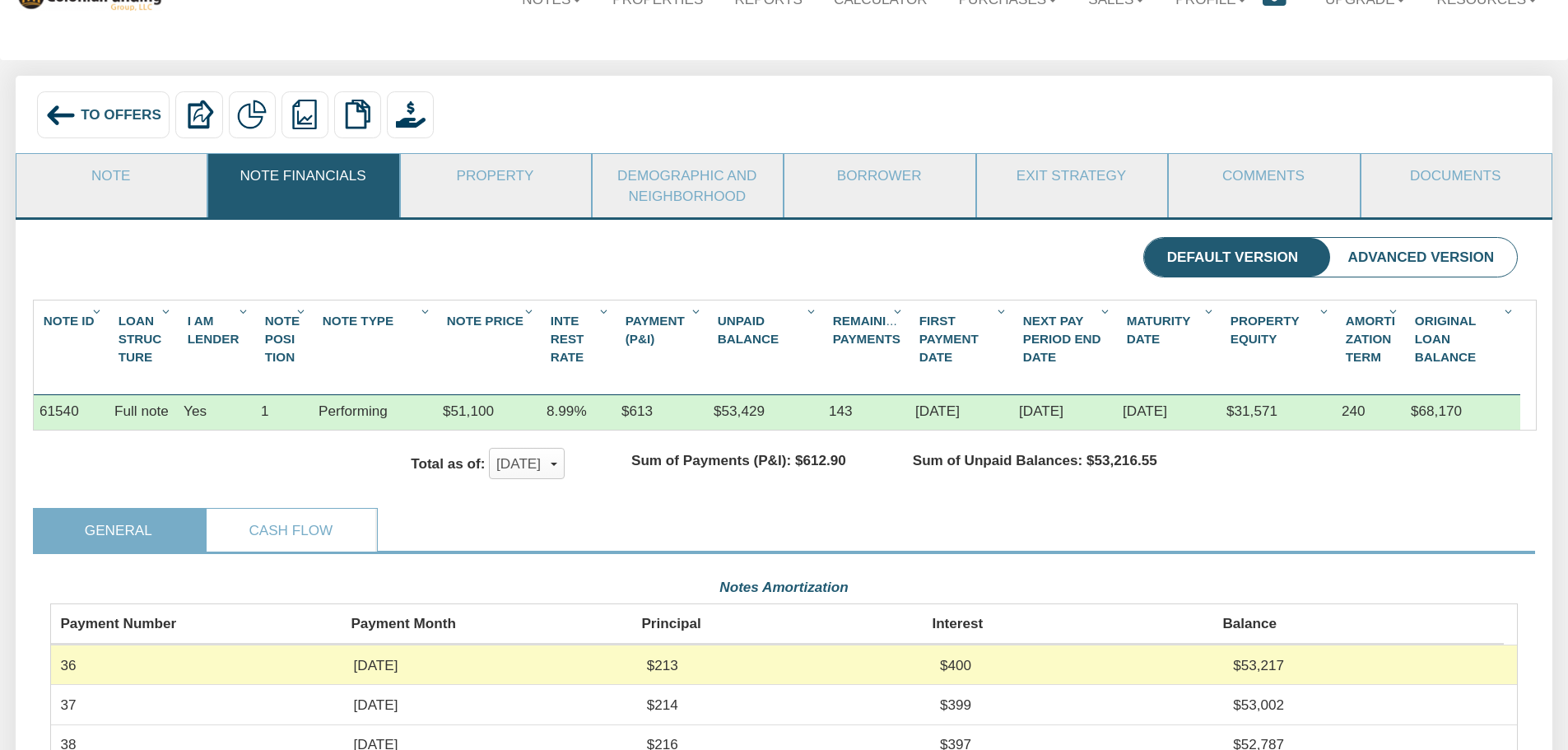
scroll to position [0, 0]
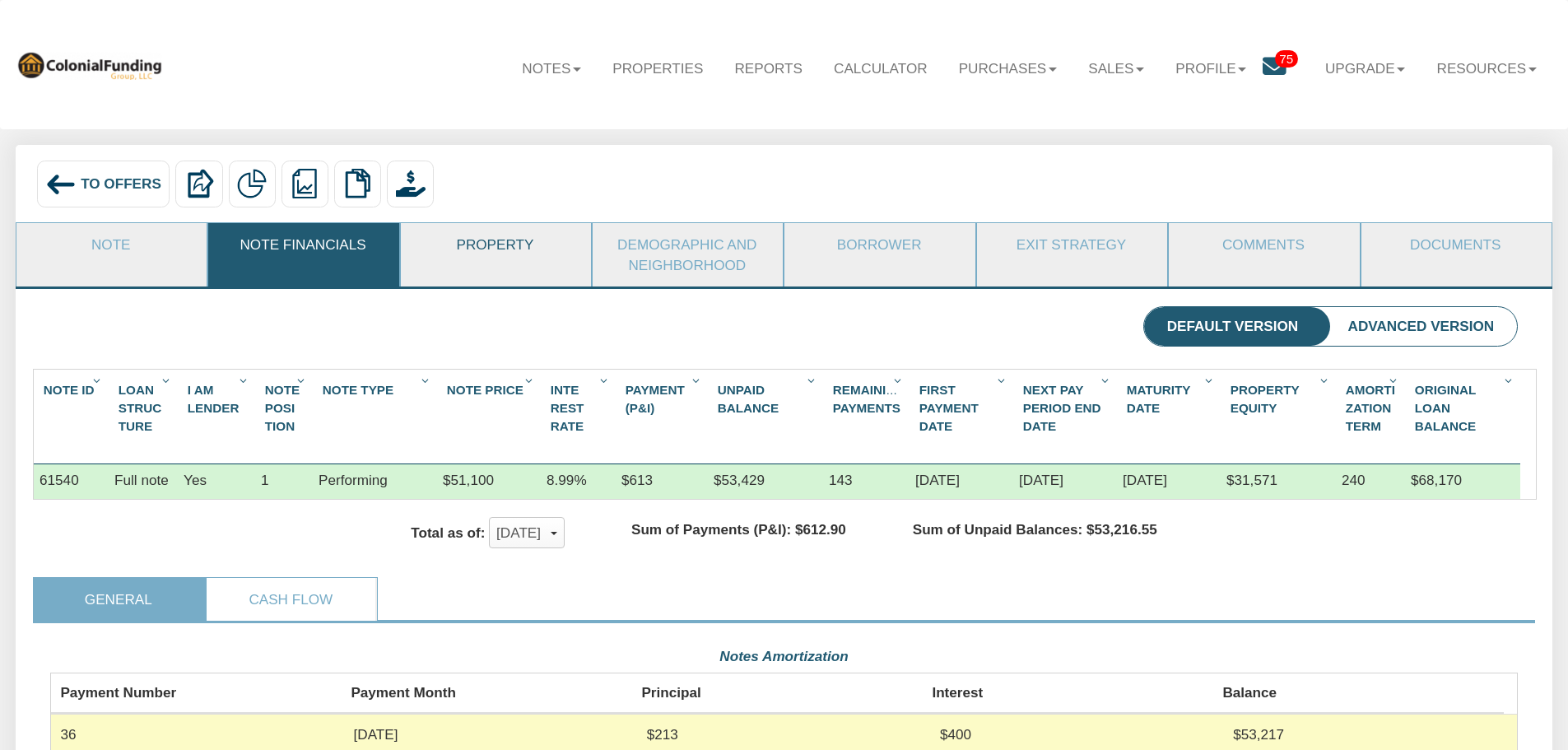
click at [510, 252] on link "Property" at bounding box center [494, 244] width 188 height 42
